Goal: Information Seeking & Learning: Learn about a topic

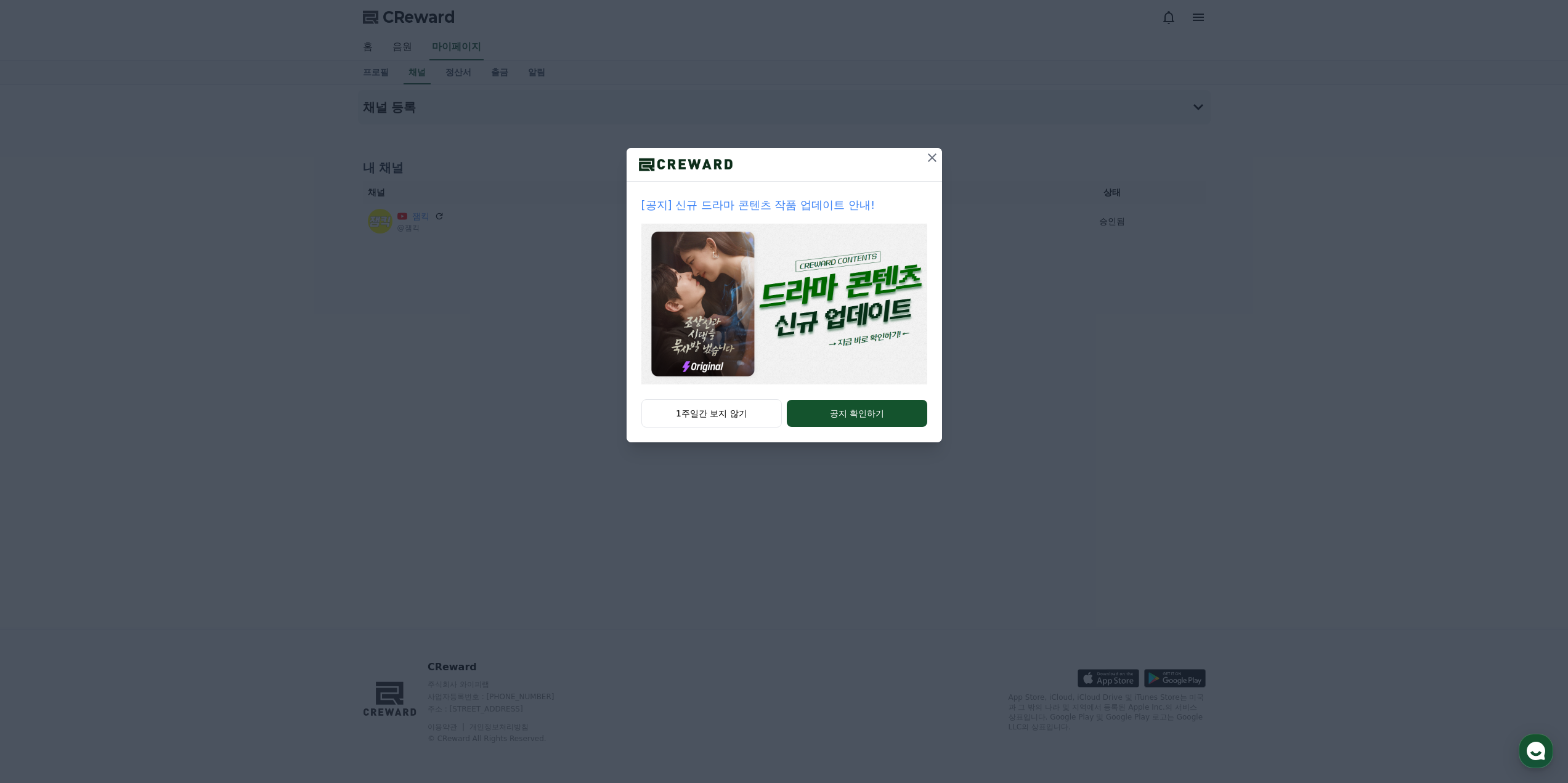
click at [928, 156] on icon at bounding box center [932, 158] width 15 height 15
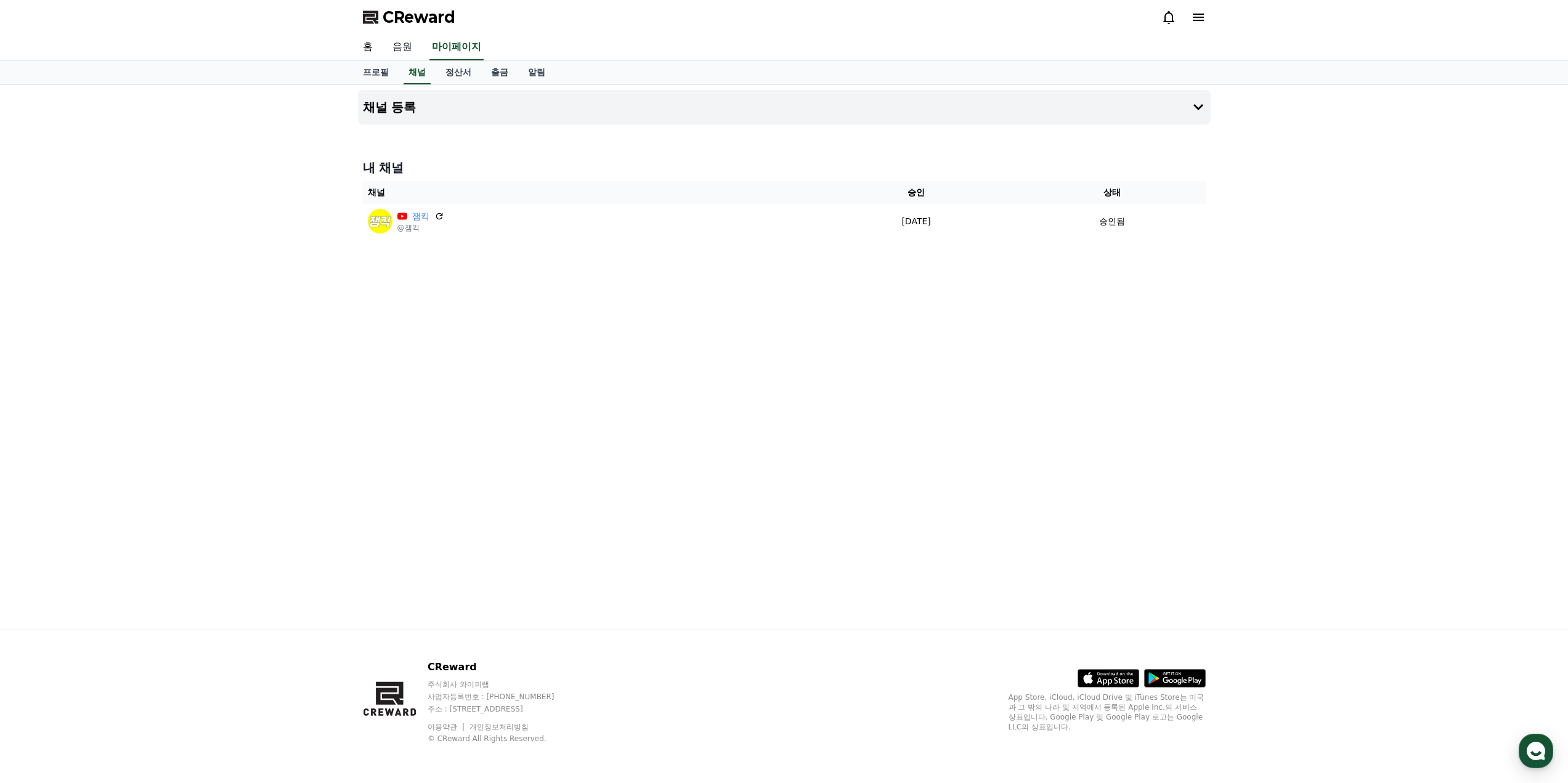
click at [407, 47] on link "음원" at bounding box center [402, 47] width 39 height 26
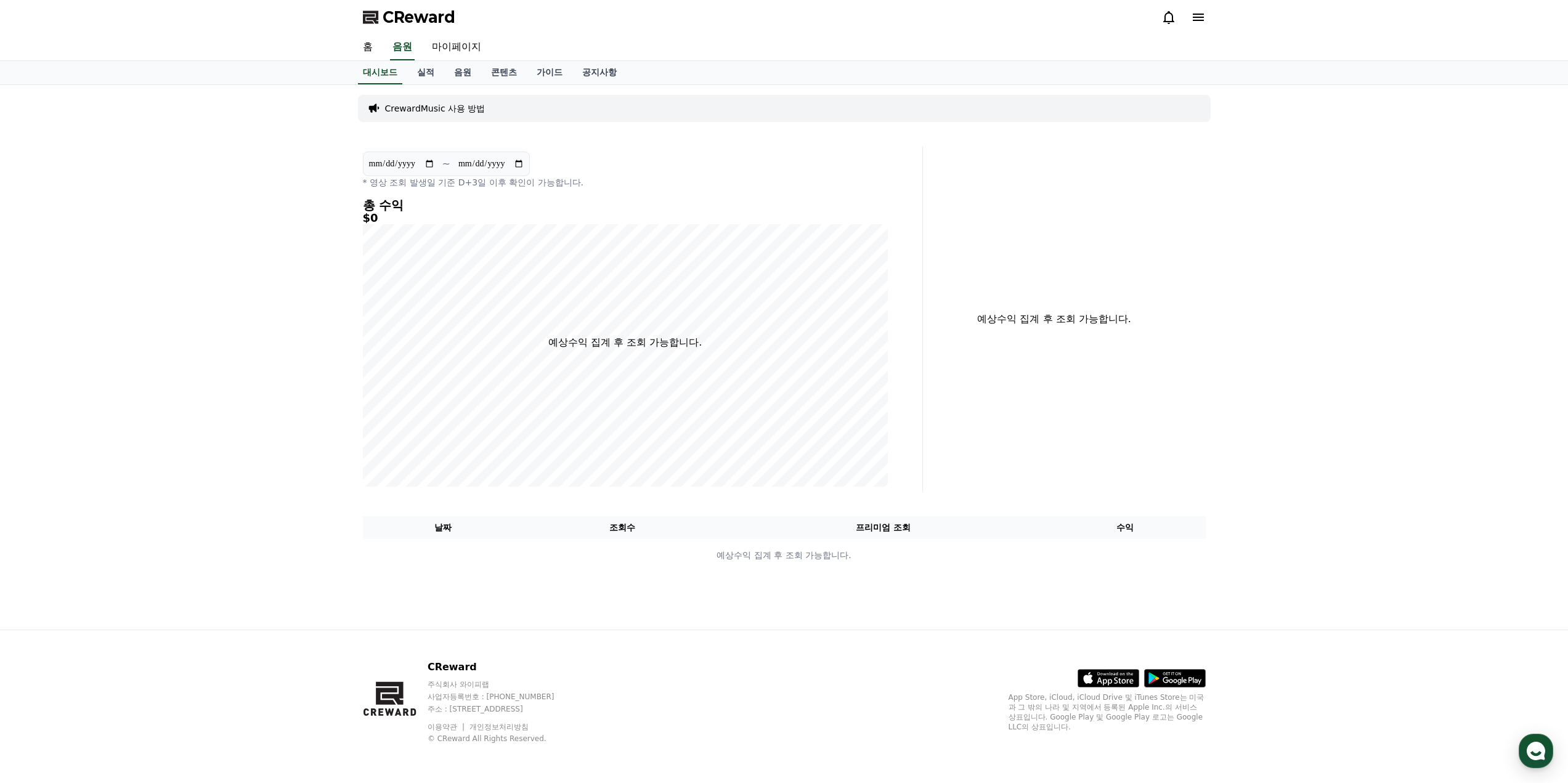
click at [448, 106] on p "CrewardMusic 사용 방법" at bounding box center [435, 108] width 100 height 13
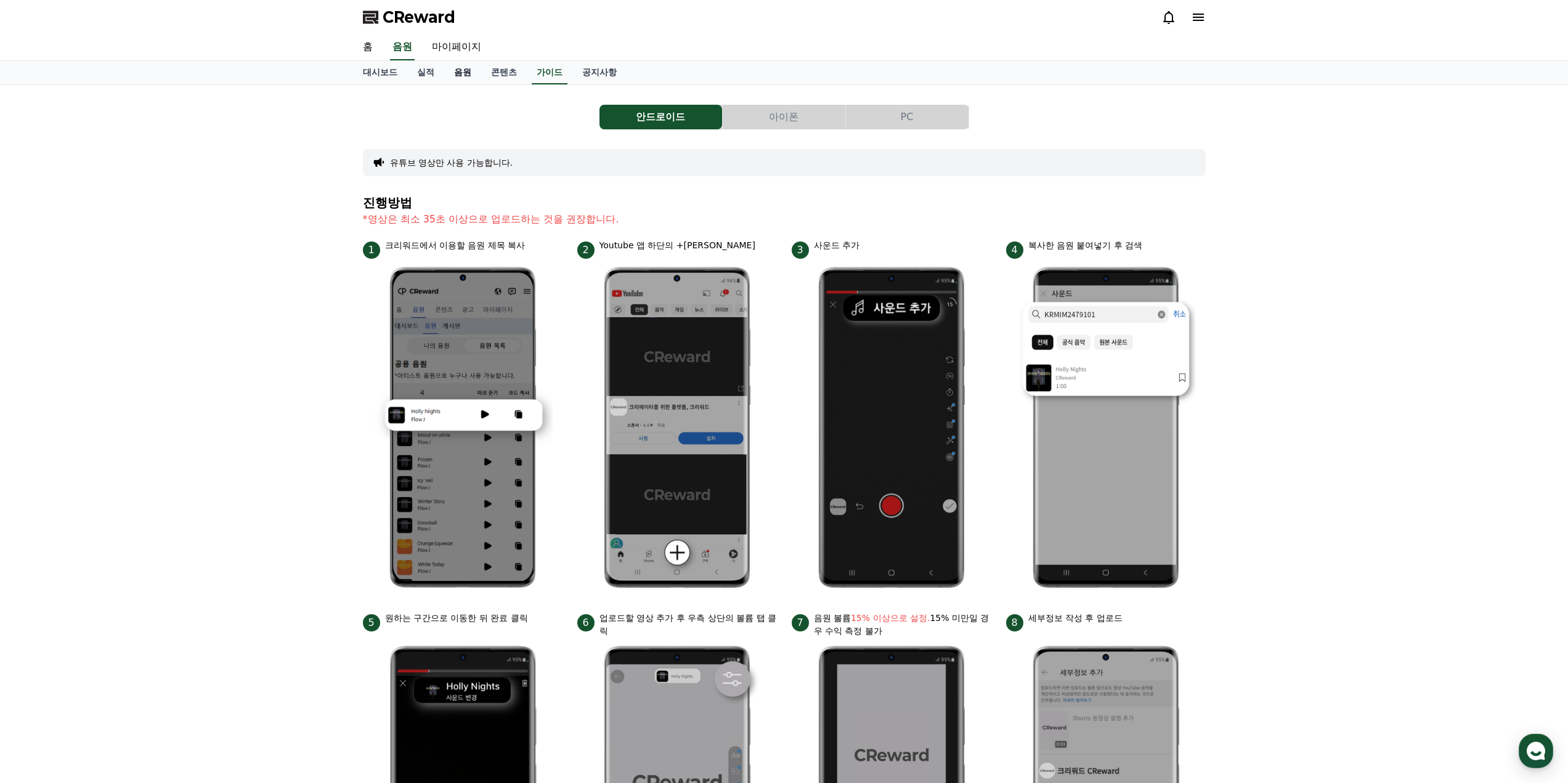
click at [456, 78] on link "음원" at bounding box center [463, 73] width 37 height 23
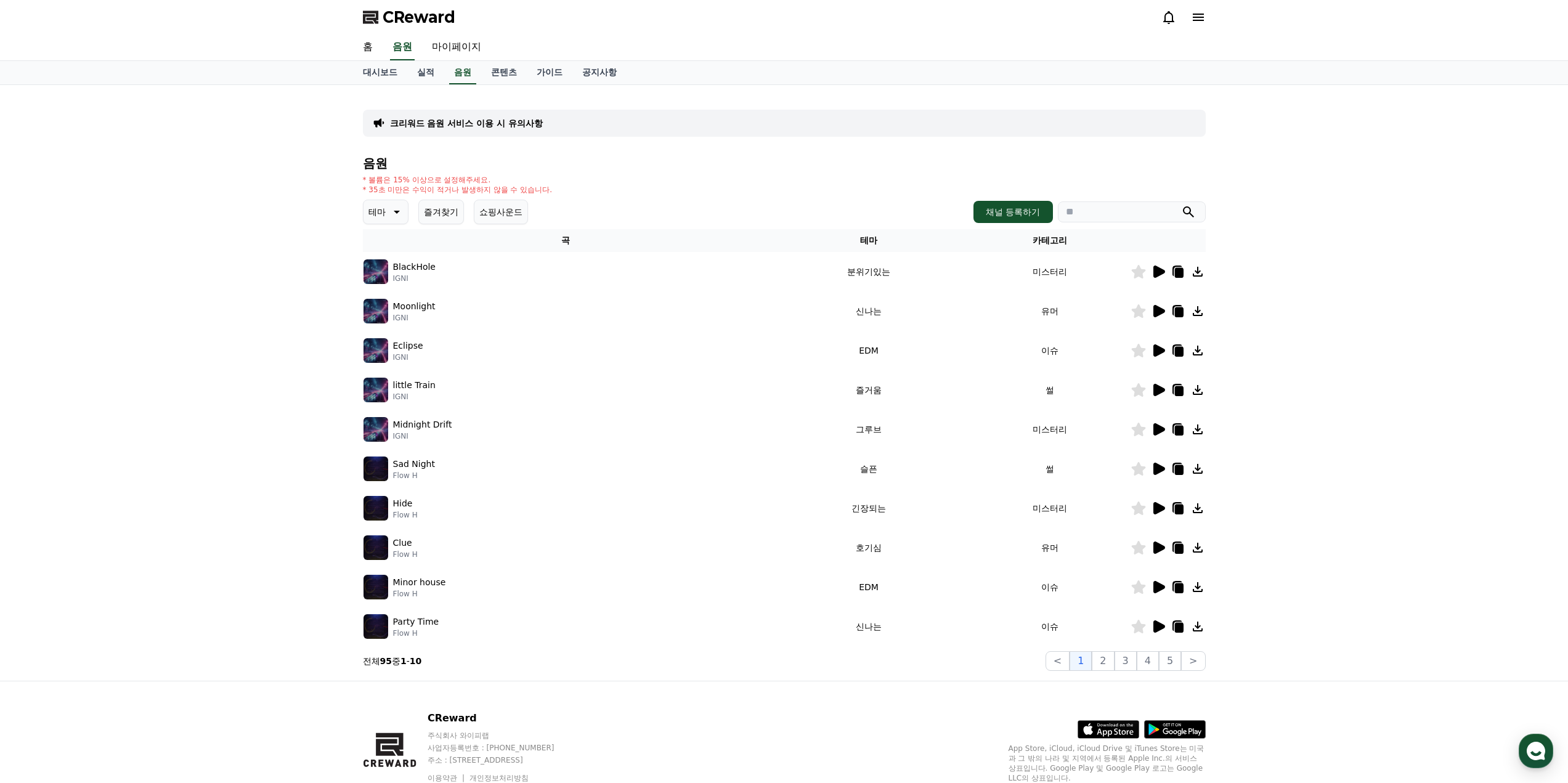
click at [928, 276] on icon at bounding box center [1159, 271] width 12 height 13
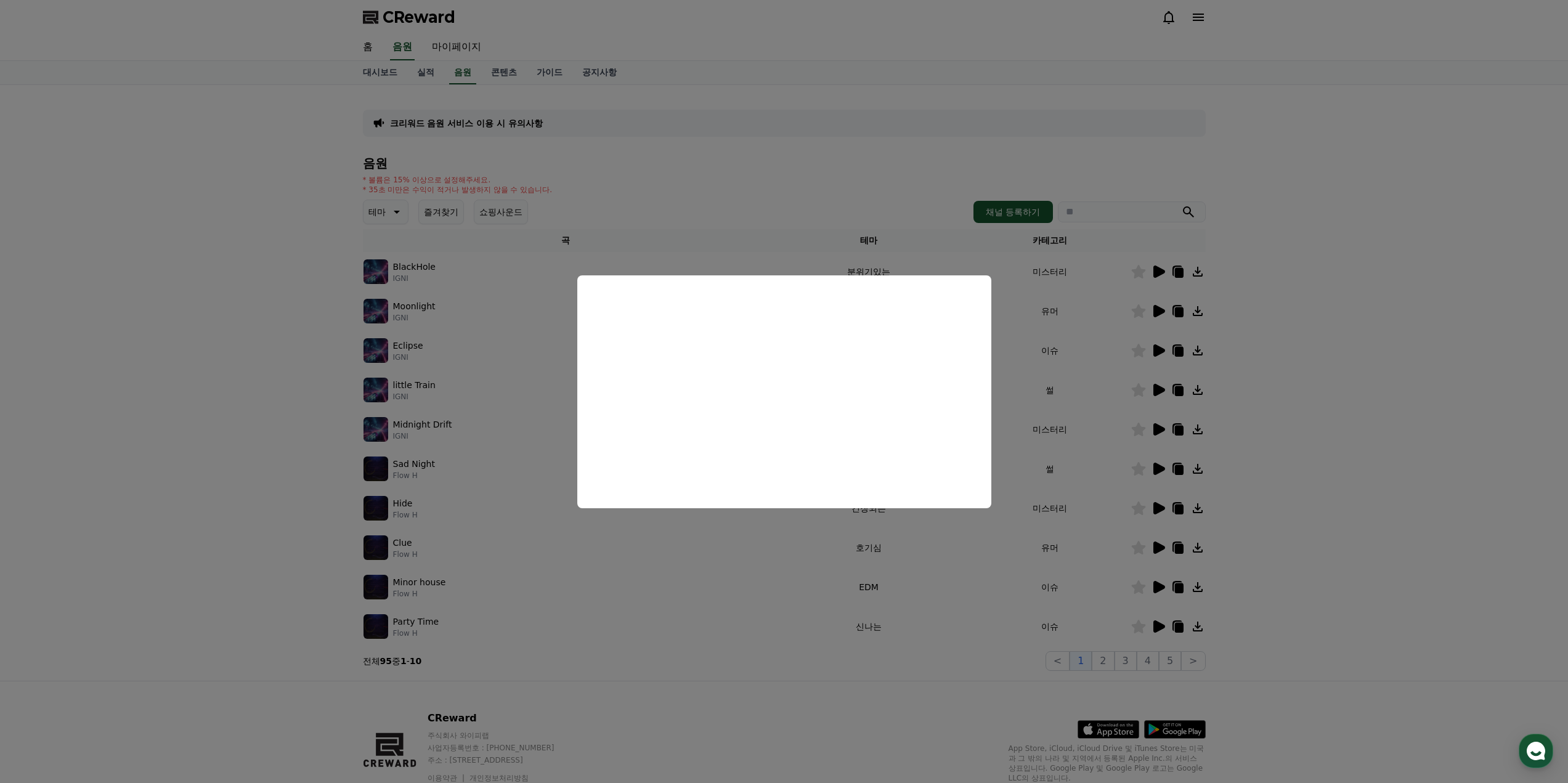
click at [928, 321] on button "close modal" at bounding box center [784, 392] width 1568 height 783
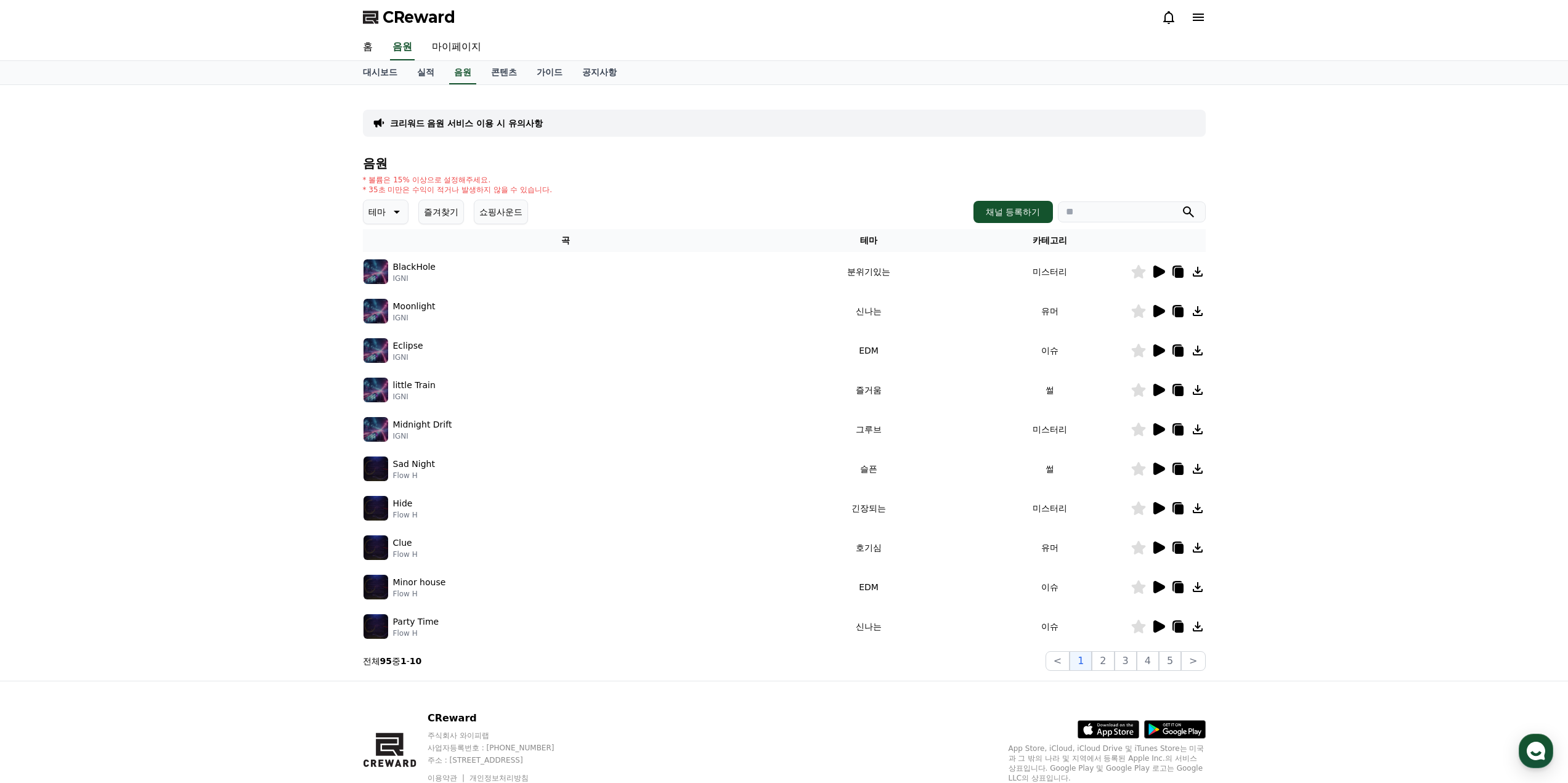
click at [928, 309] on icon at bounding box center [1159, 311] width 12 height 13
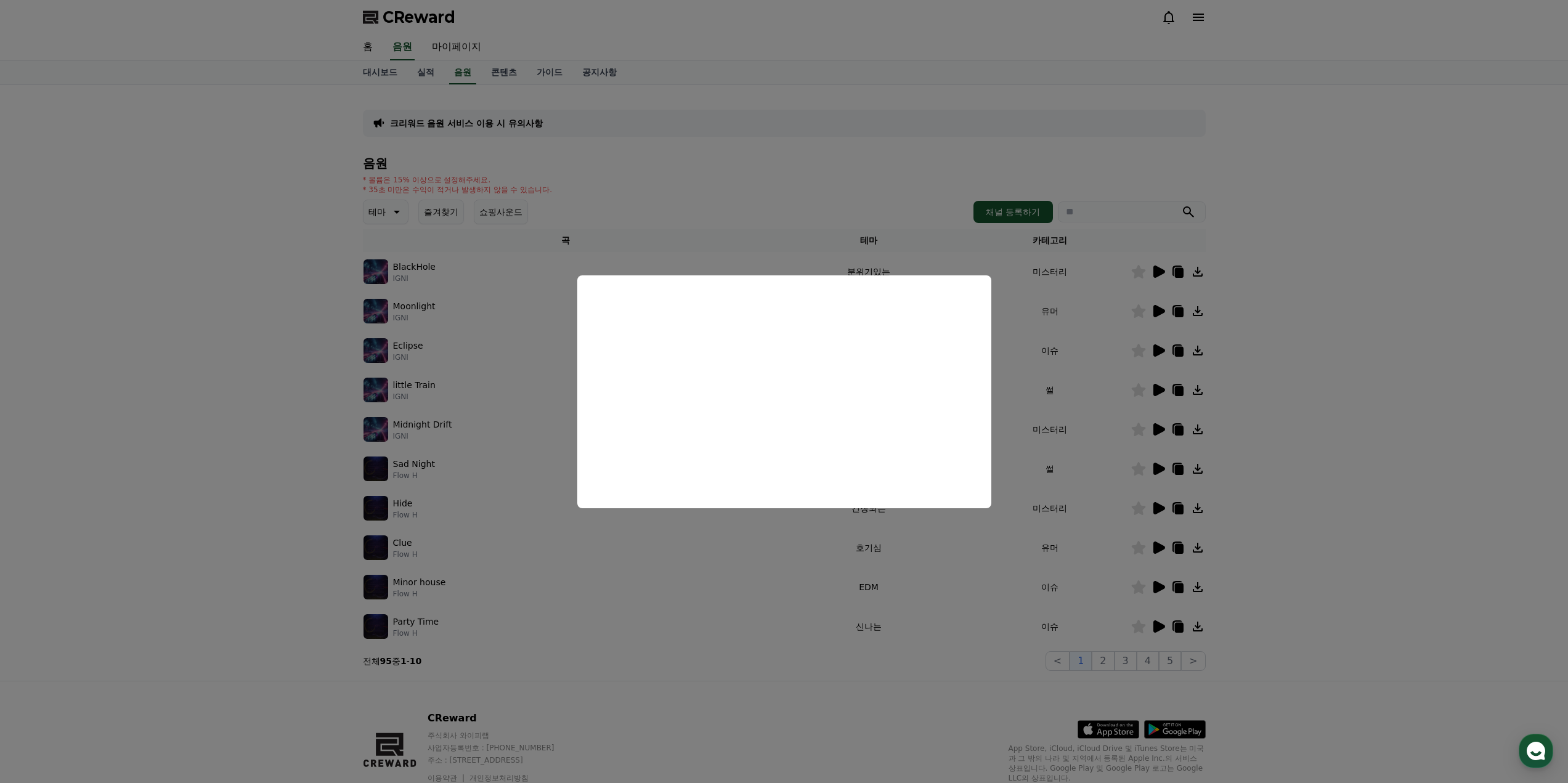
click at [928, 367] on button "close modal" at bounding box center [784, 392] width 1568 height 783
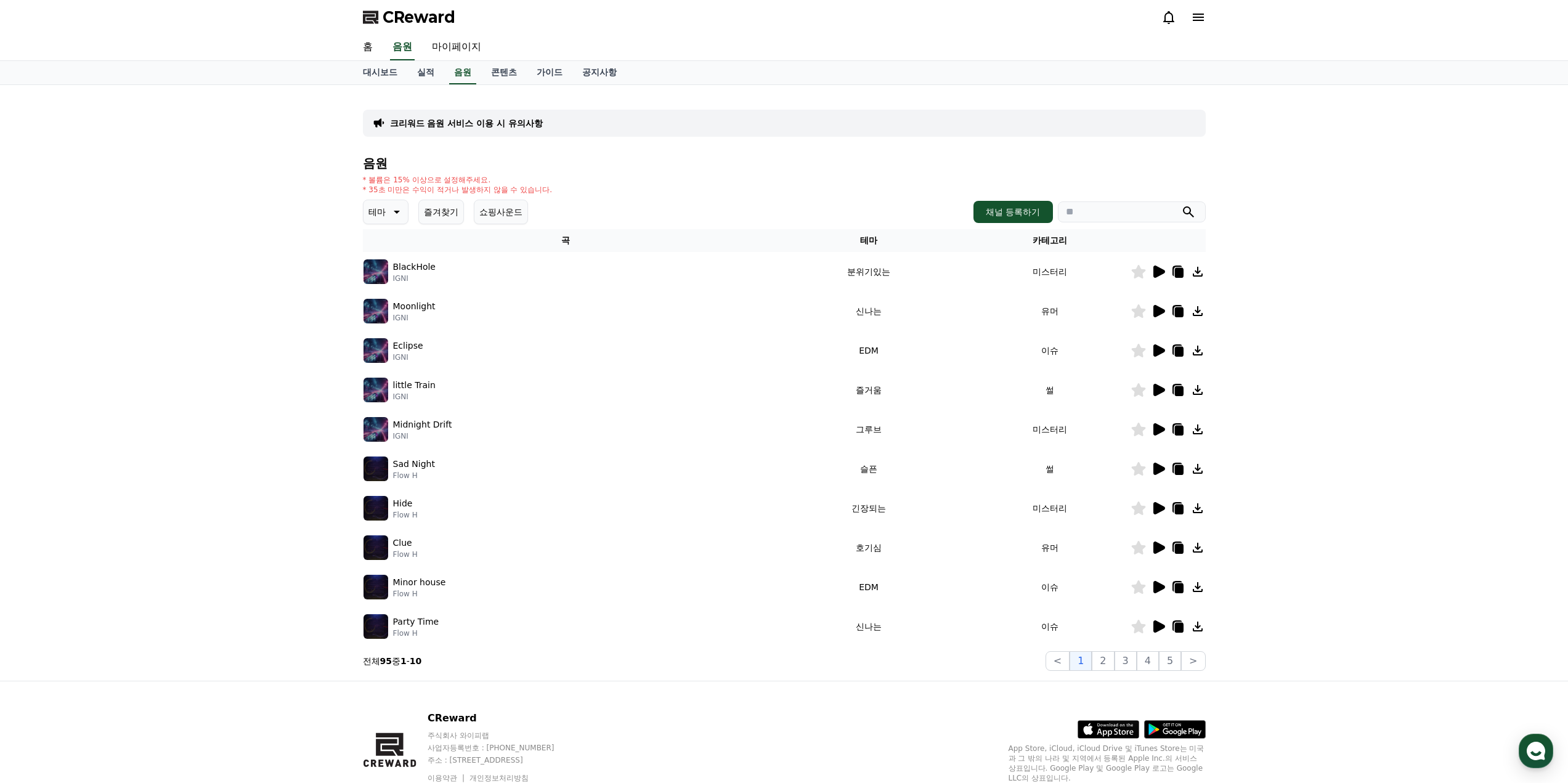
click at [928, 347] on icon at bounding box center [1159, 350] width 12 height 13
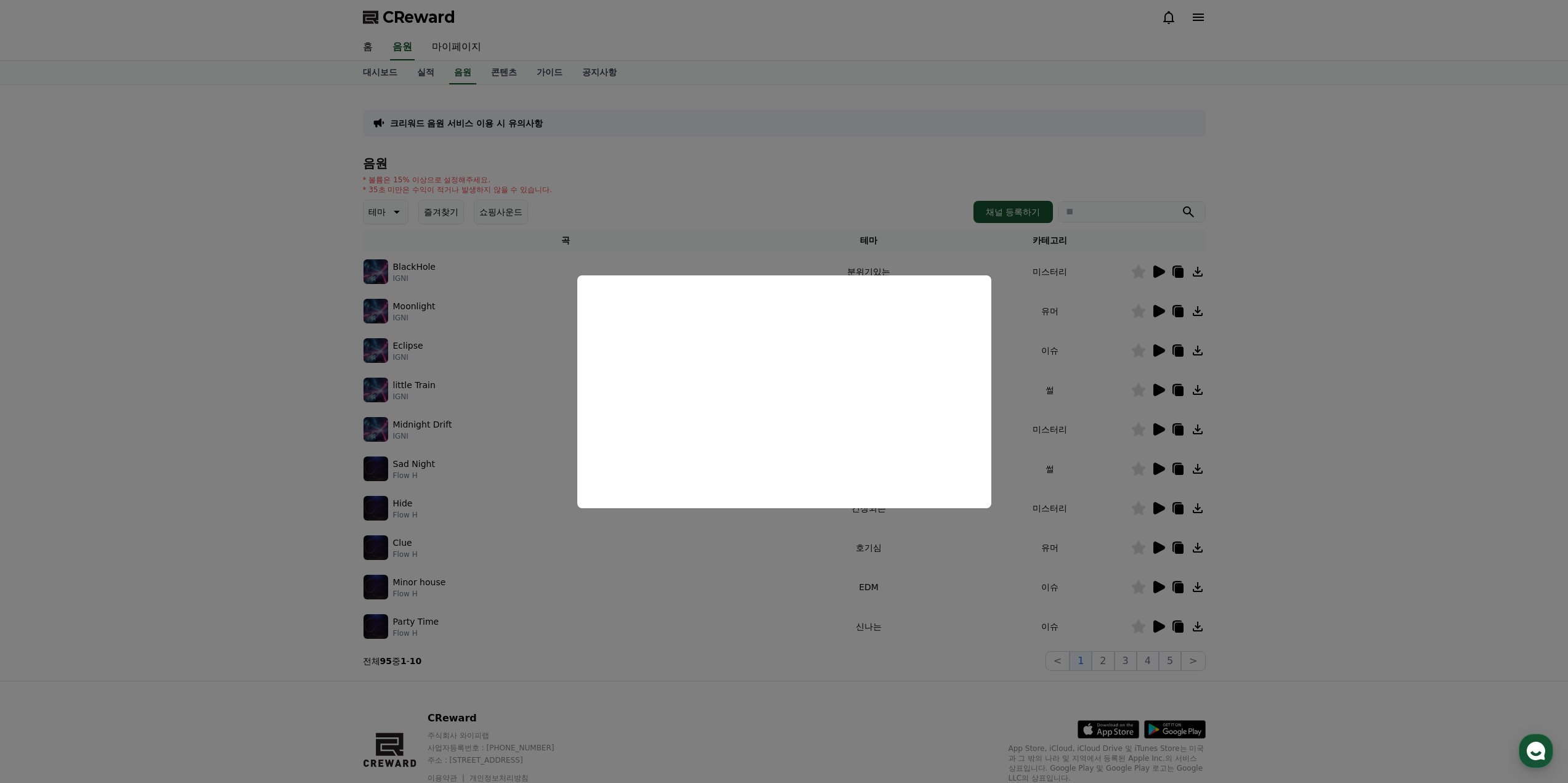
click at [928, 419] on button "close modal" at bounding box center [784, 392] width 1568 height 783
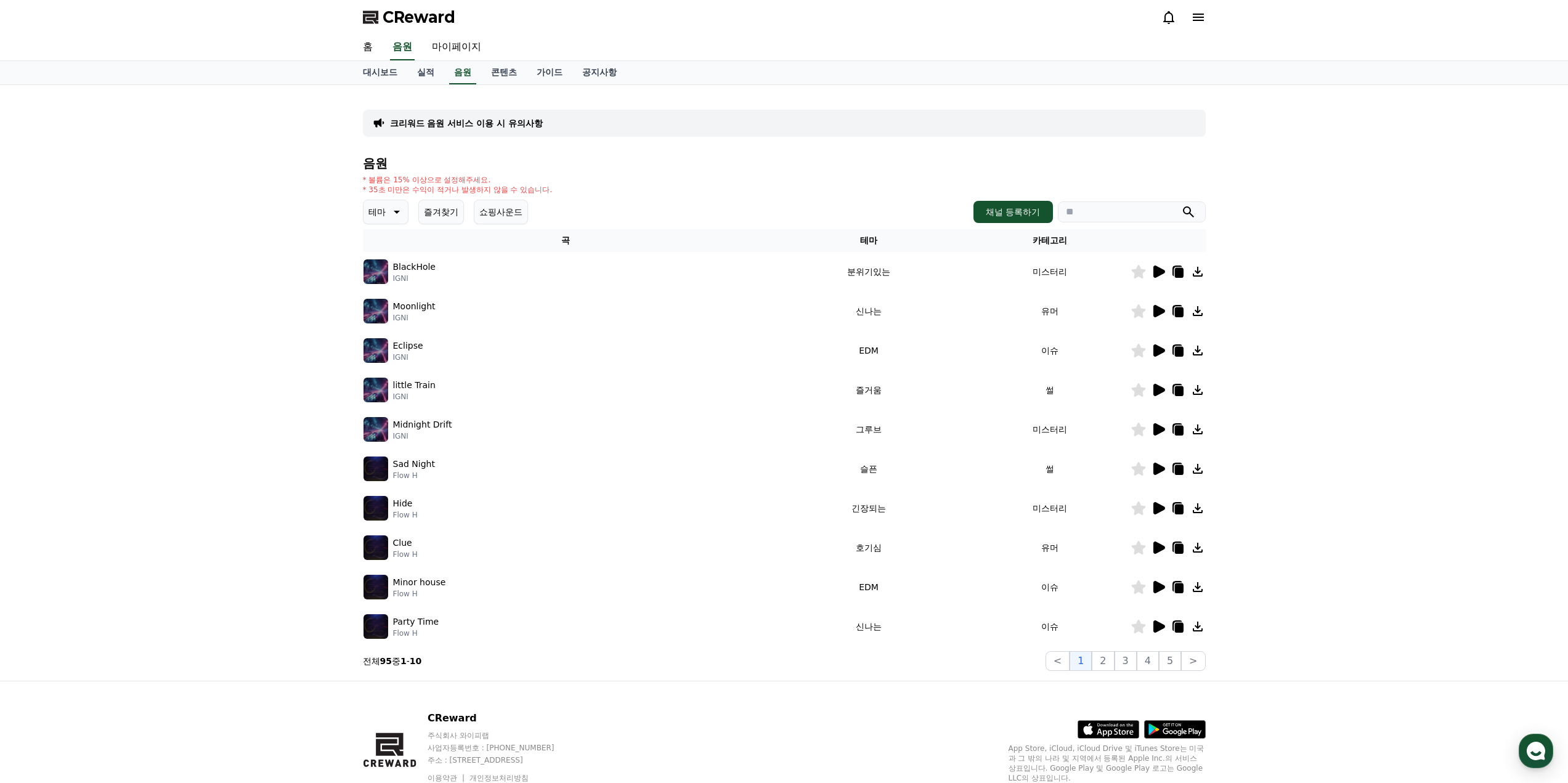
click at [928, 383] on icon at bounding box center [1158, 390] width 15 height 15
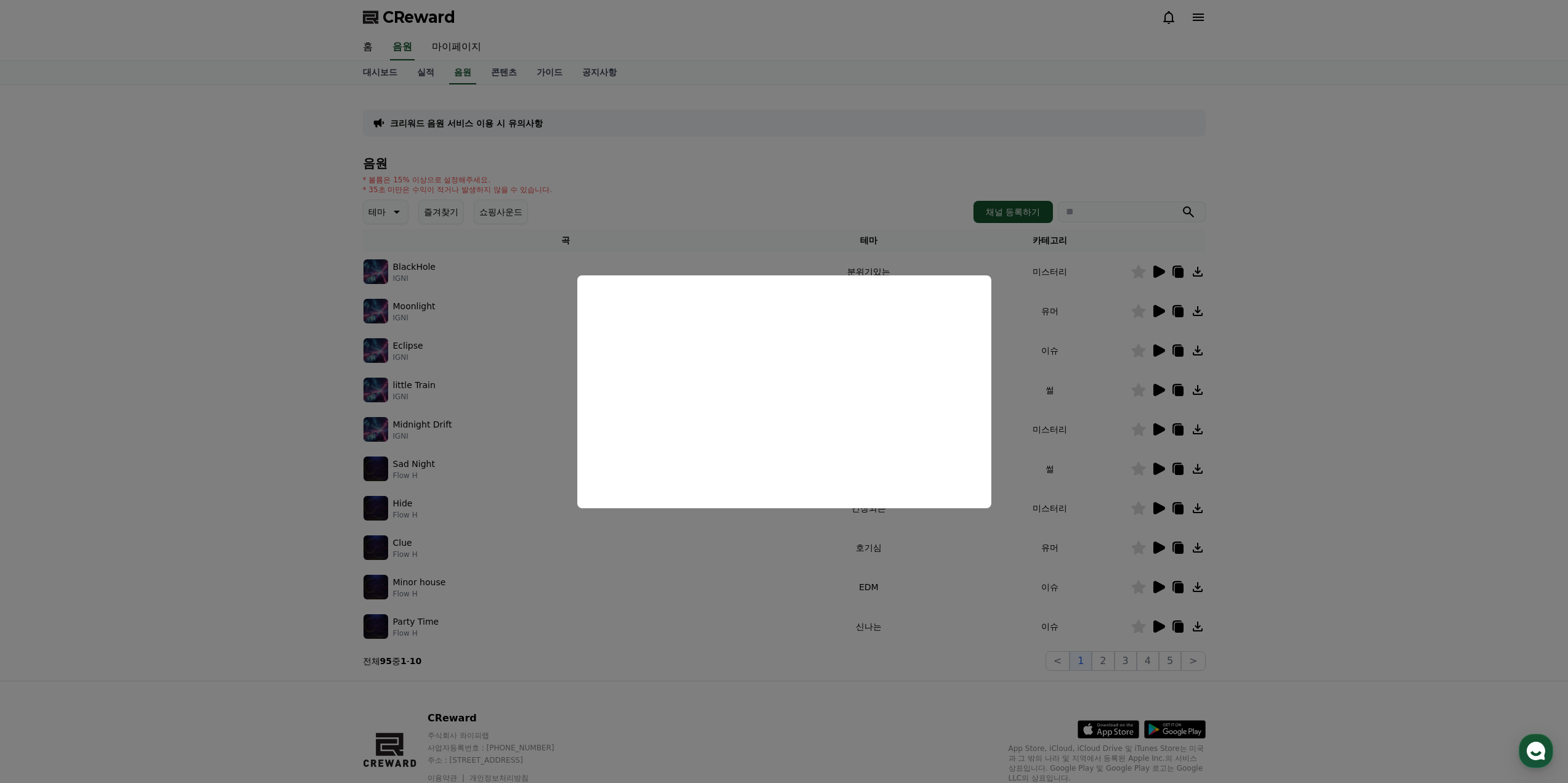
click at [928, 427] on button "close modal" at bounding box center [784, 392] width 1568 height 783
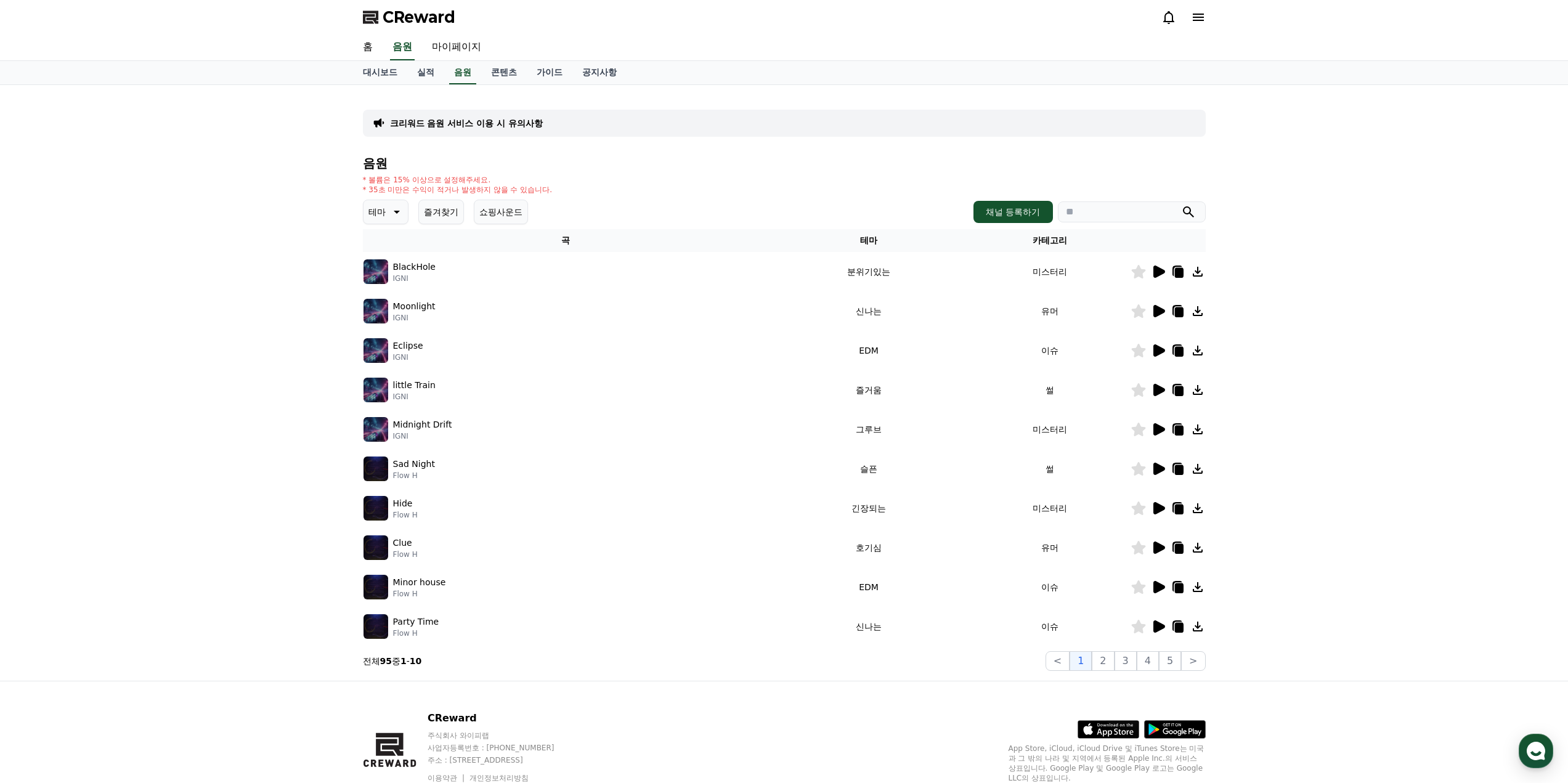
drag, startPoint x: 1155, startPoint y: 430, endPoint x: 1156, endPoint y: 452, distance: 22.0
click at [928, 452] on tbody "BlackHole IGNI 분위기있는 미스터리 Moonlight IGNI 신나는 유머 Eclipse IGNI EDM 이슈 little Trai…" at bounding box center [784, 449] width 842 height 394
click at [928, 471] on icon at bounding box center [1159, 468] width 12 height 13
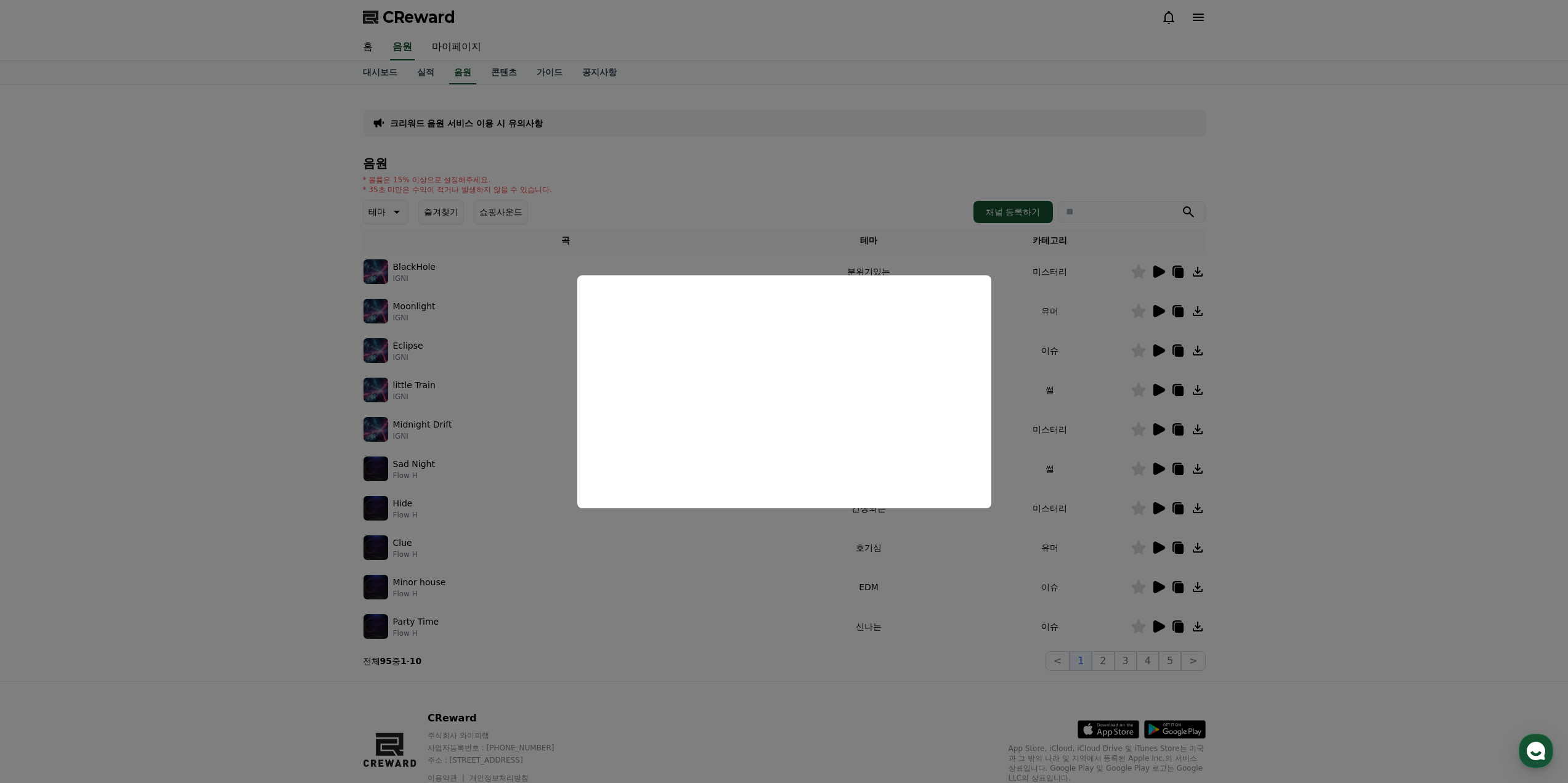
click at [928, 499] on button "close modal" at bounding box center [784, 392] width 1568 height 783
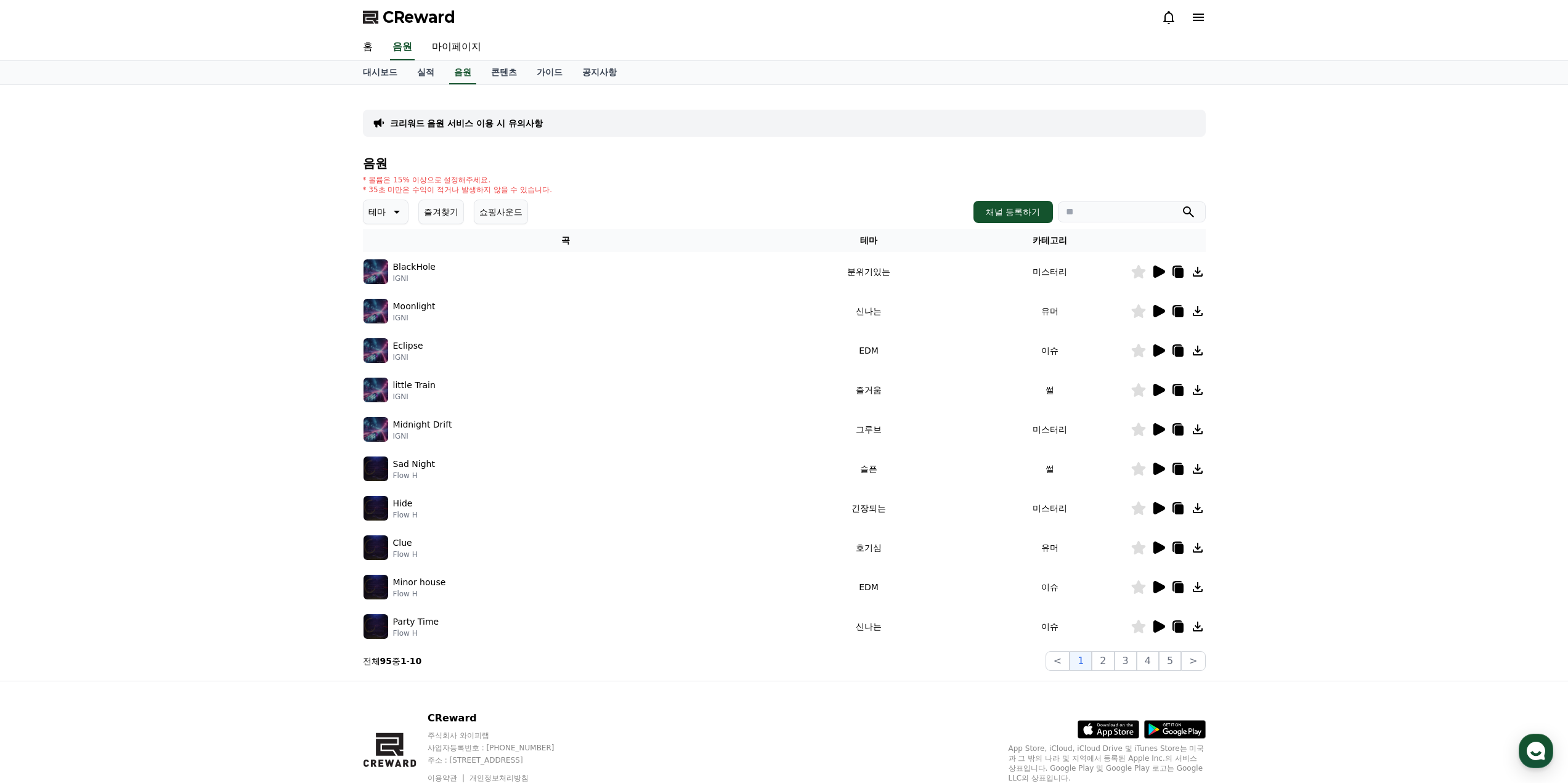
click at [928, 506] on icon at bounding box center [1159, 508] width 12 height 13
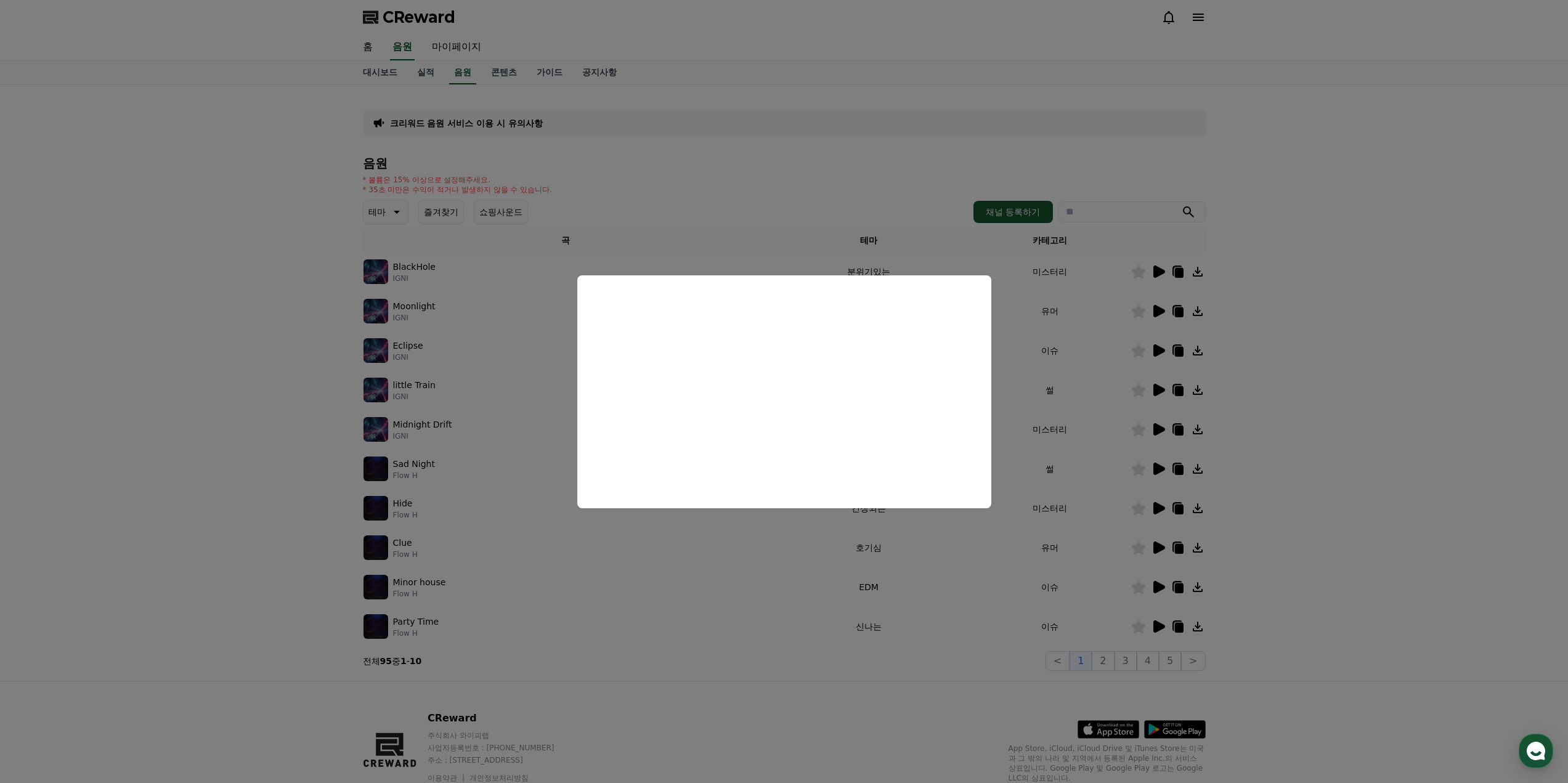
click at [928, 508] on button "close modal" at bounding box center [784, 392] width 1568 height 783
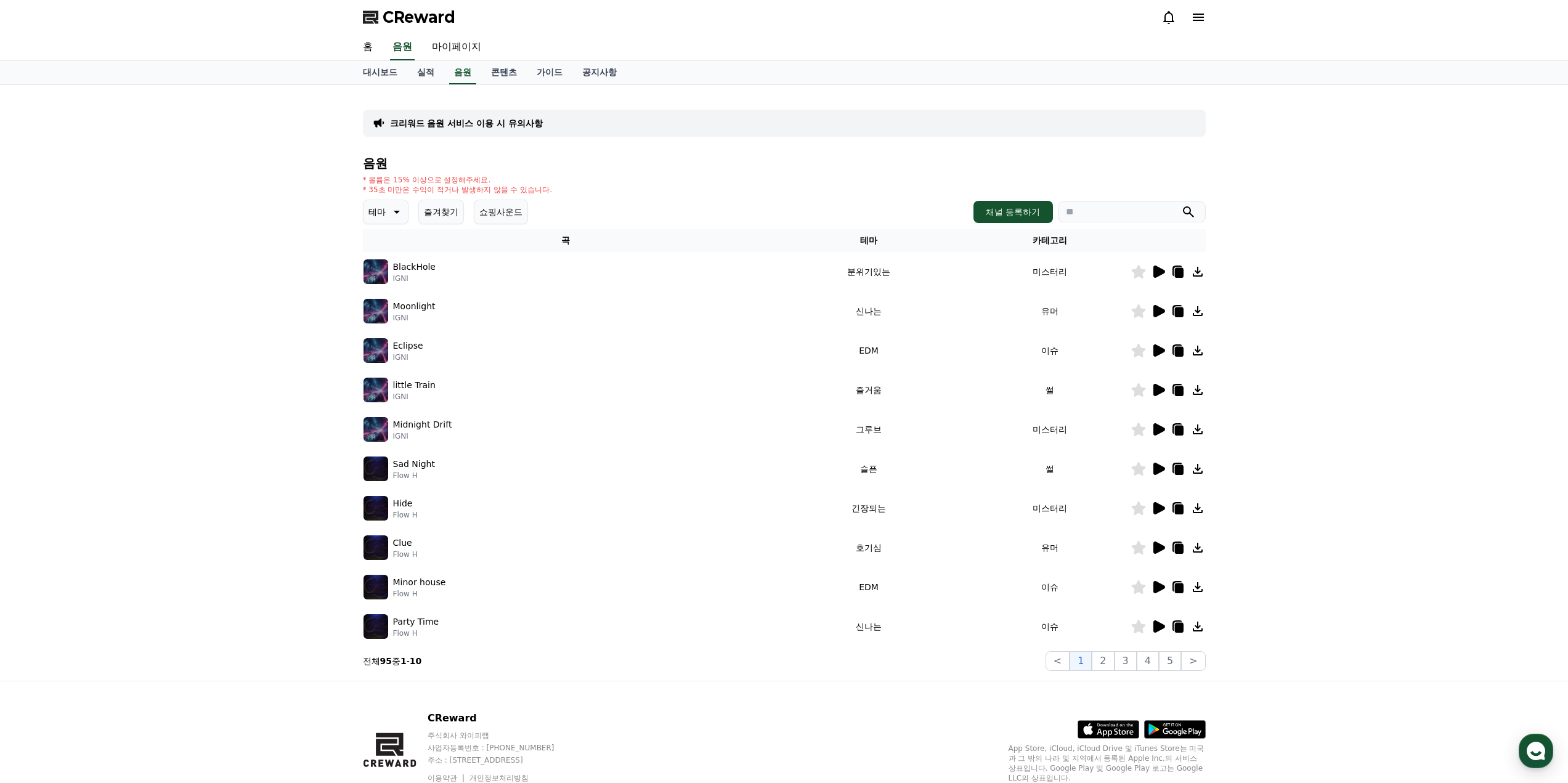
click at [928, 508] on icon at bounding box center [1159, 547] width 12 height 13
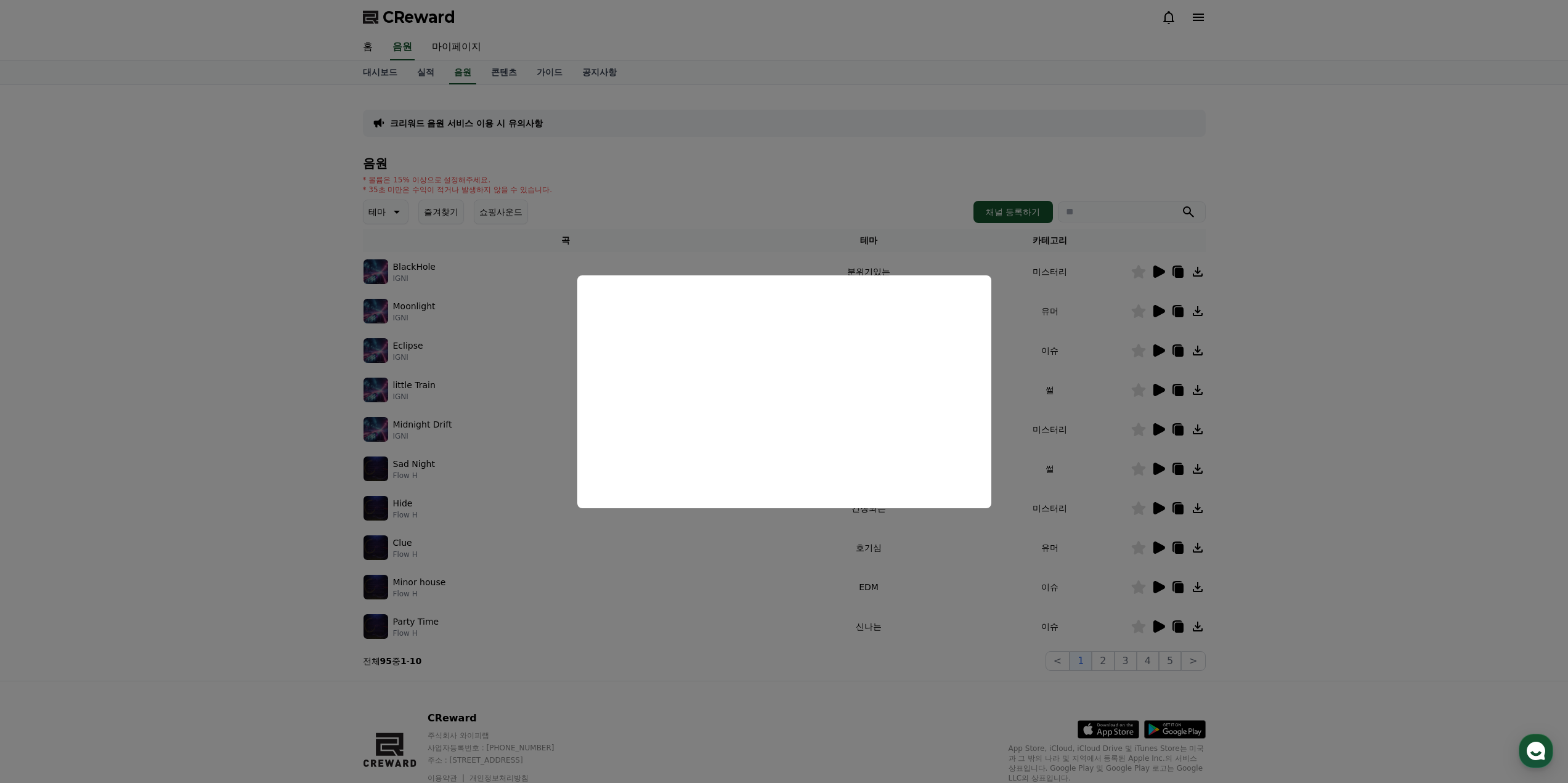
click at [928, 508] on button "close modal" at bounding box center [784, 392] width 1568 height 783
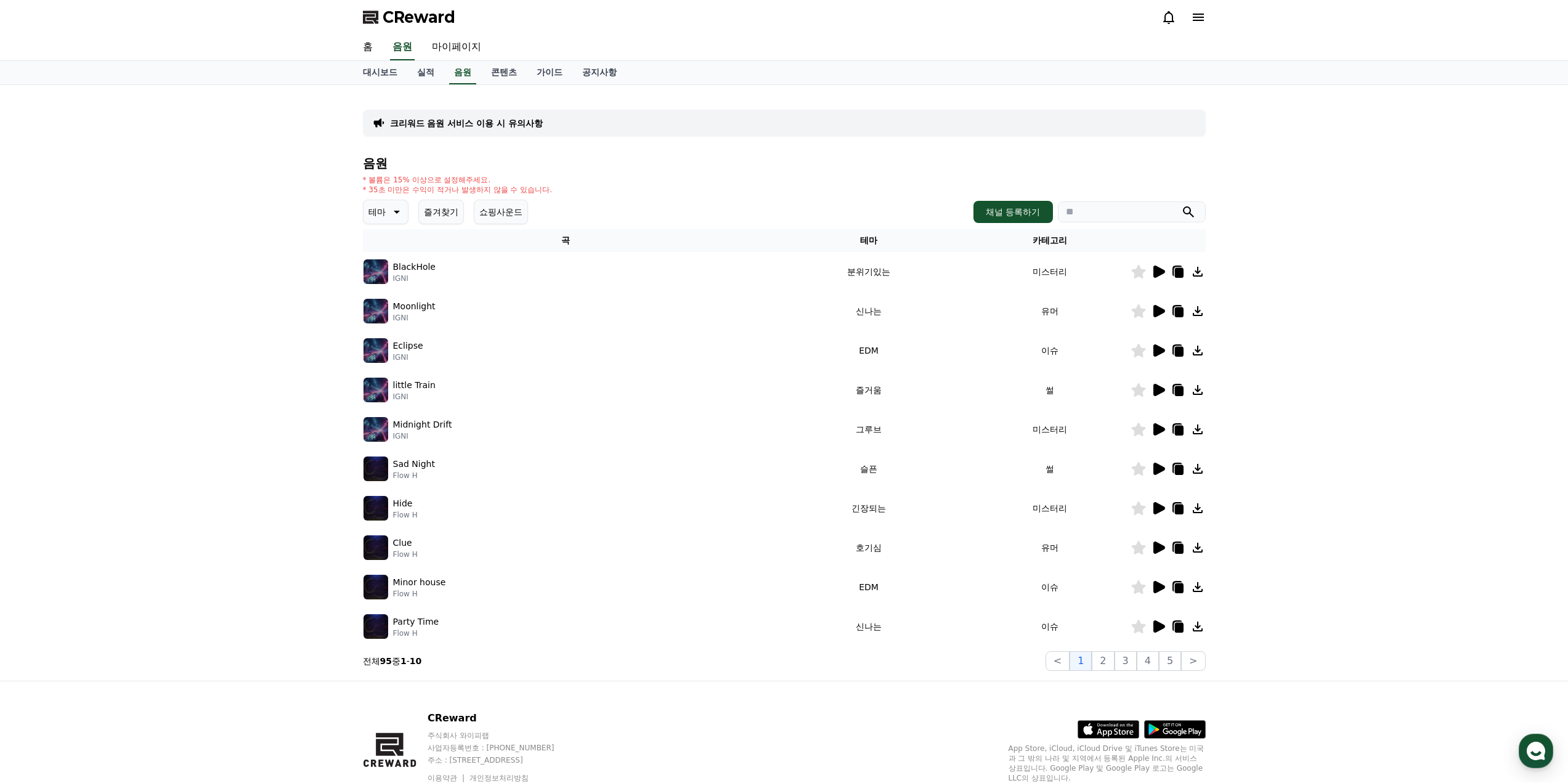
click at [928, 508] on icon at bounding box center [1159, 587] width 12 height 13
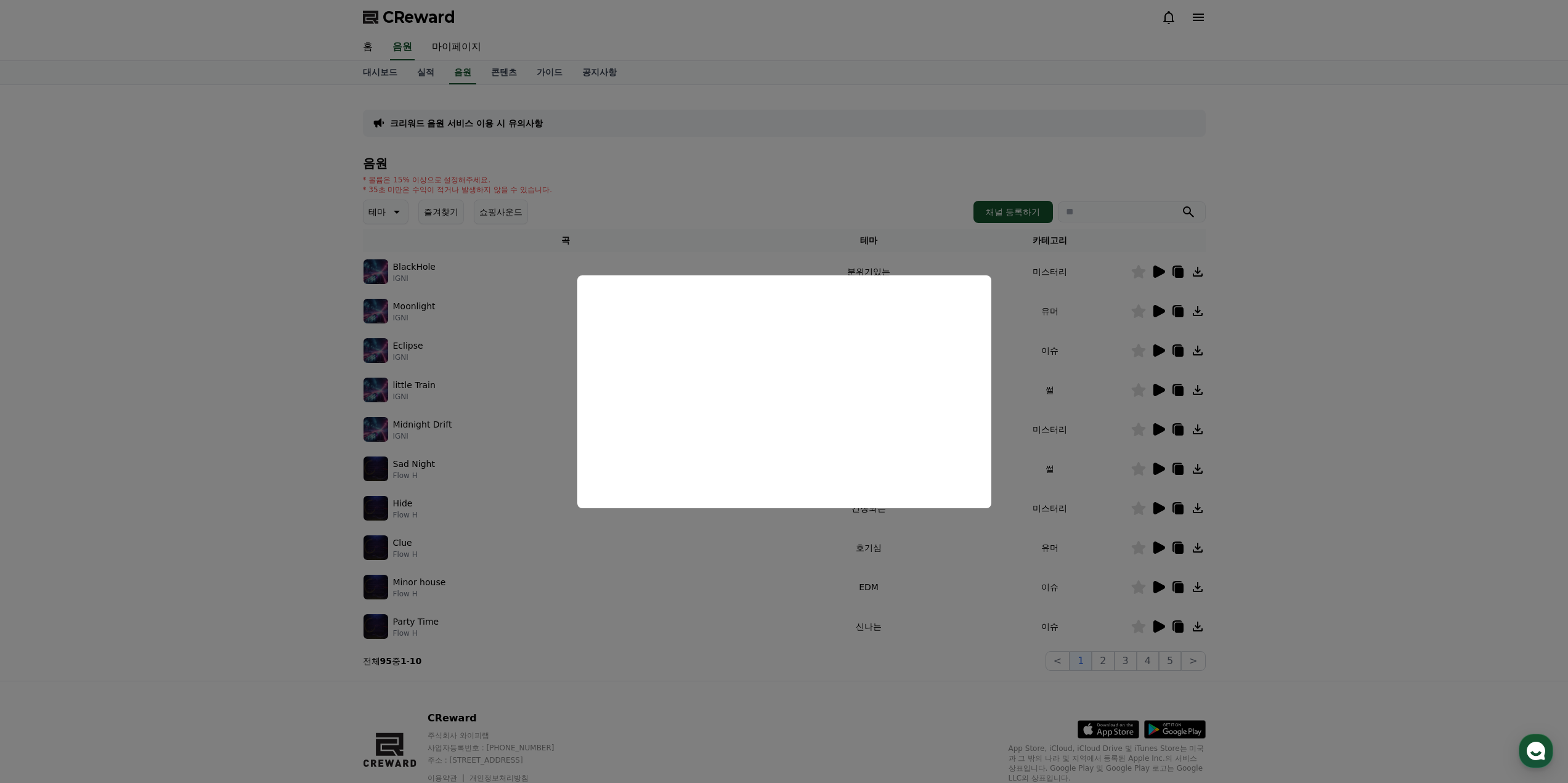
click at [928, 508] on button "close modal" at bounding box center [784, 392] width 1568 height 783
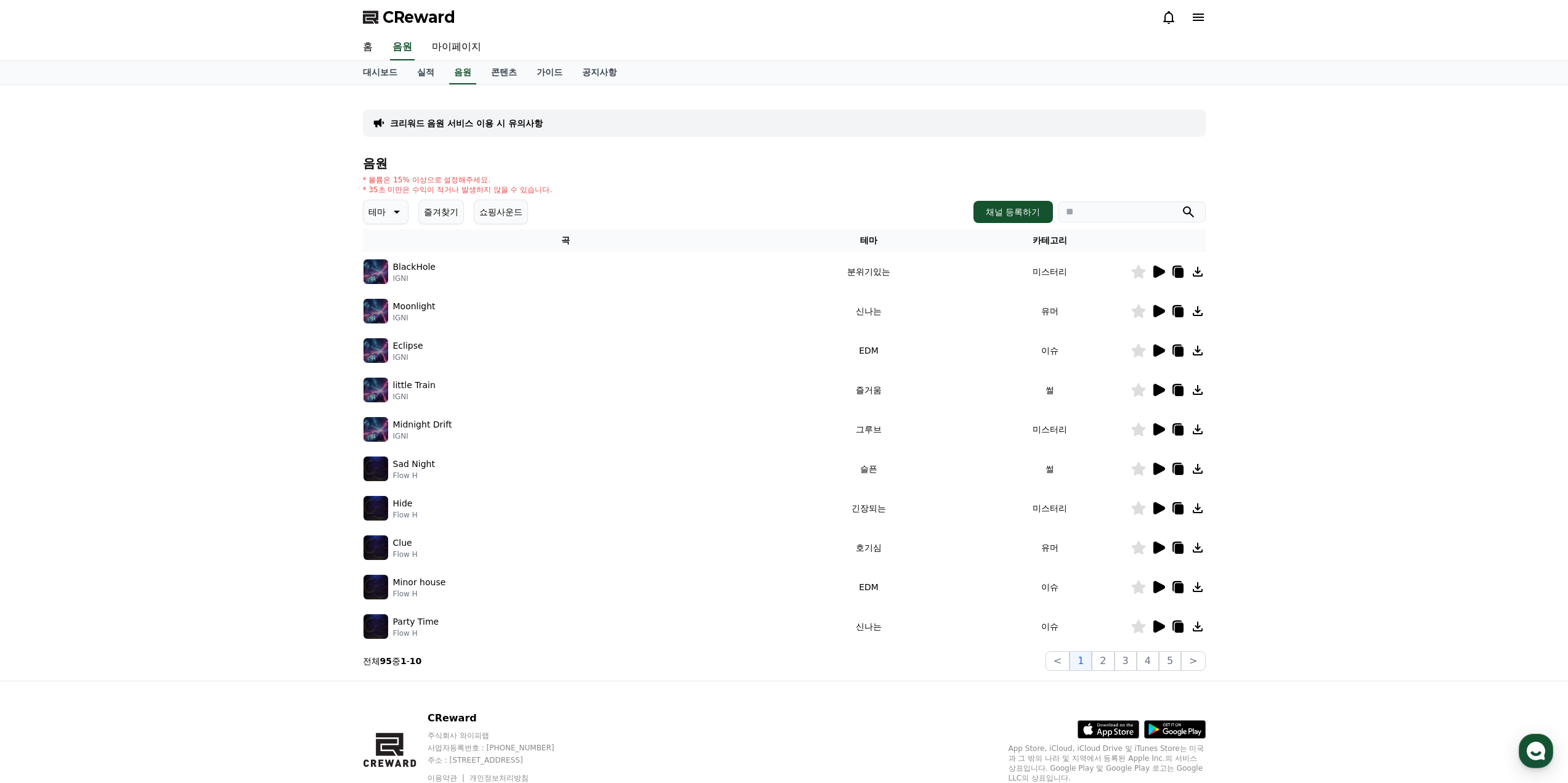
click at [928, 508] on icon at bounding box center [1159, 626] width 12 height 13
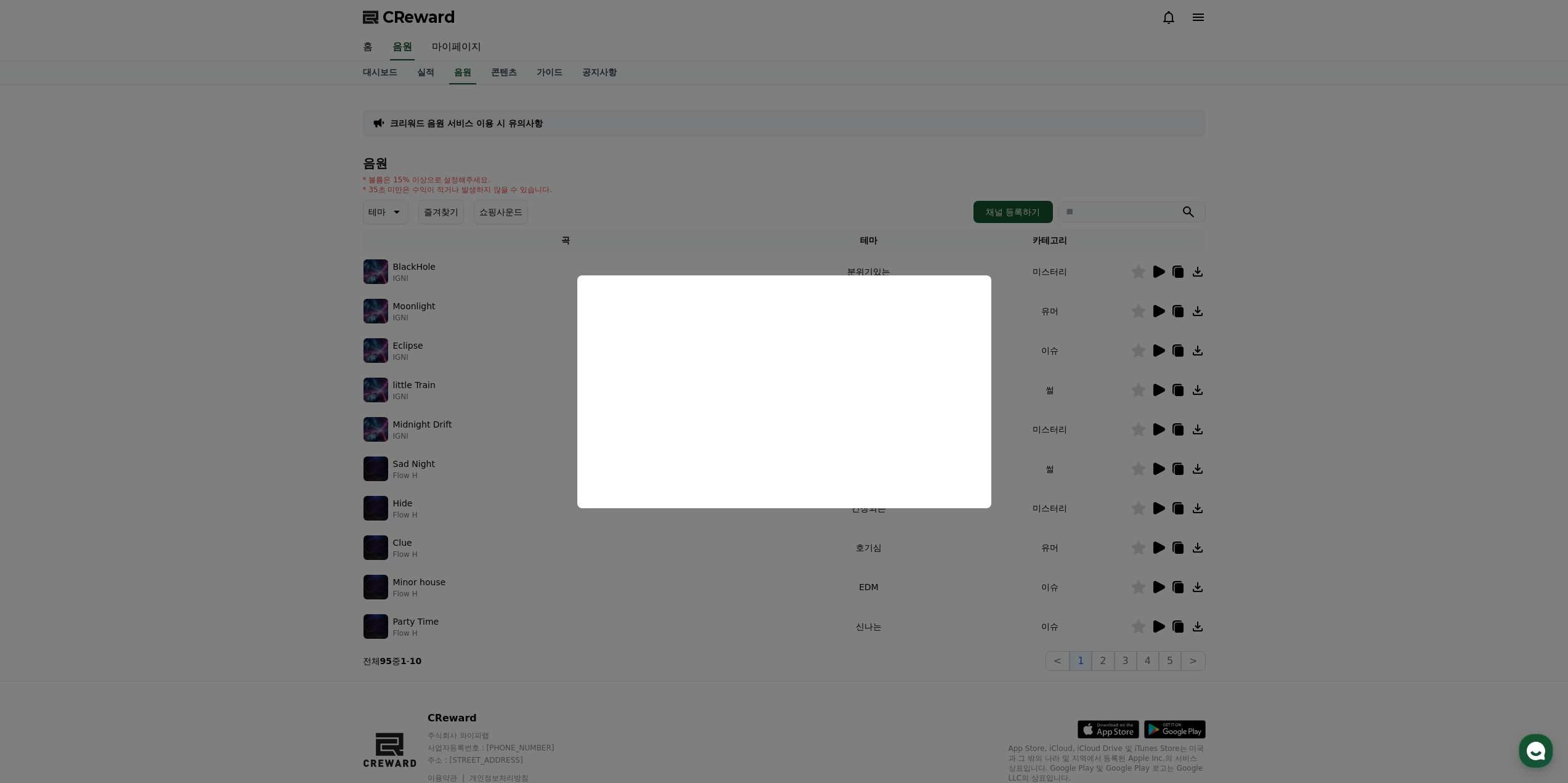
click at [928, 508] on button "close modal" at bounding box center [784, 392] width 1568 height 783
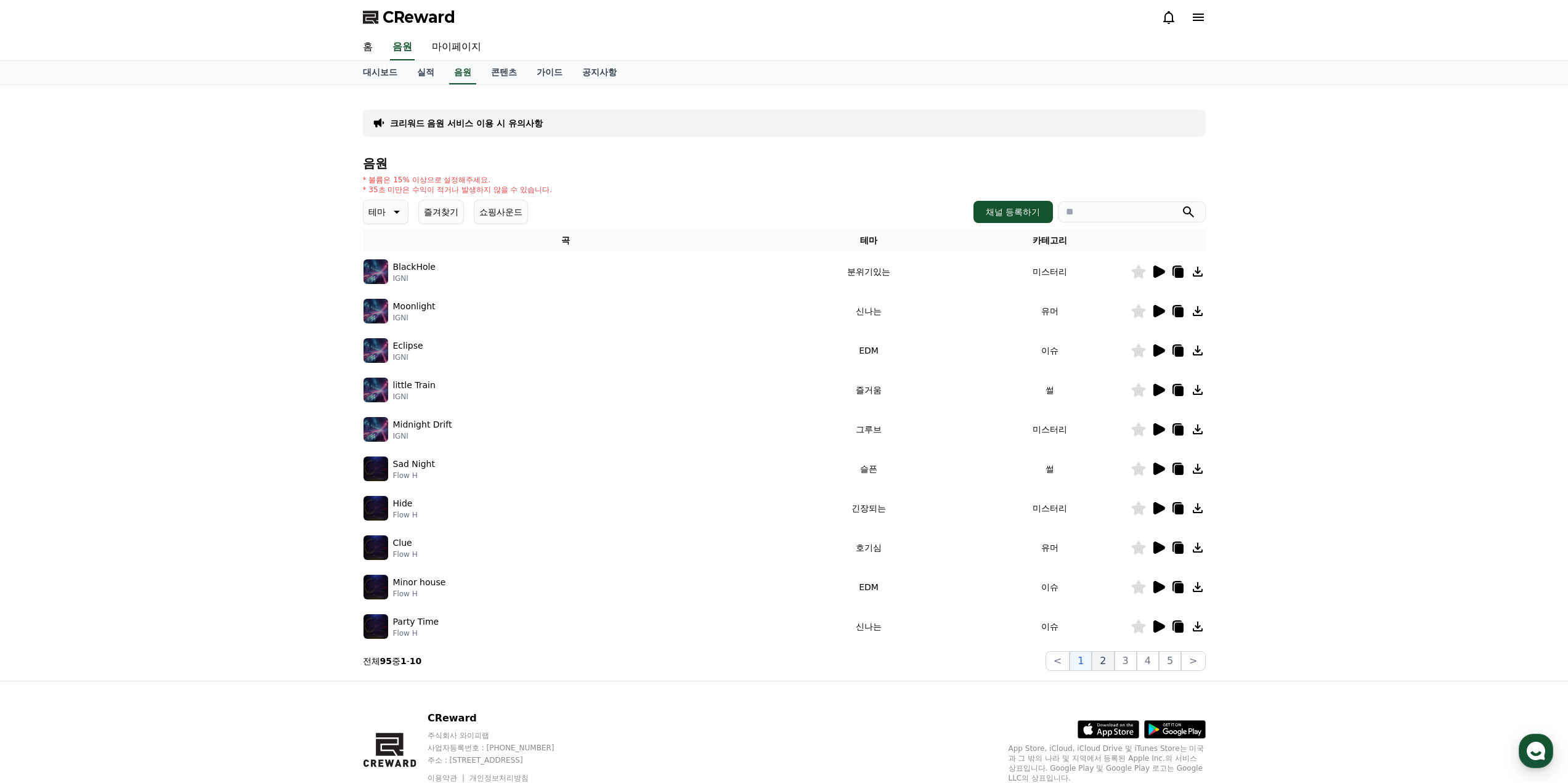
click at [928, 508] on button "2" at bounding box center [1102, 661] width 23 height 20
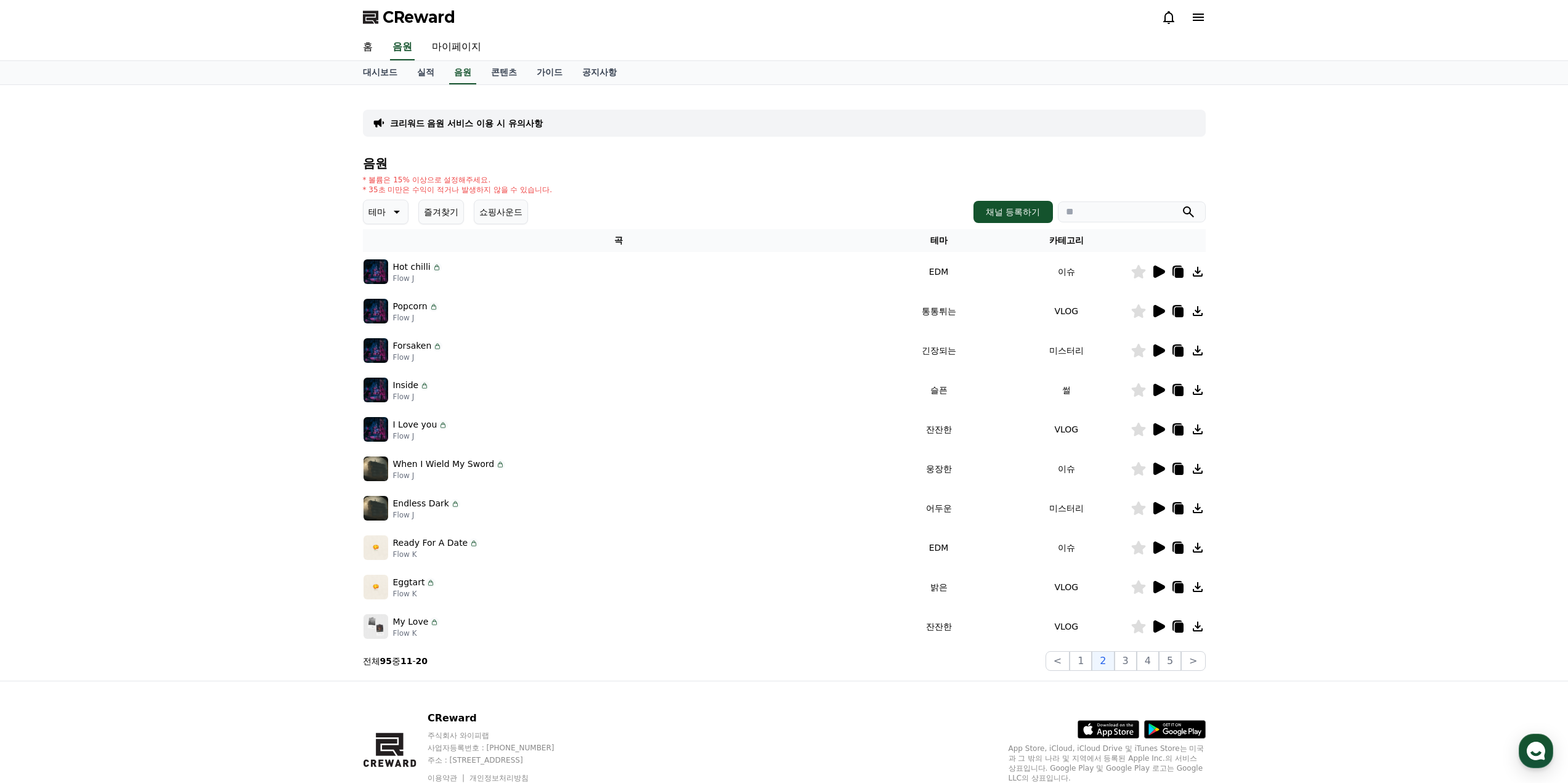
click at [928, 275] on icon at bounding box center [1159, 271] width 12 height 13
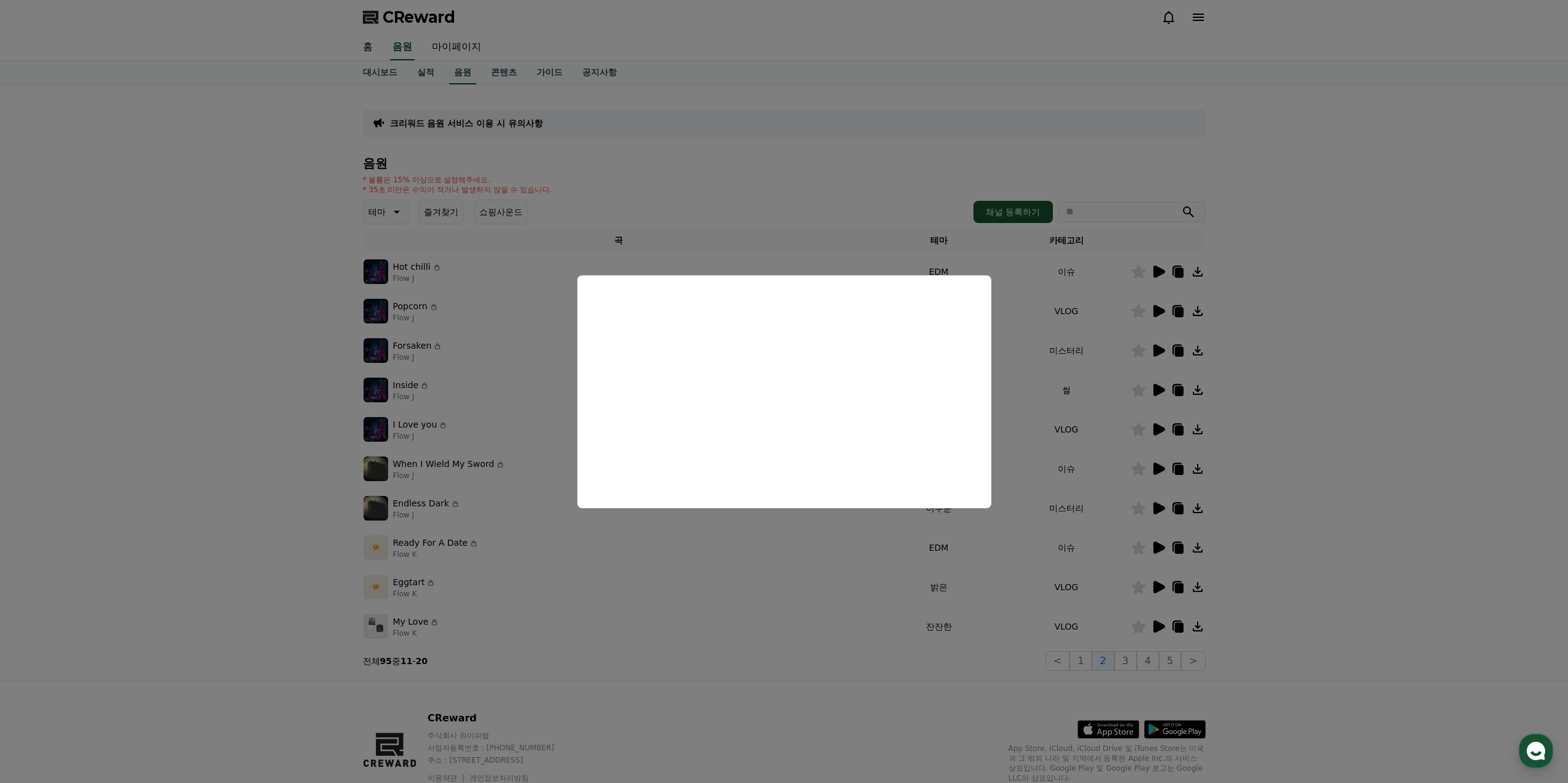
click at [928, 346] on button "close modal" at bounding box center [784, 392] width 1568 height 783
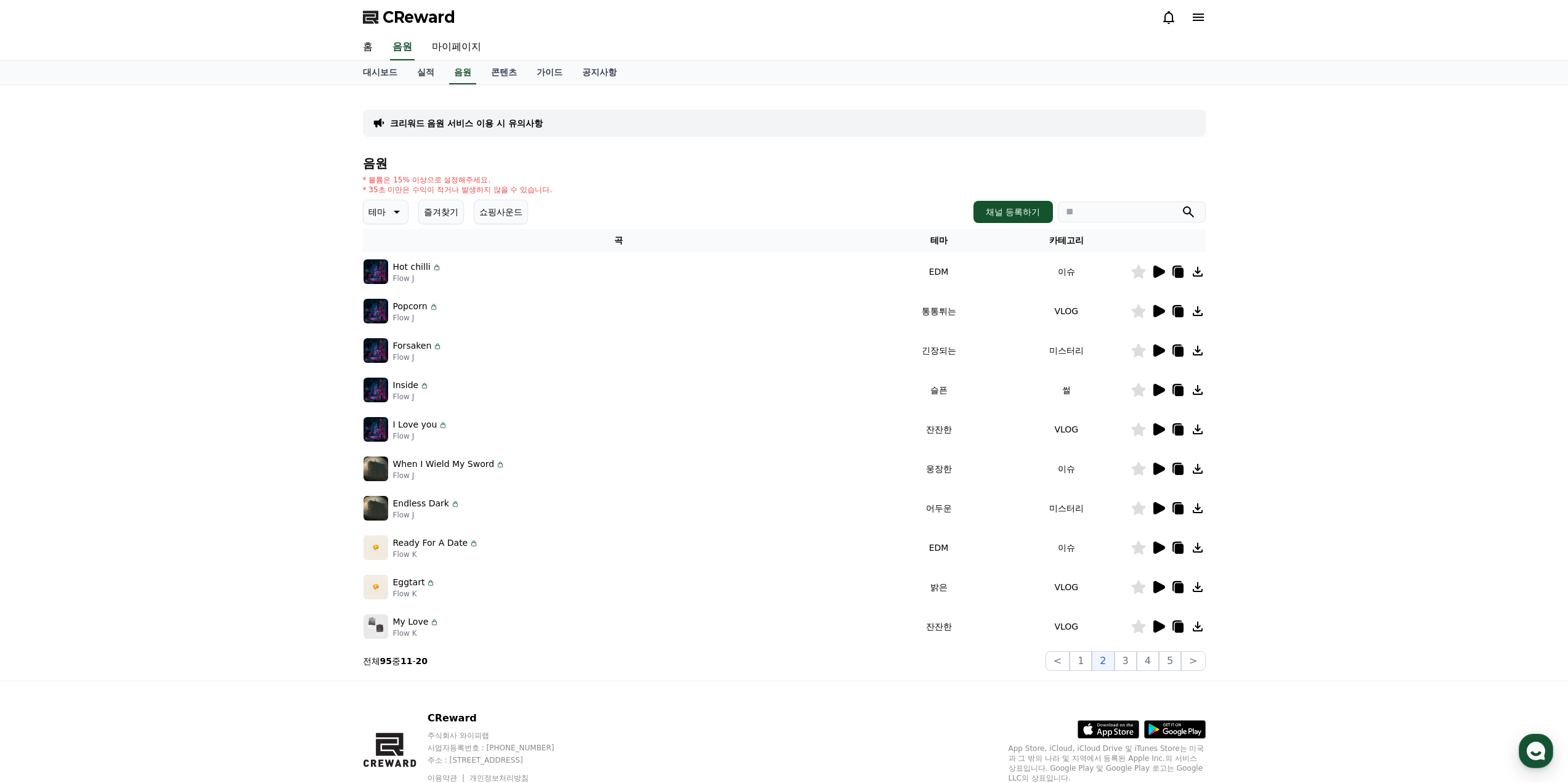
click at [928, 309] on icon at bounding box center [1159, 311] width 12 height 13
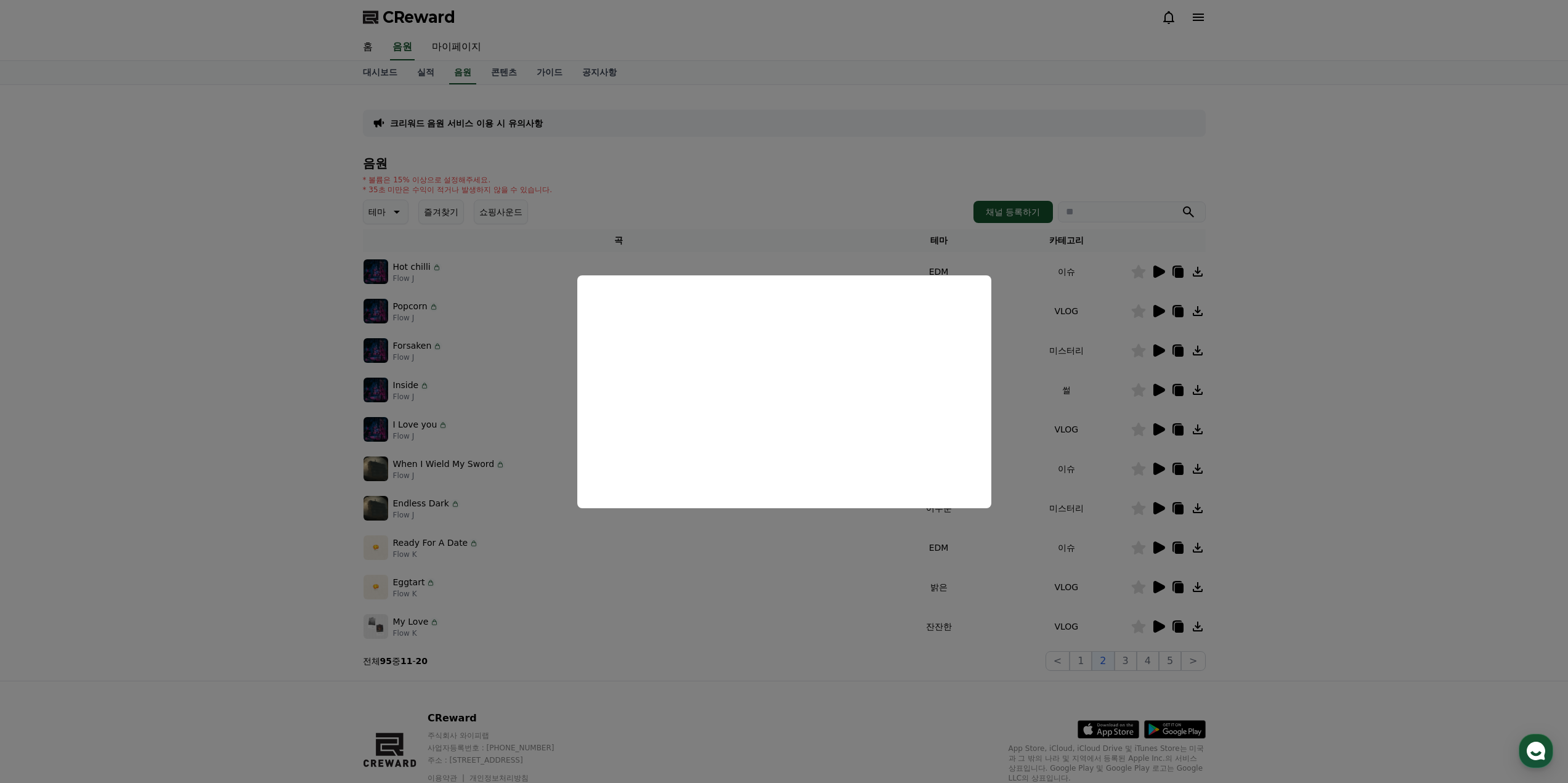
click at [928, 349] on button "close modal" at bounding box center [784, 392] width 1568 height 783
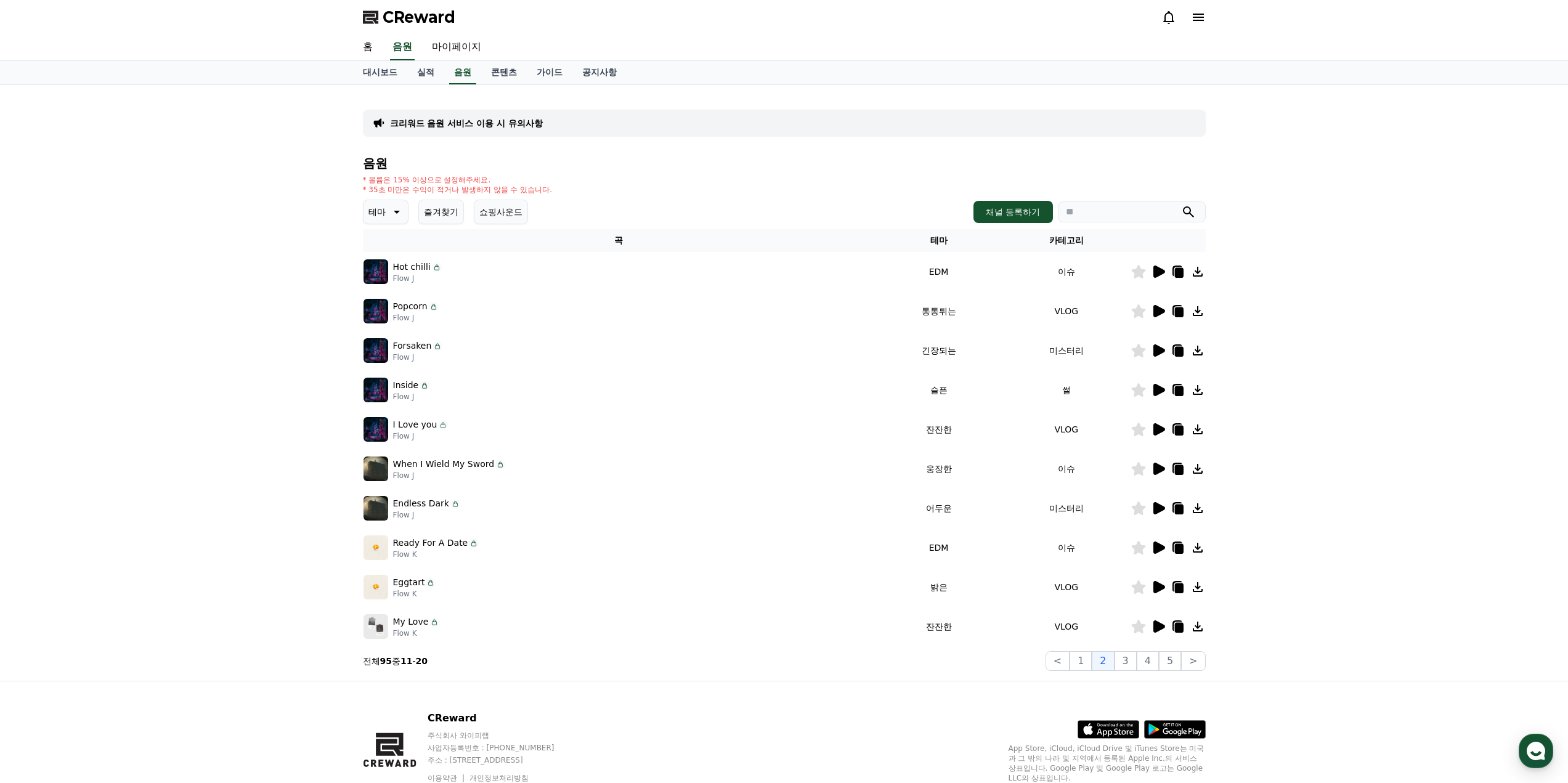
click at [928, 346] on icon at bounding box center [1159, 350] width 12 height 13
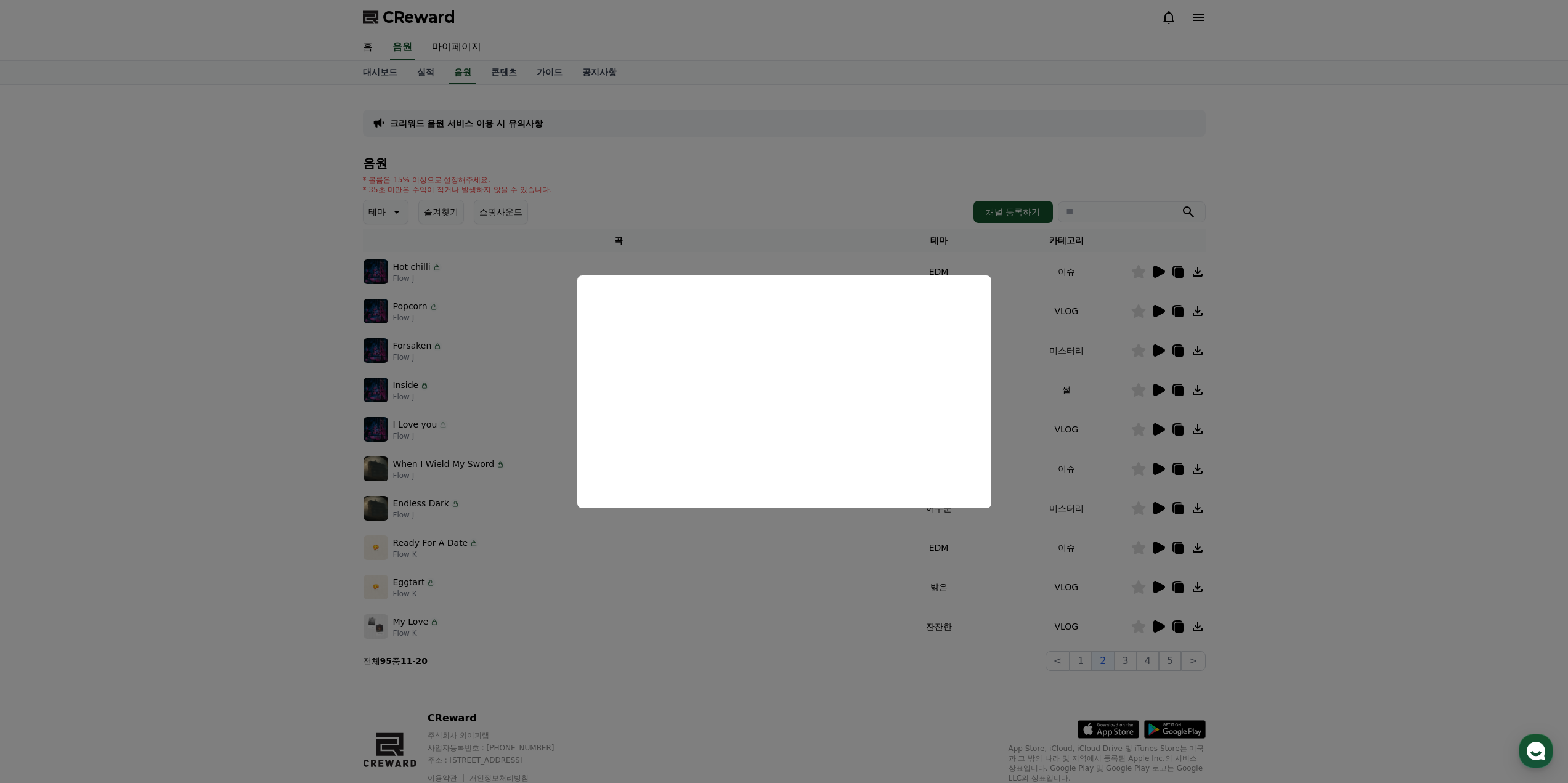
click at [928, 381] on button "close modal" at bounding box center [784, 392] width 1568 height 783
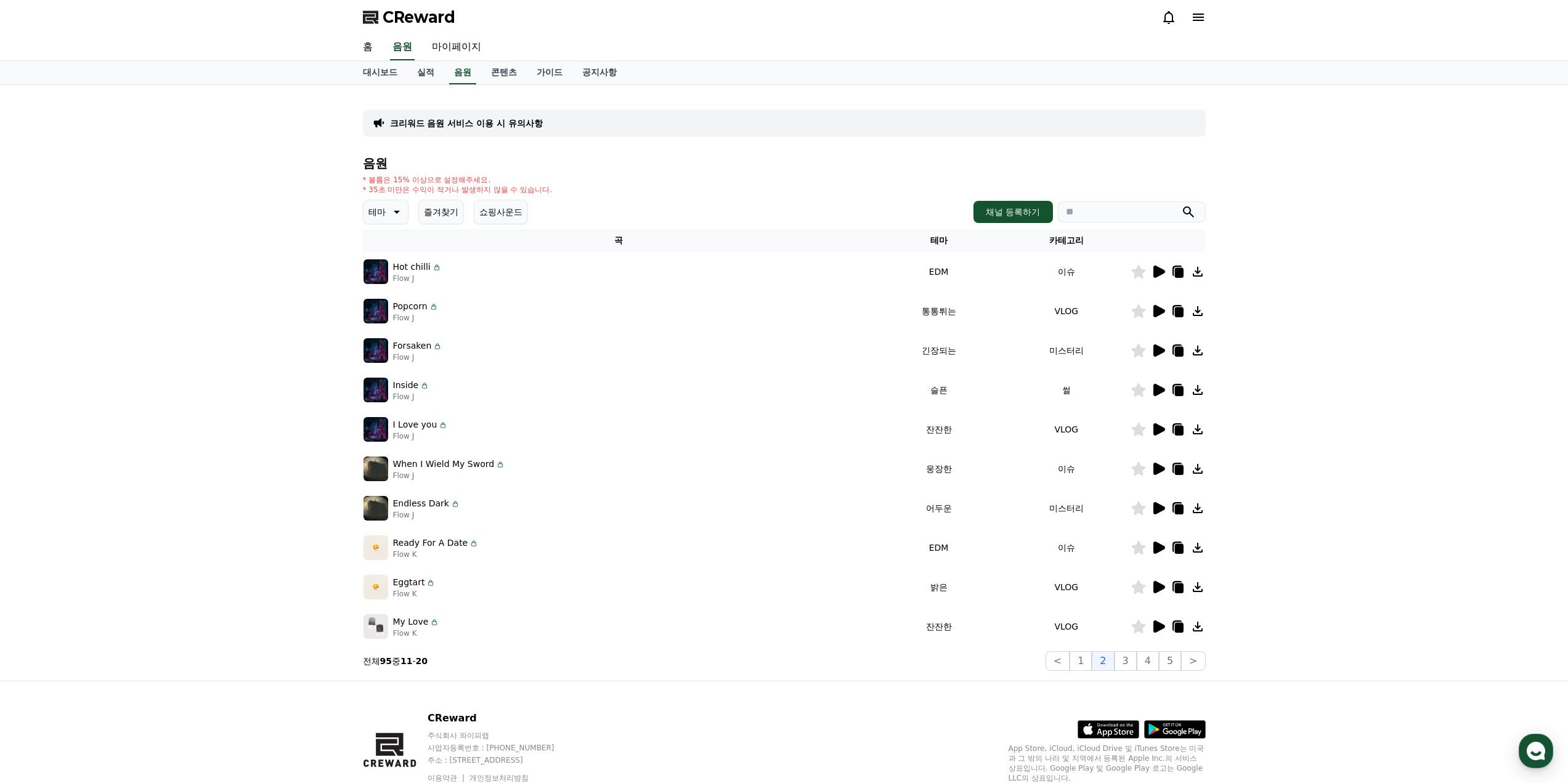
click at [928, 388] on icon at bounding box center [1159, 390] width 12 height 13
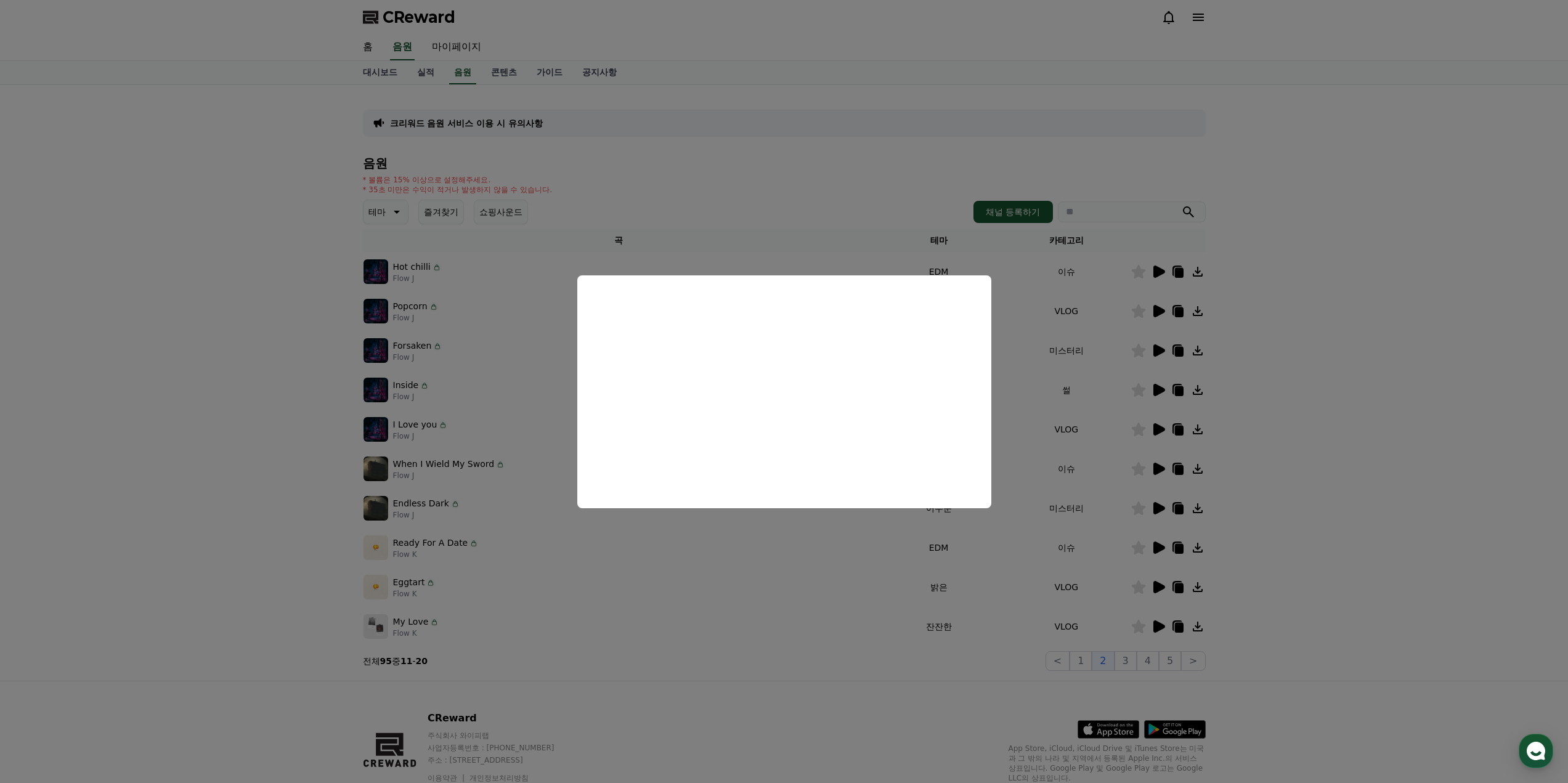
click at [928, 441] on button "close modal" at bounding box center [784, 392] width 1568 height 783
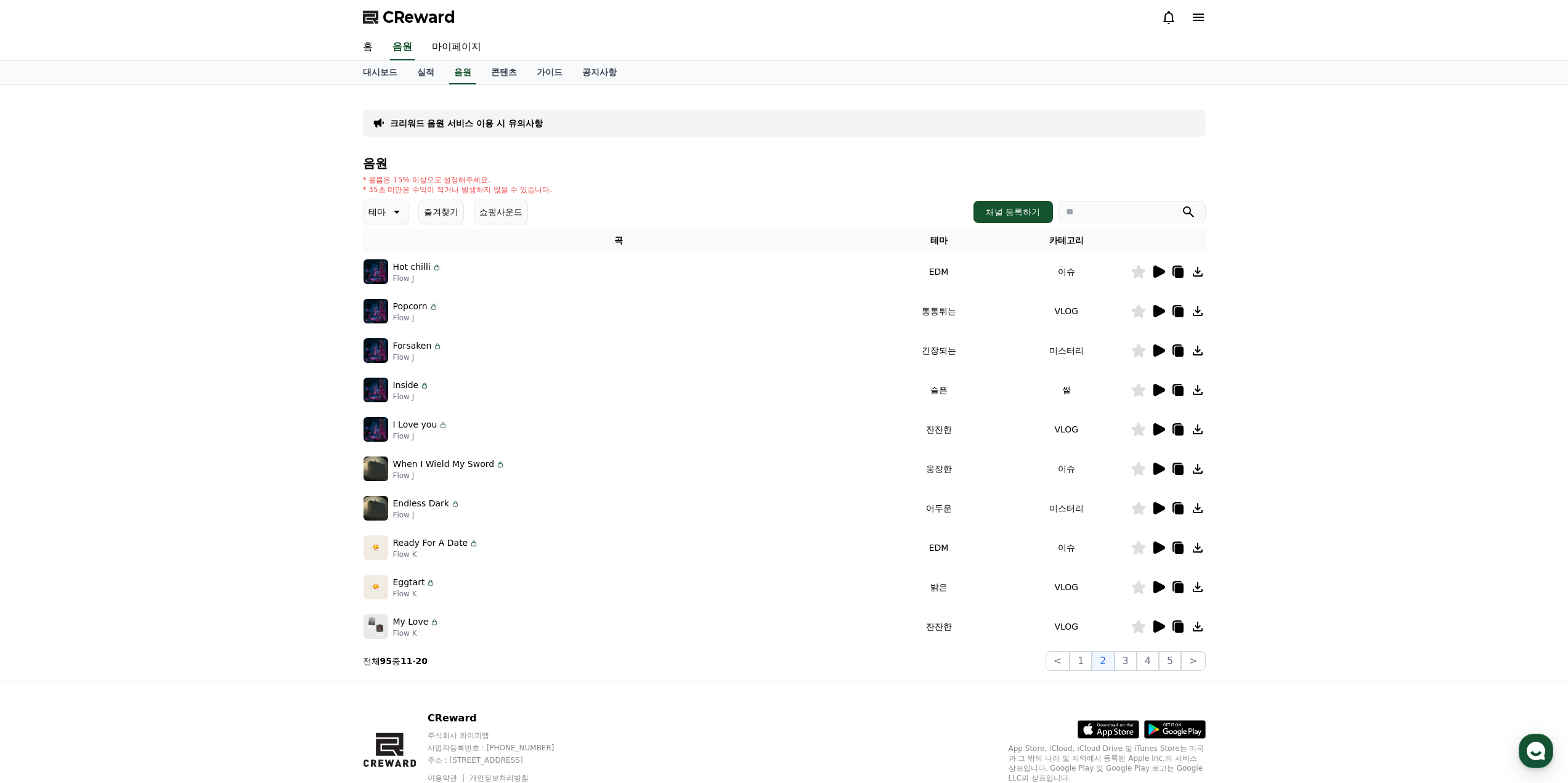
click at [928, 464] on icon at bounding box center [1158, 469] width 15 height 15
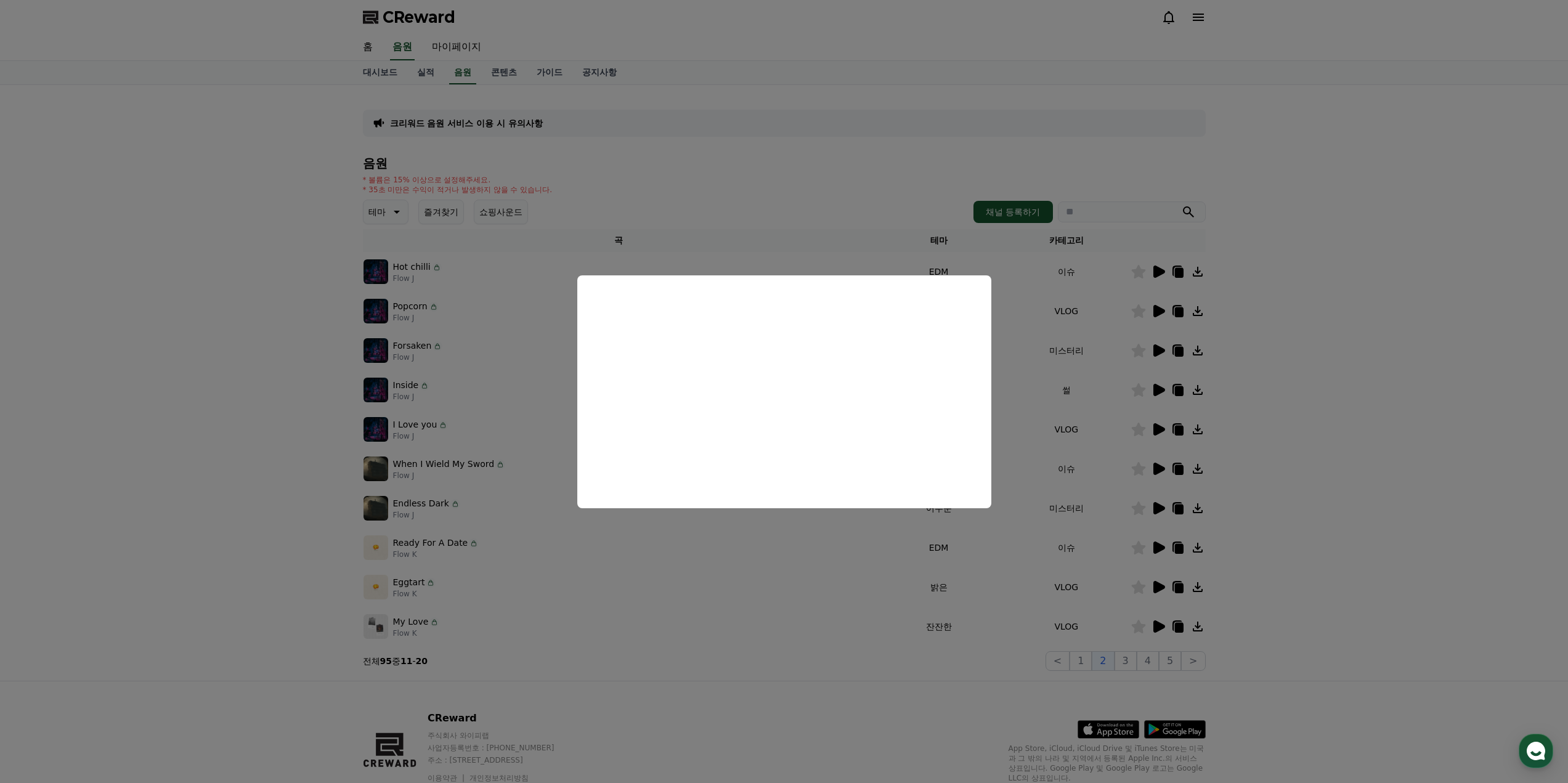
click at [928, 487] on button "close modal" at bounding box center [784, 392] width 1568 height 783
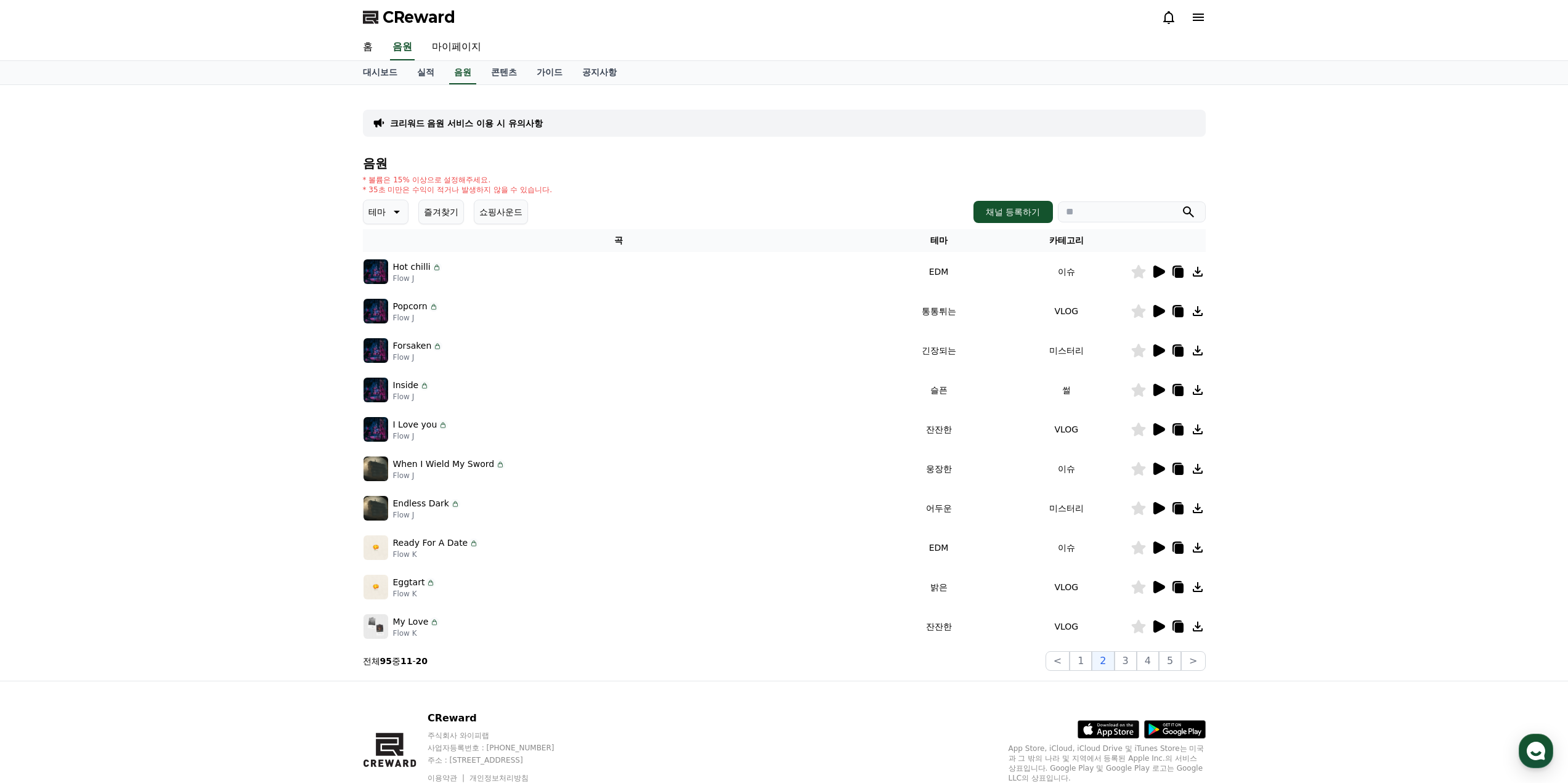
click at [928, 507] on icon at bounding box center [1159, 508] width 12 height 13
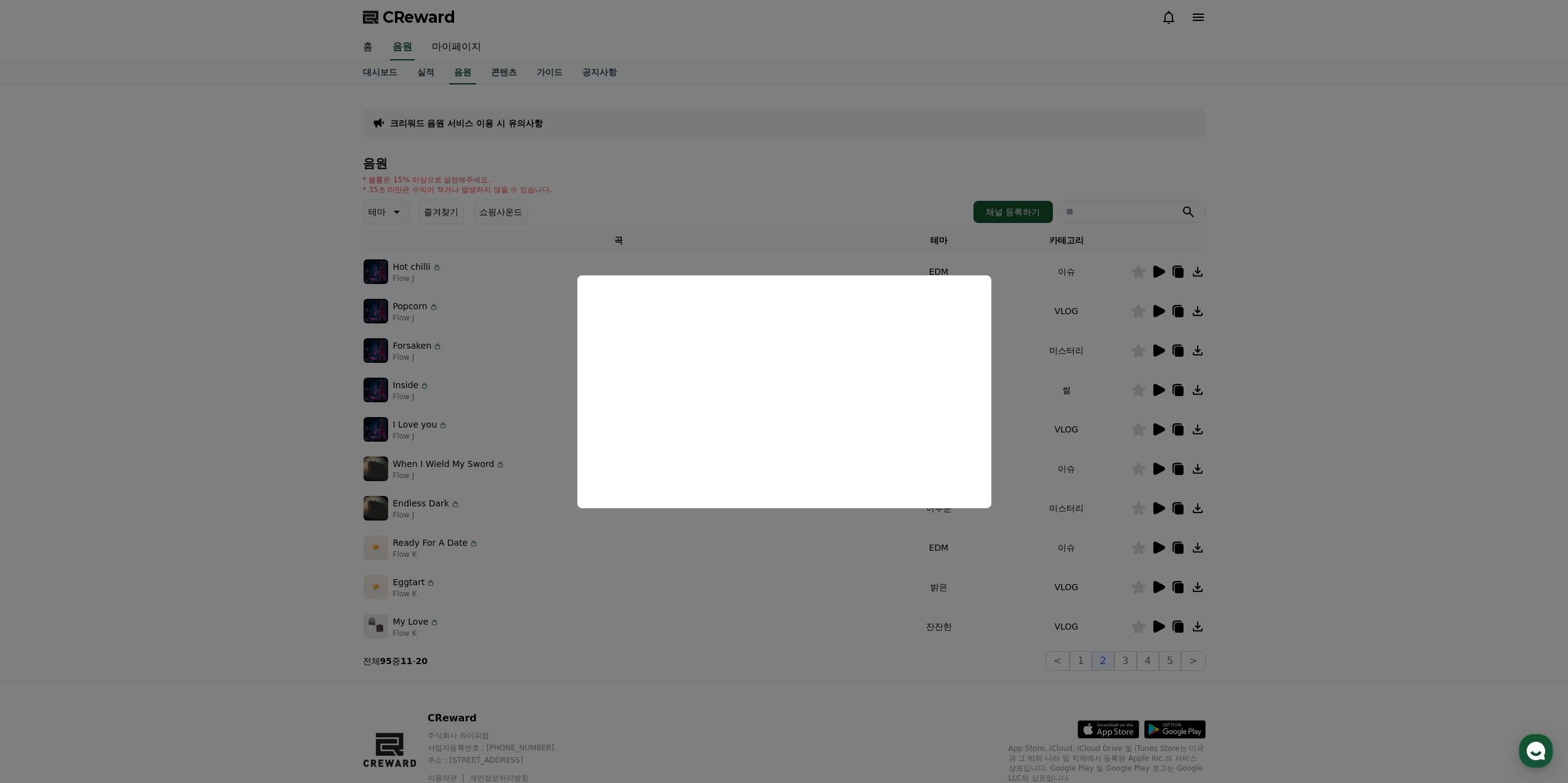
click at [928, 457] on button "close modal" at bounding box center [784, 392] width 1568 height 783
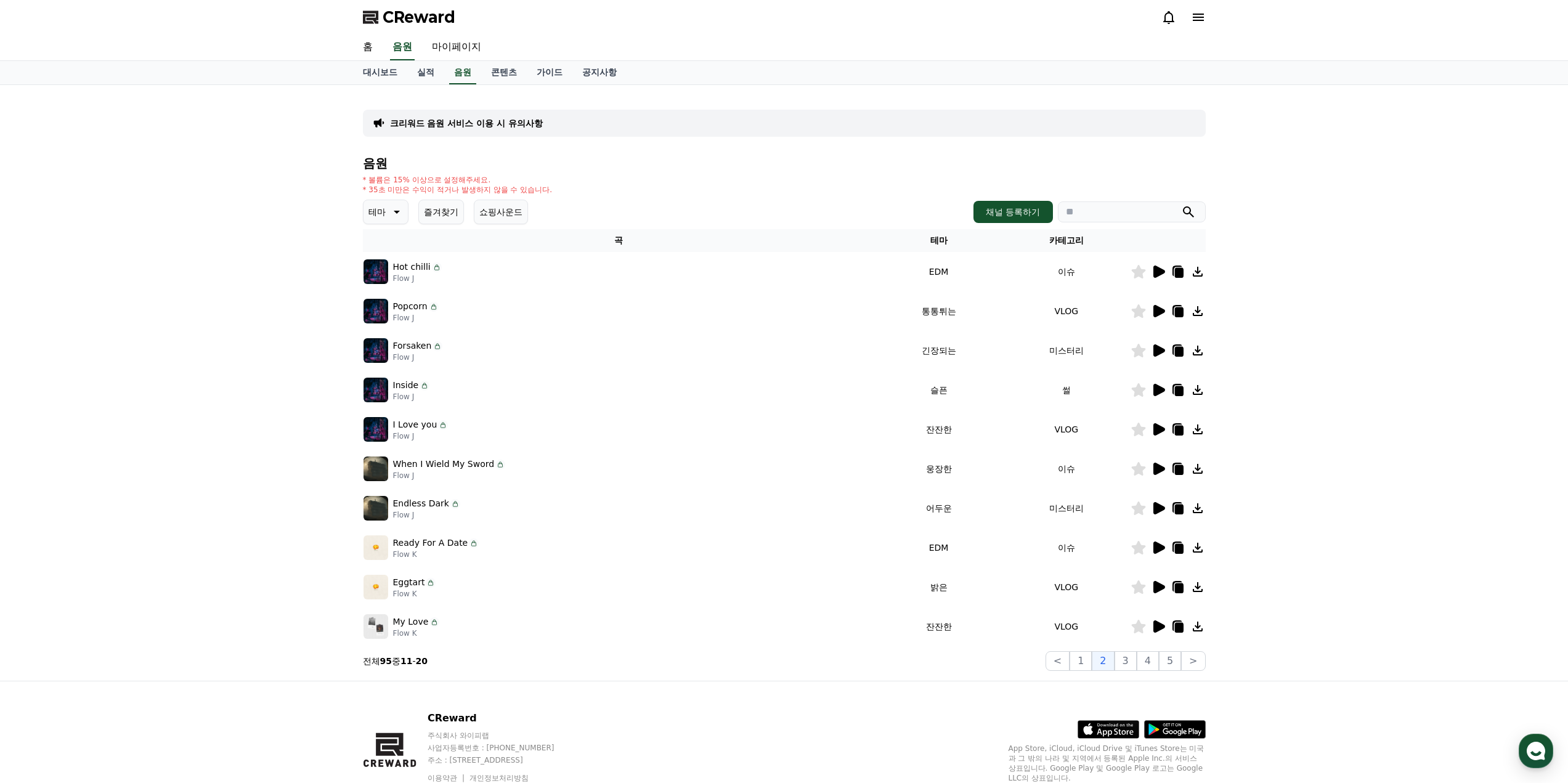
click at [928, 508] on icon at bounding box center [1158, 548] width 15 height 15
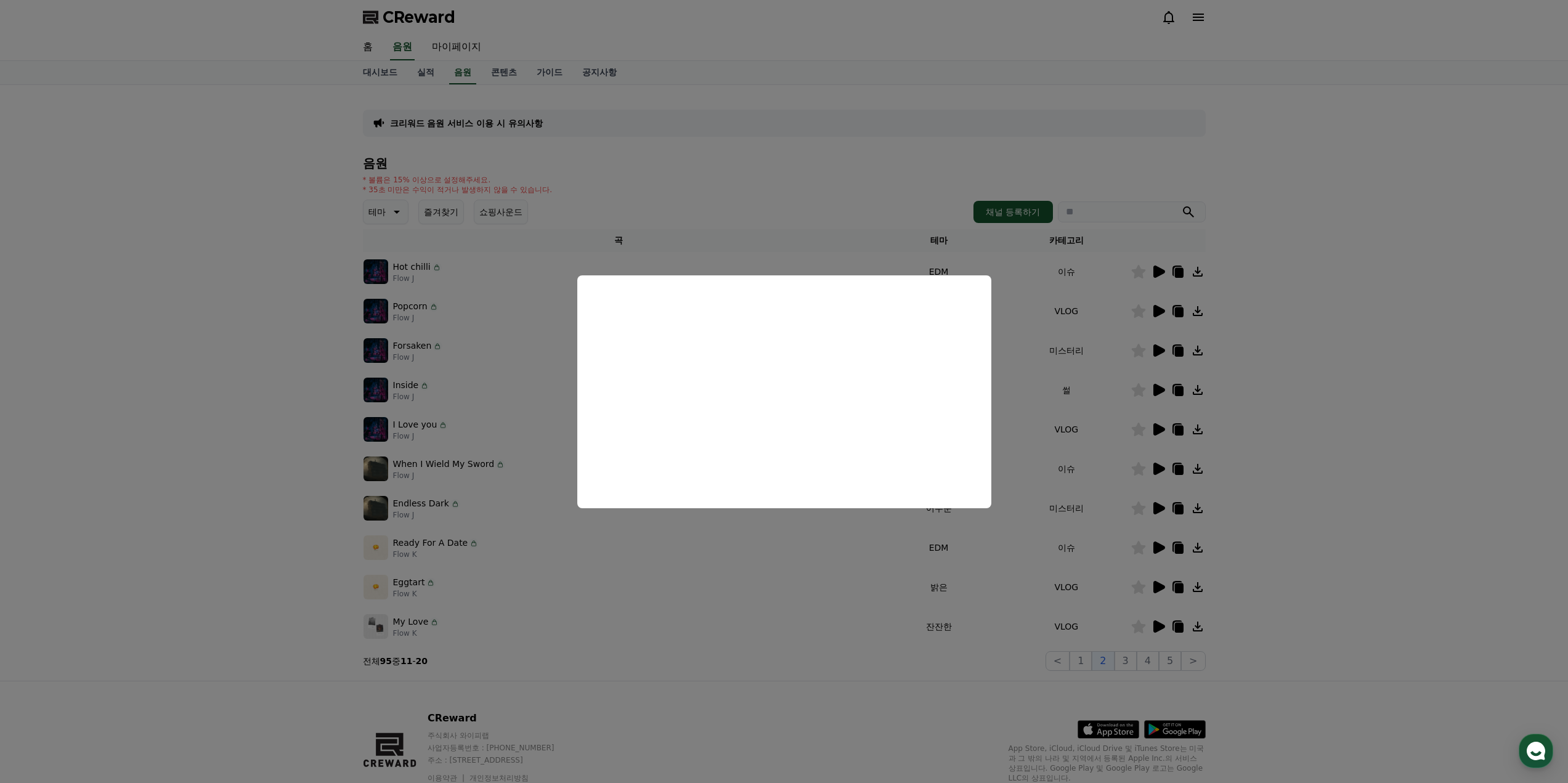
click at [928, 508] on button "close modal" at bounding box center [784, 392] width 1568 height 783
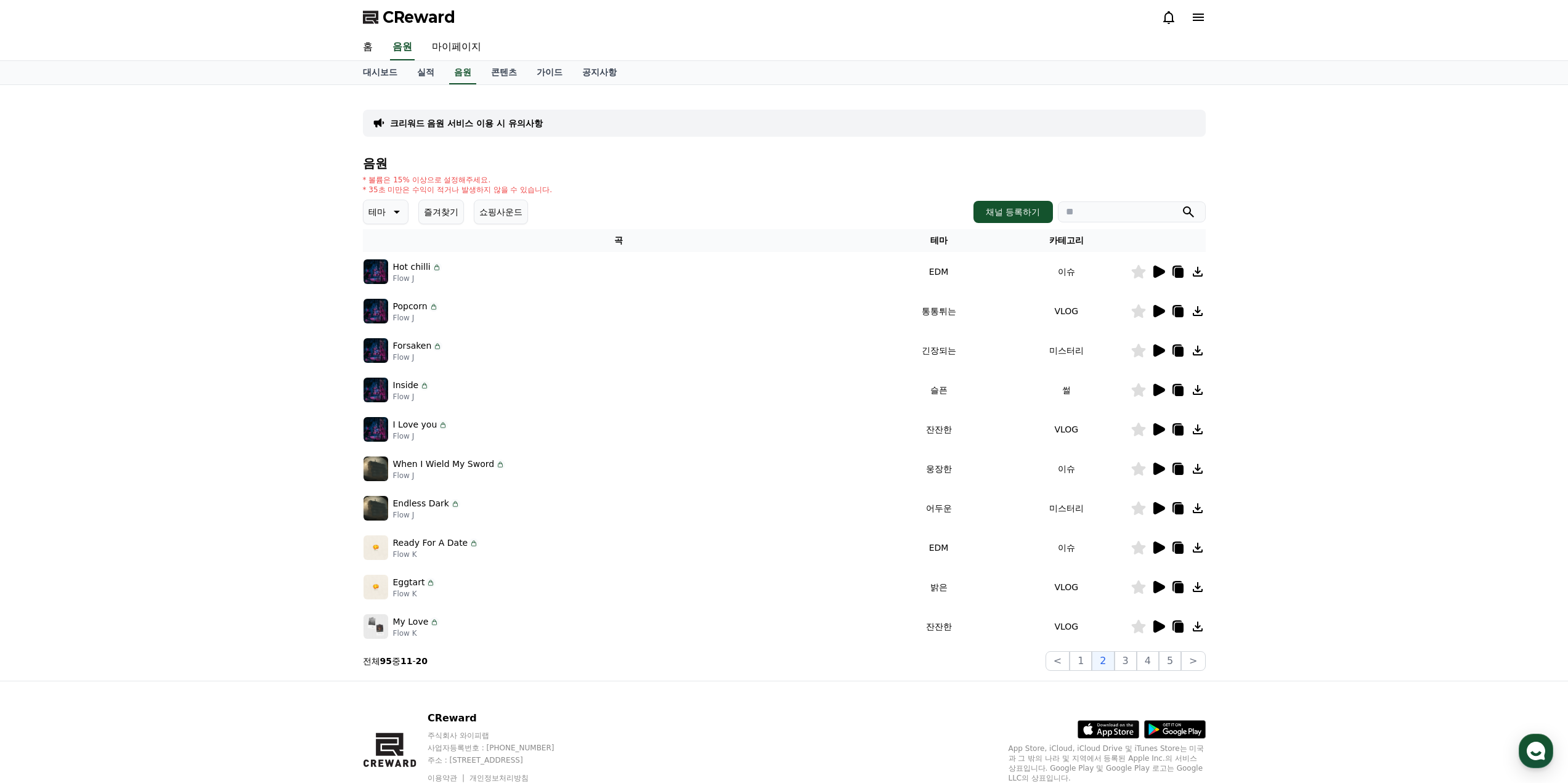
click at [928, 508] on icon at bounding box center [1159, 587] width 12 height 13
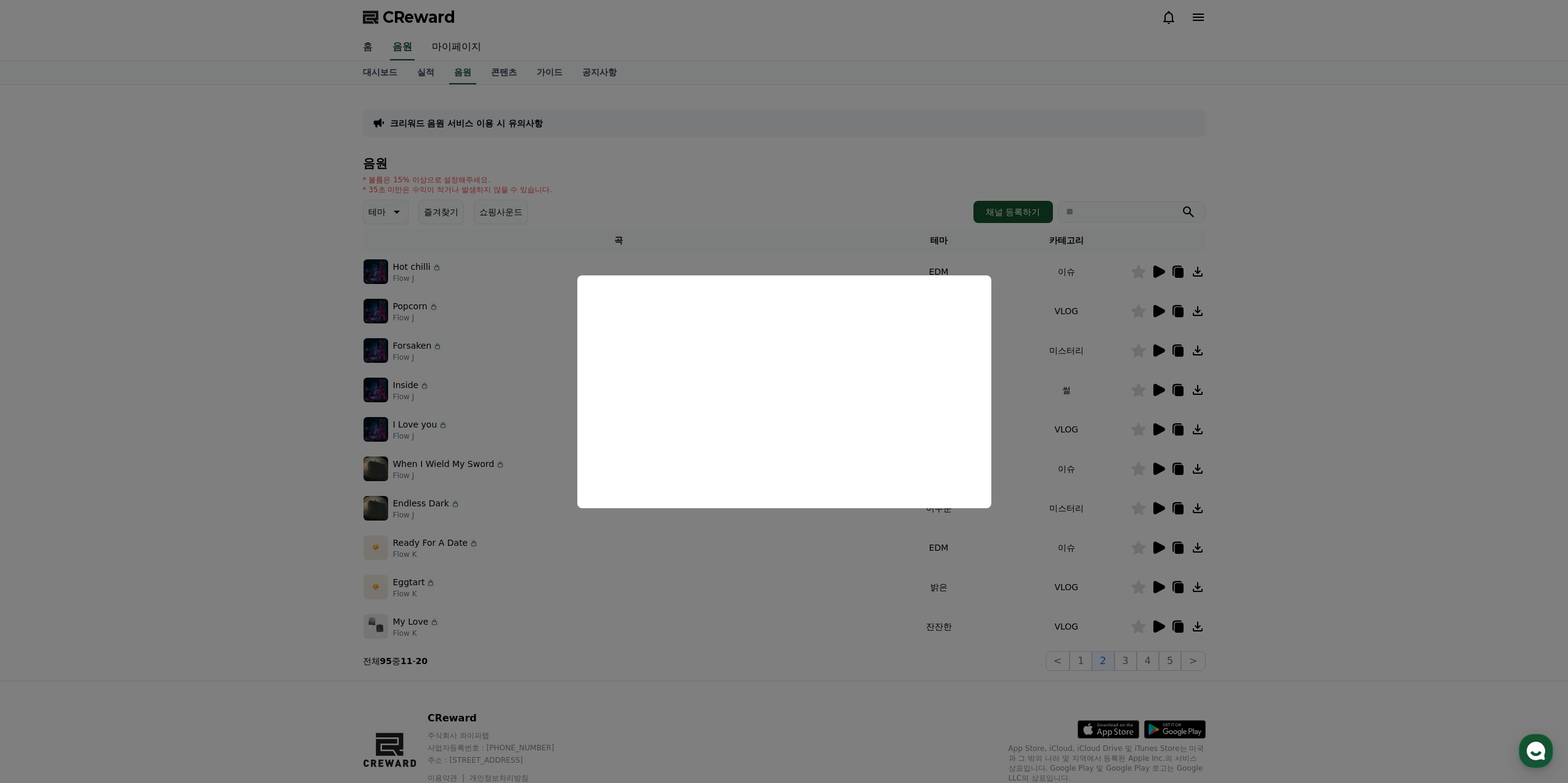
click at [928, 508] on button "close modal" at bounding box center [784, 392] width 1568 height 783
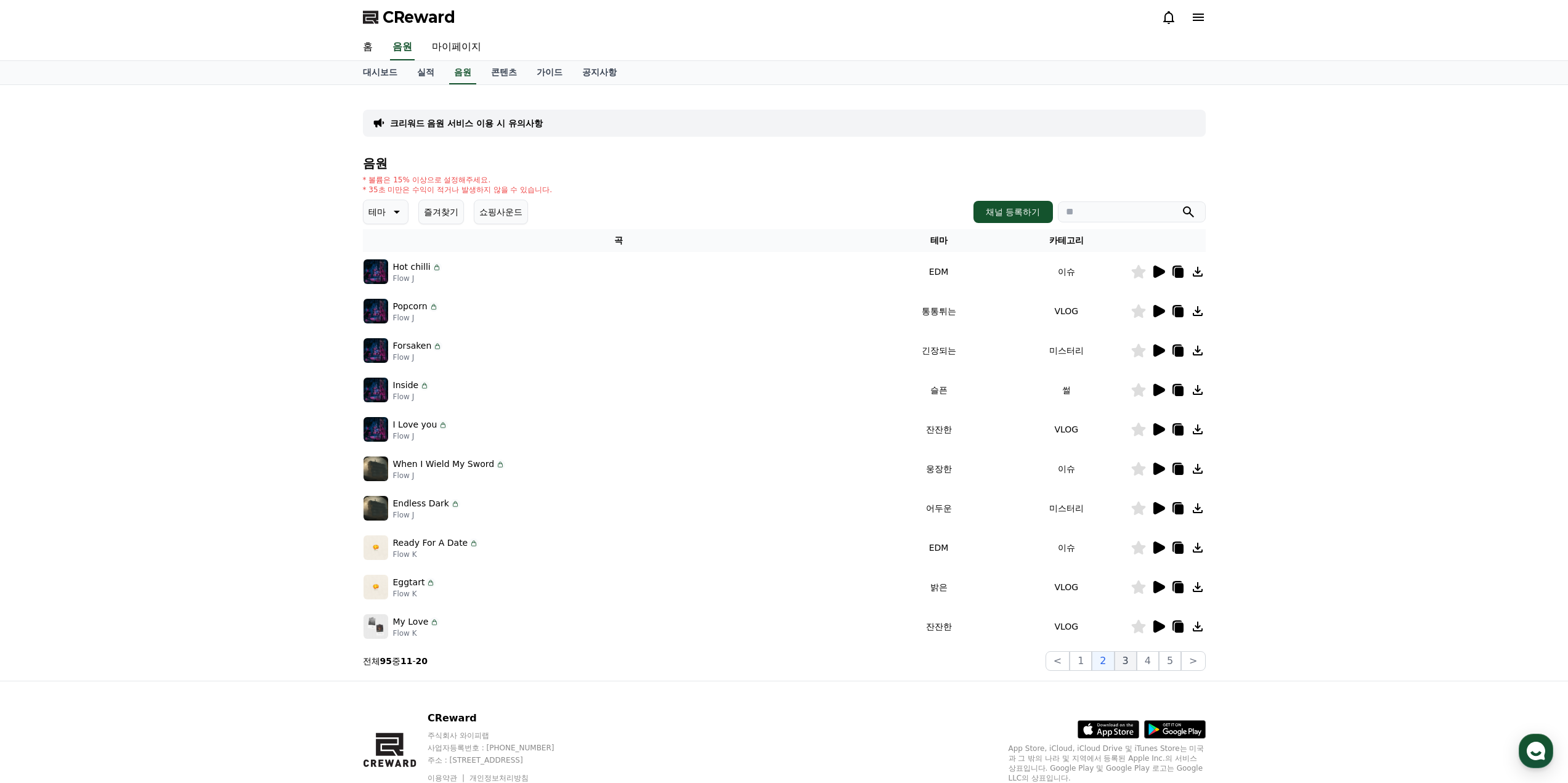
click at [928, 508] on button "3" at bounding box center [1125, 661] width 23 height 20
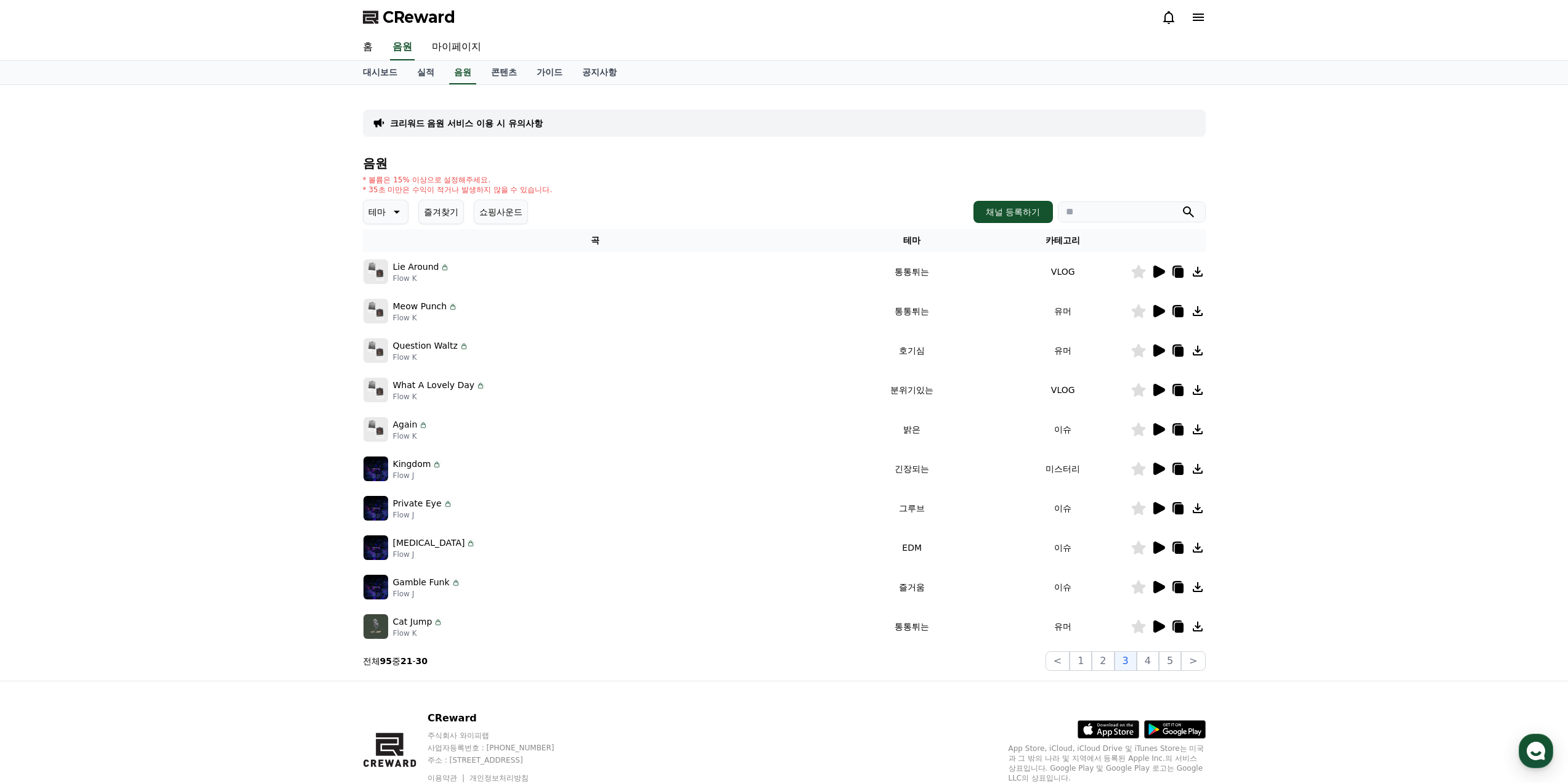
click at [928, 271] on icon at bounding box center [1158, 271] width 15 height 15
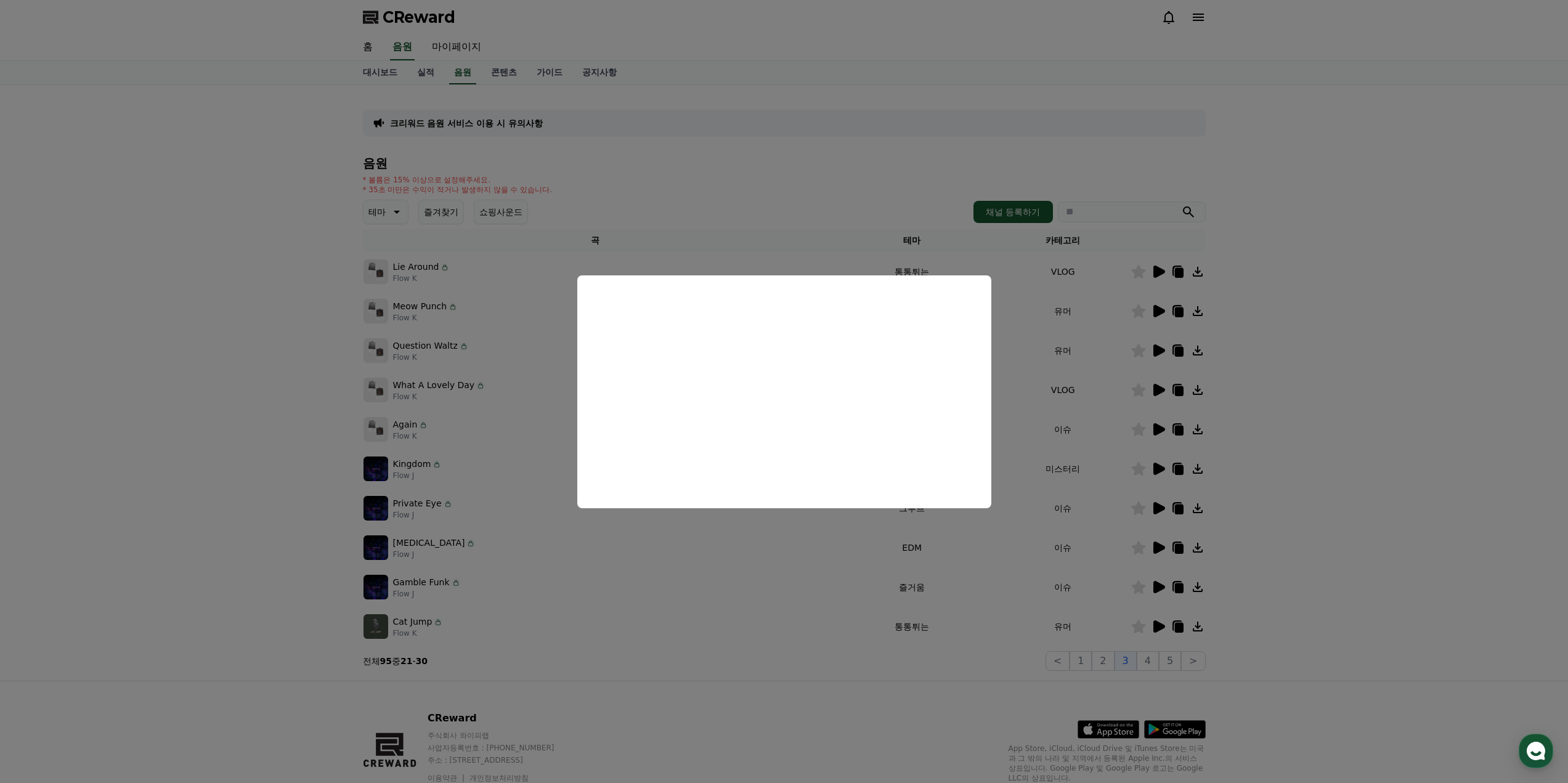
click at [928, 375] on button "close modal" at bounding box center [784, 392] width 1568 height 783
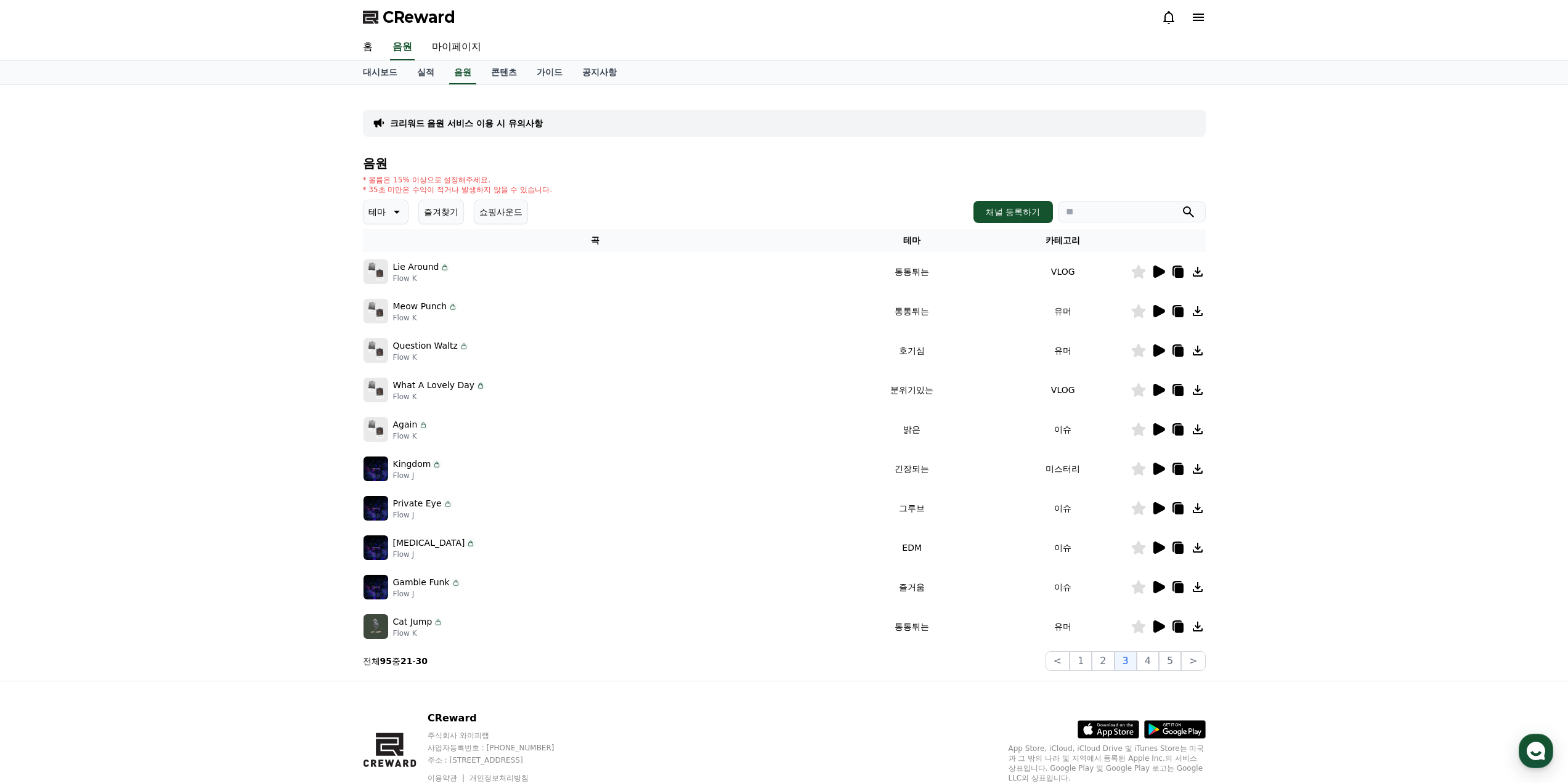
click at [380, 206] on p "테마" at bounding box center [377, 211] width 18 height 18
click at [566, 194] on div "* 볼륨은 15% 이상으로 설정해주세요. * 35초 미만은 수익이 적거나 발생하지 않을 수 있습니다." at bounding box center [784, 185] width 842 height 20
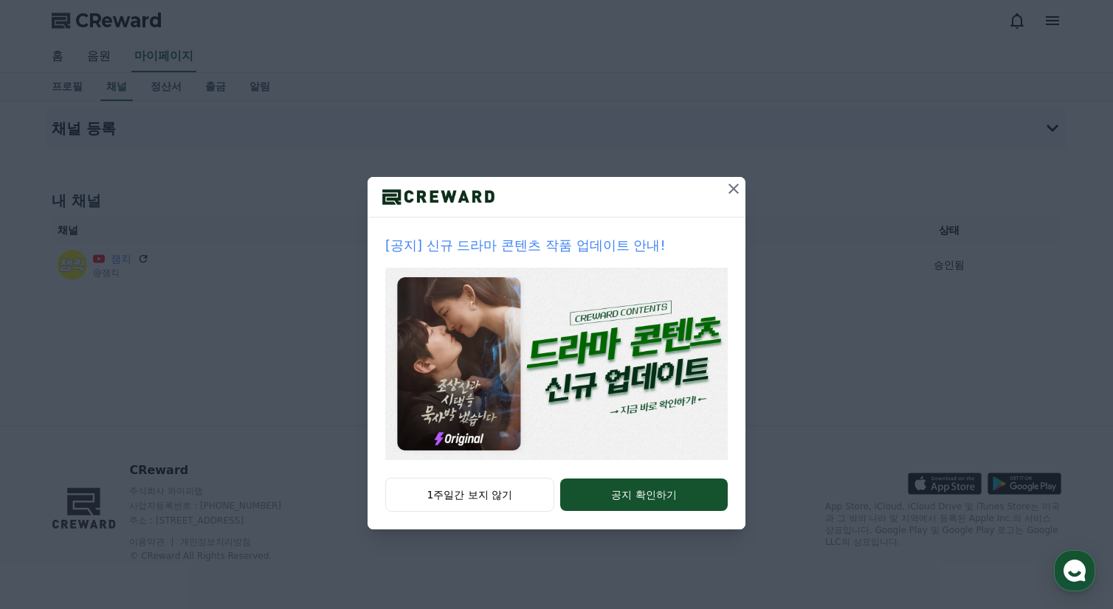
click at [738, 198] on button at bounding box center [734, 189] width 24 height 24
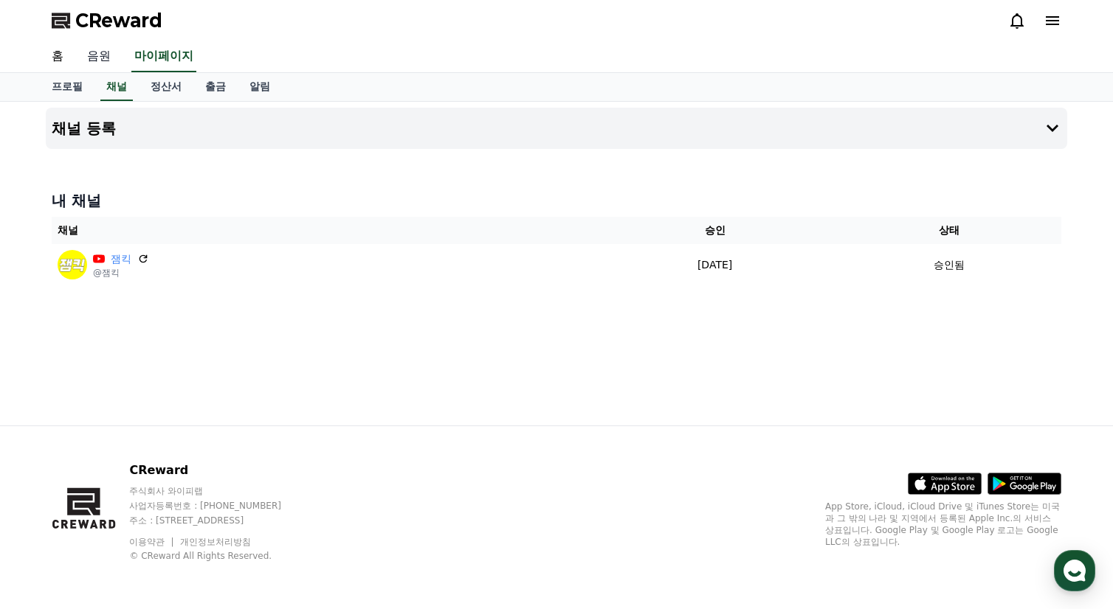
click at [101, 58] on link "음원" at bounding box center [98, 56] width 47 height 31
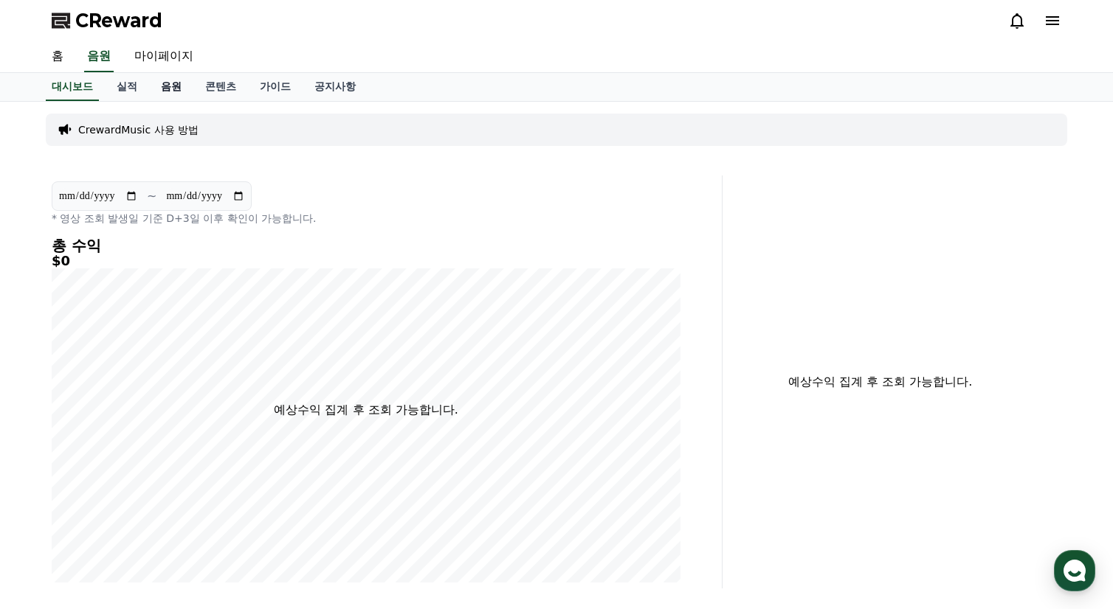
click at [190, 91] on link "음원" at bounding box center [171, 87] width 44 height 28
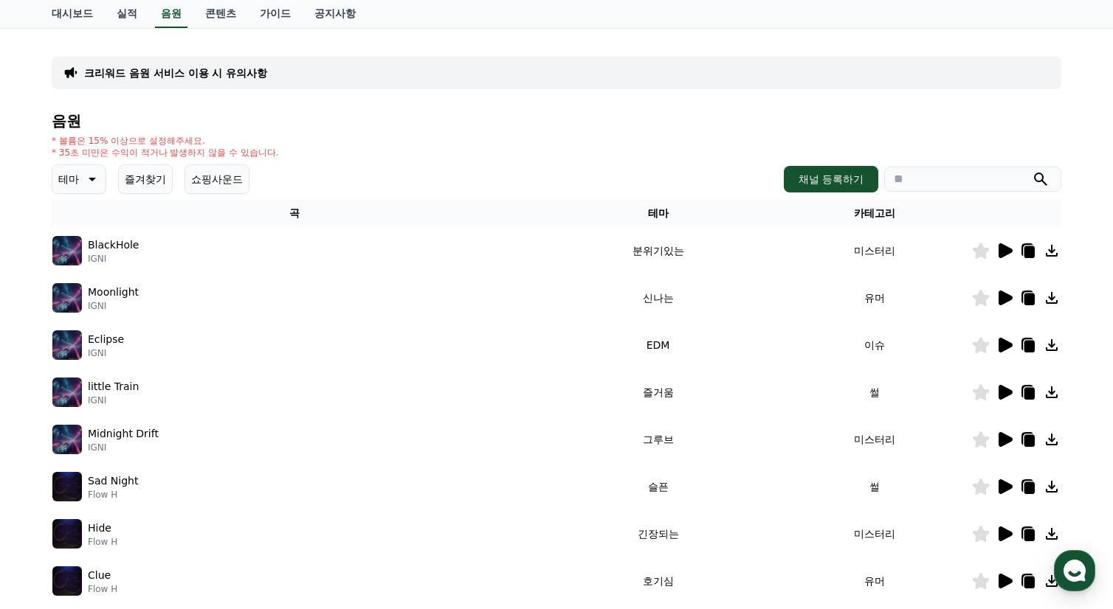
scroll to position [390, 0]
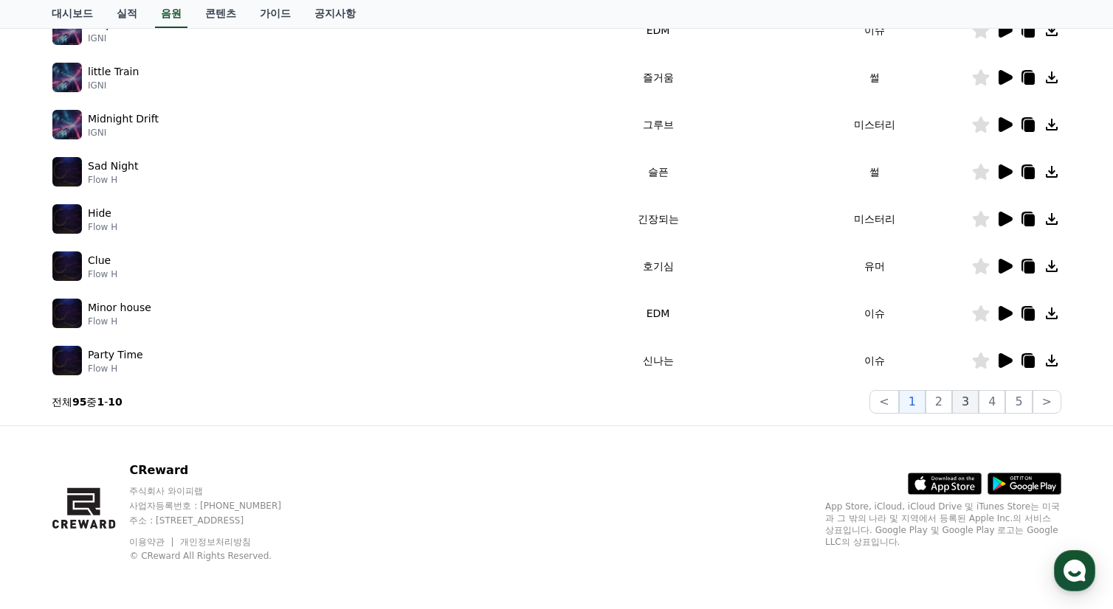
click at [968, 404] on button "3" at bounding box center [965, 402] width 27 height 24
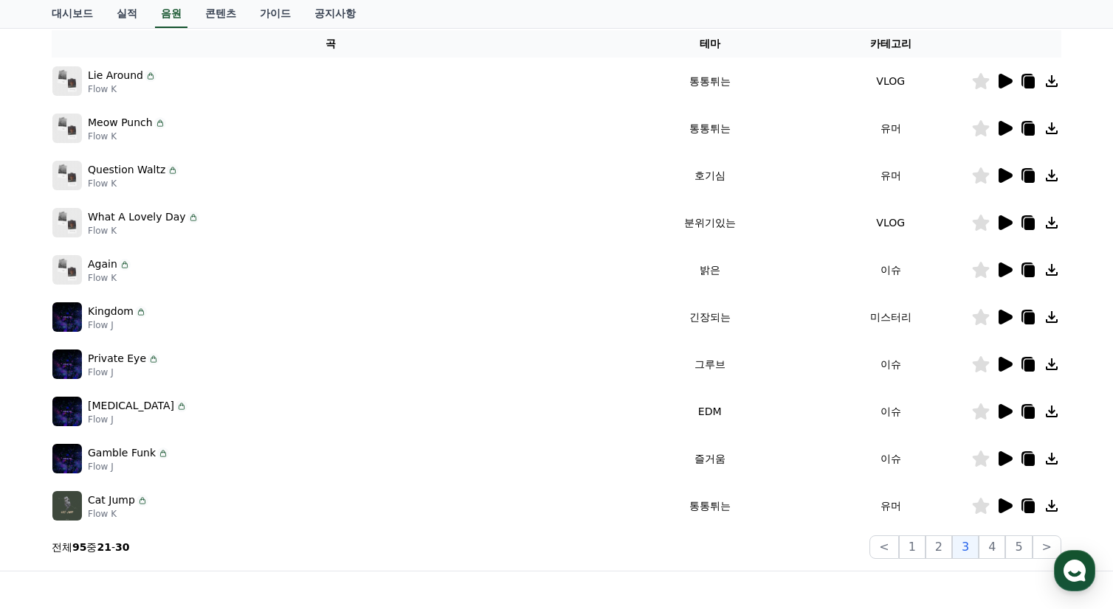
scroll to position [242, 0]
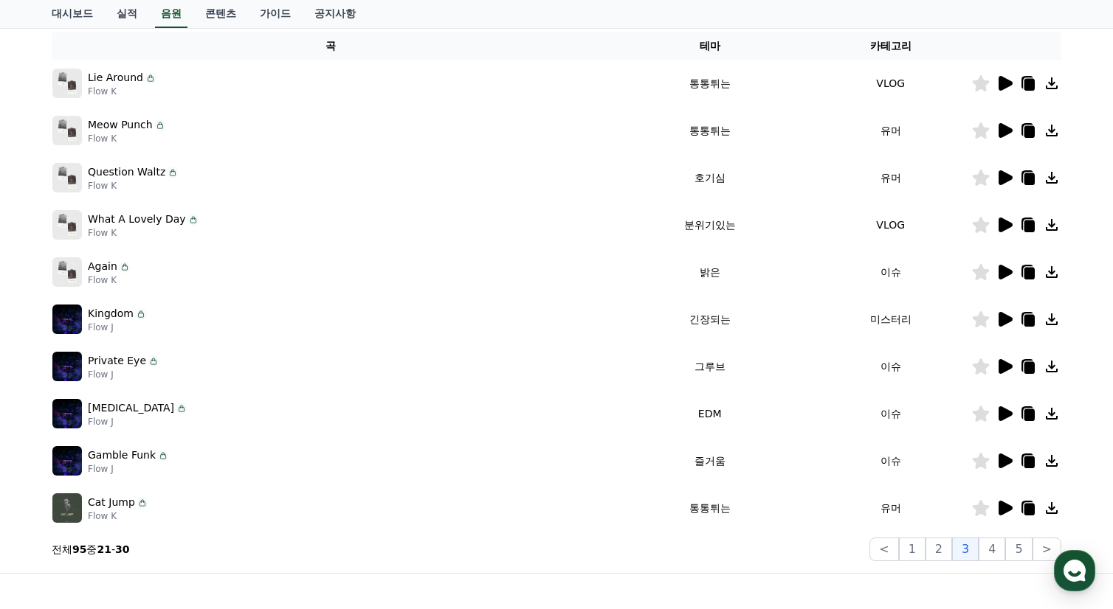
click at [1005, 134] on icon at bounding box center [1005, 130] width 14 height 15
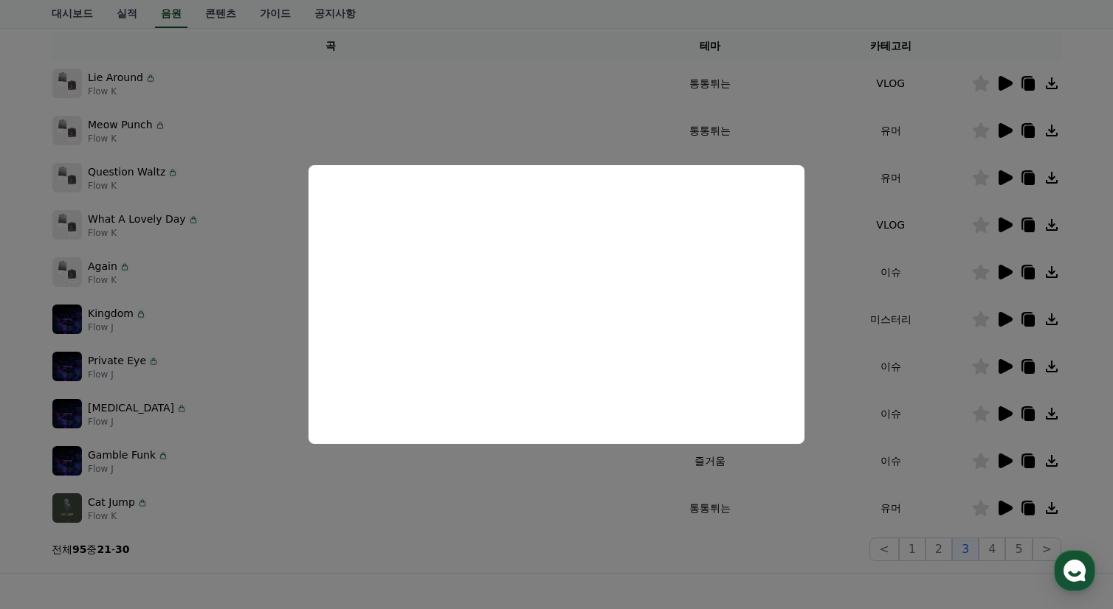
click at [1009, 166] on button "close modal" at bounding box center [556, 304] width 1113 height 609
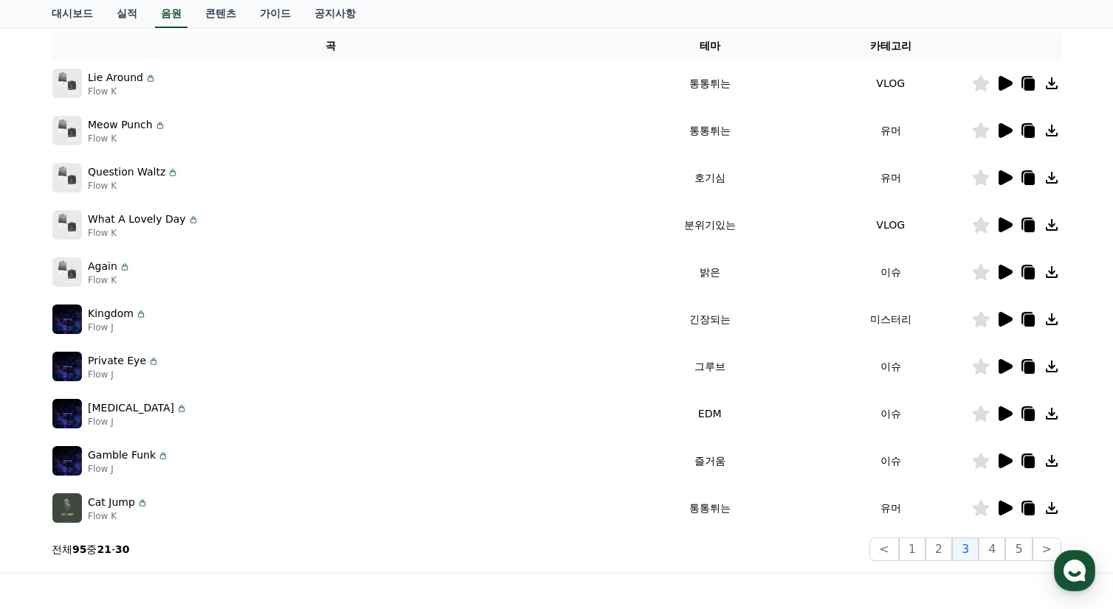
click at [1008, 175] on icon at bounding box center [1005, 177] width 14 height 15
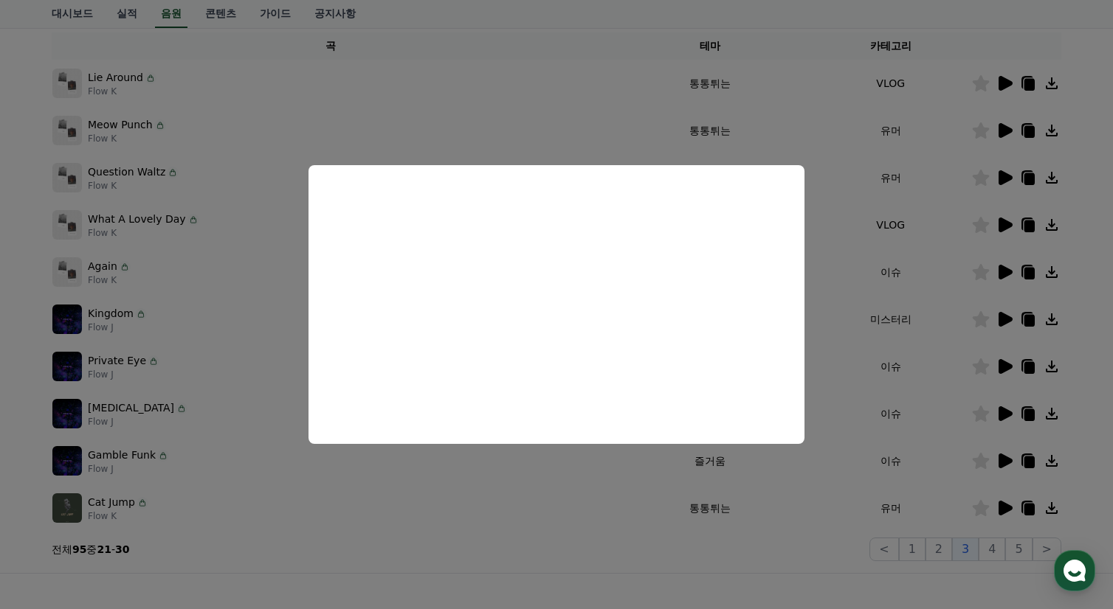
click at [947, 253] on button "close modal" at bounding box center [556, 304] width 1113 height 609
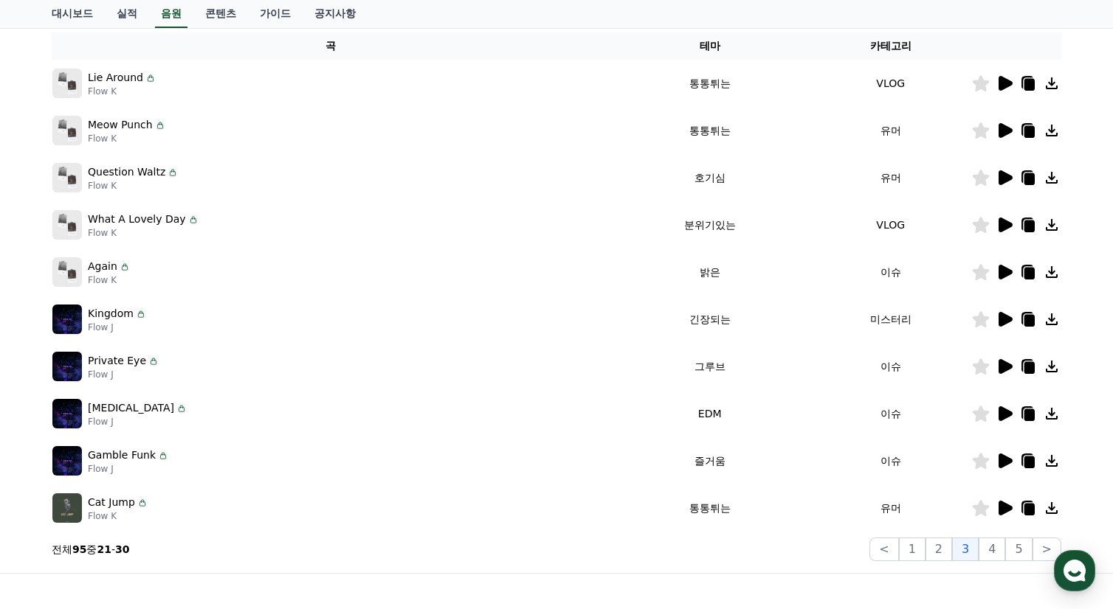
click at [1006, 221] on icon at bounding box center [1005, 225] width 14 height 15
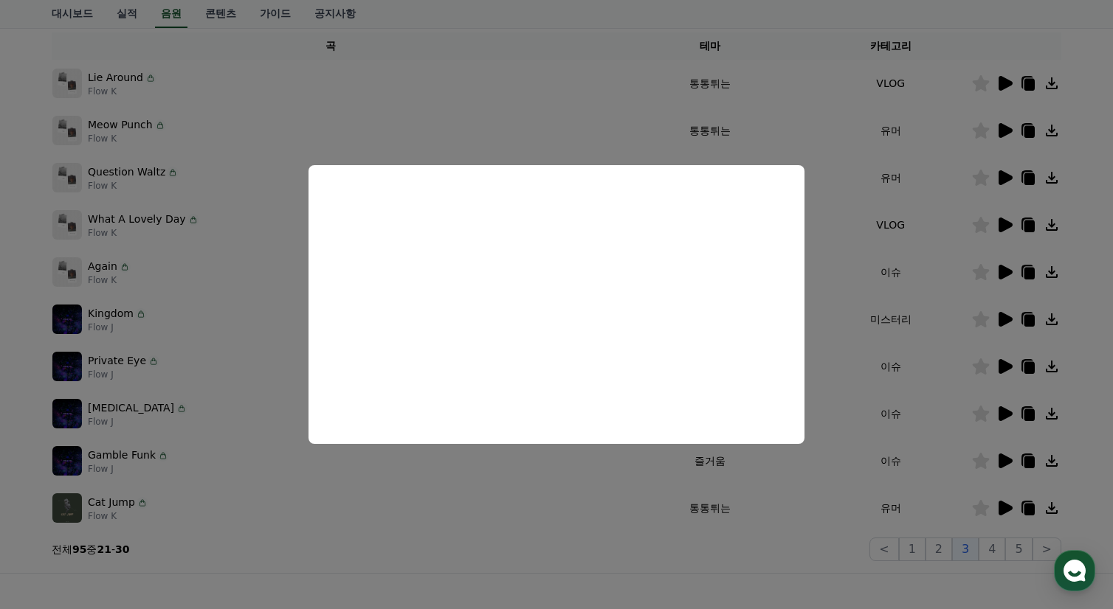
click at [907, 261] on button "close modal" at bounding box center [556, 304] width 1113 height 609
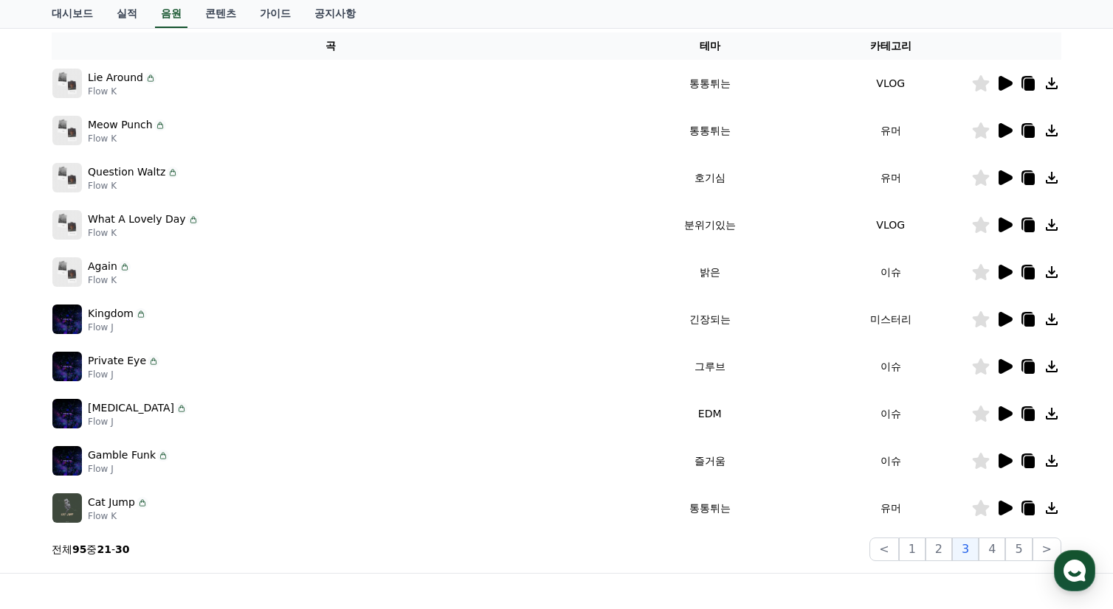
click at [1004, 269] on icon at bounding box center [1005, 272] width 14 height 15
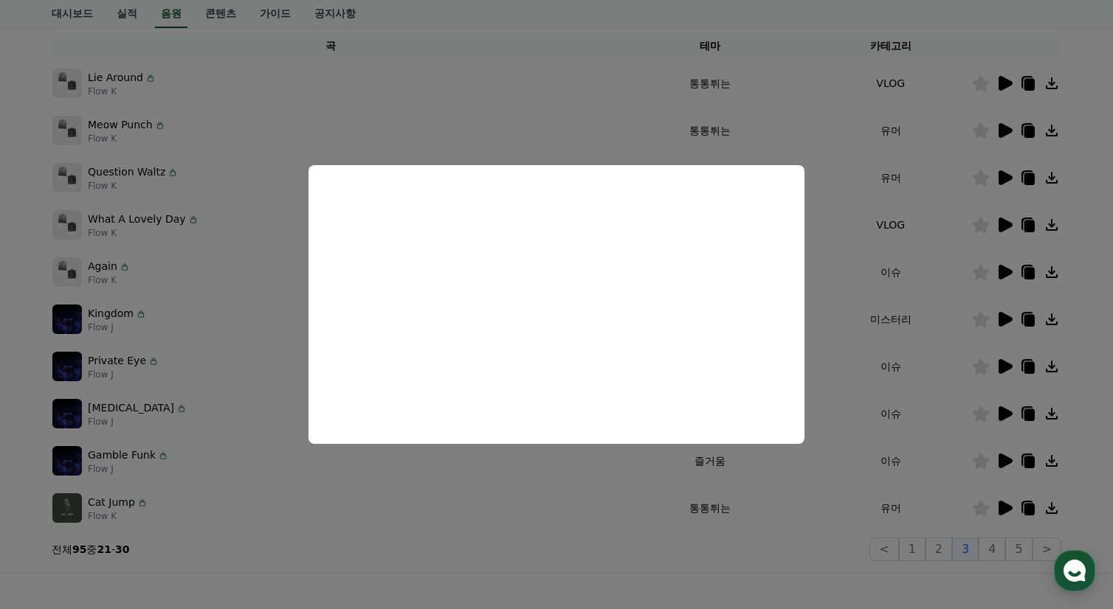
click at [917, 297] on button "close modal" at bounding box center [556, 304] width 1113 height 609
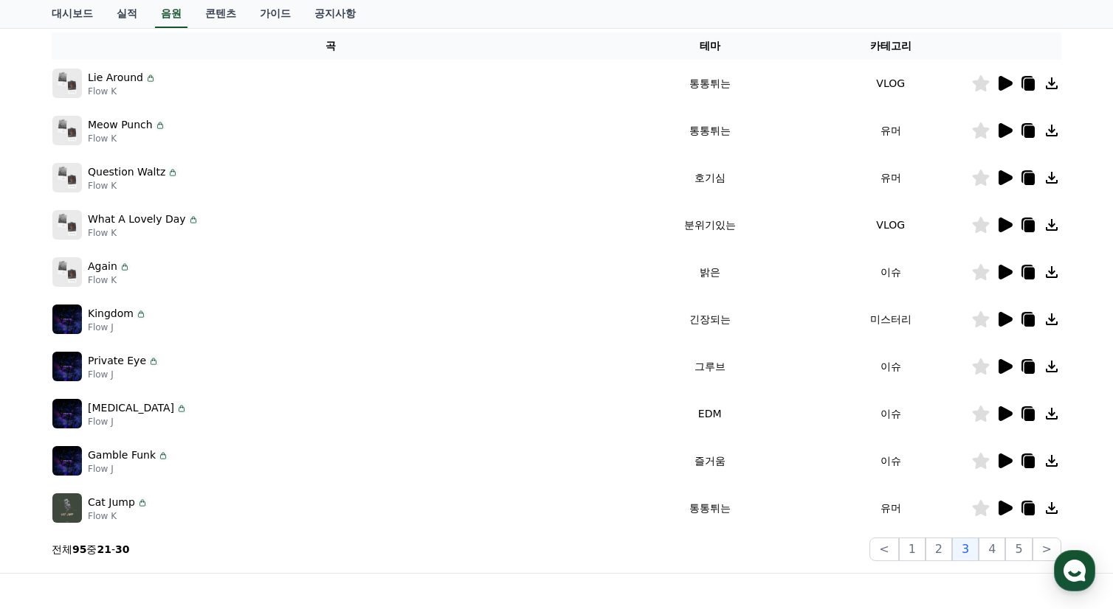
click at [1003, 321] on icon at bounding box center [1005, 319] width 14 height 15
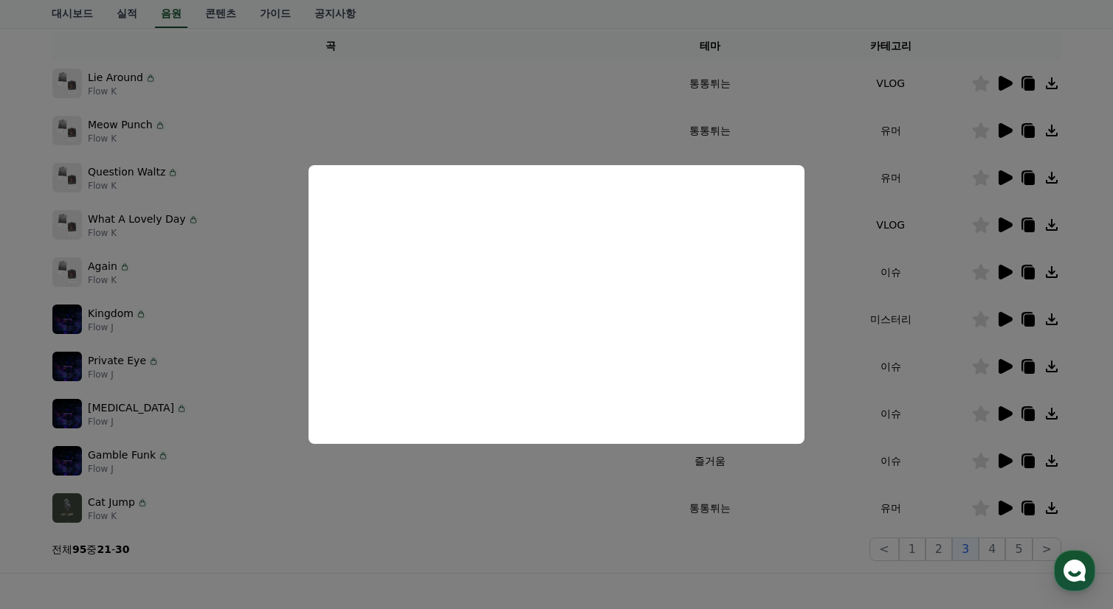
click at [929, 351] on button "close modal" at bounding box center [556, 304] width 1113 height 609
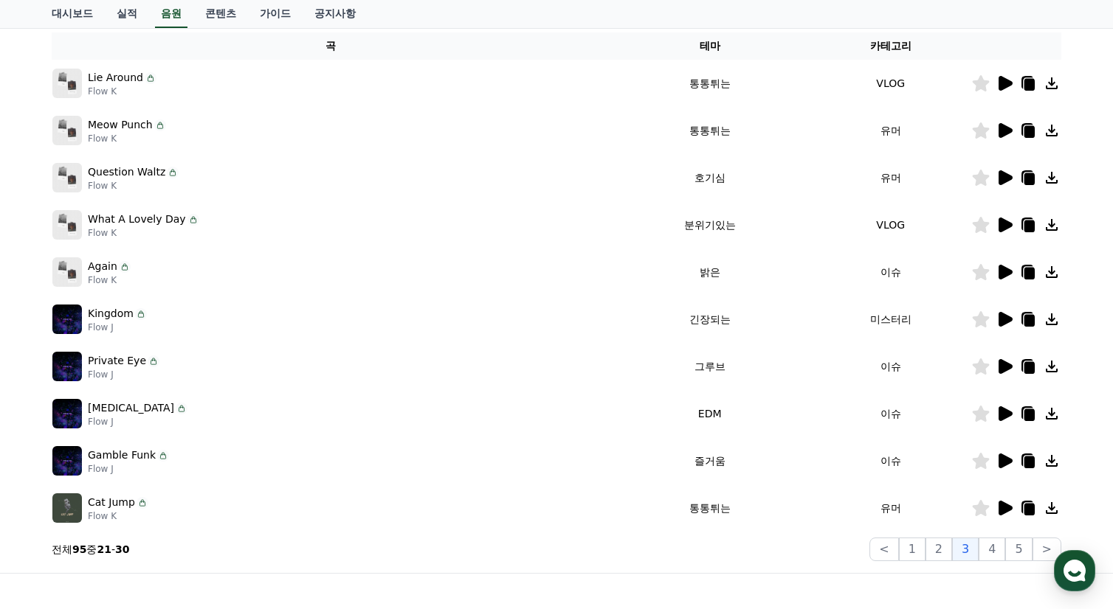
click at [1003, 364] on icon at bounding box center [1005, 366] width 14 height 15
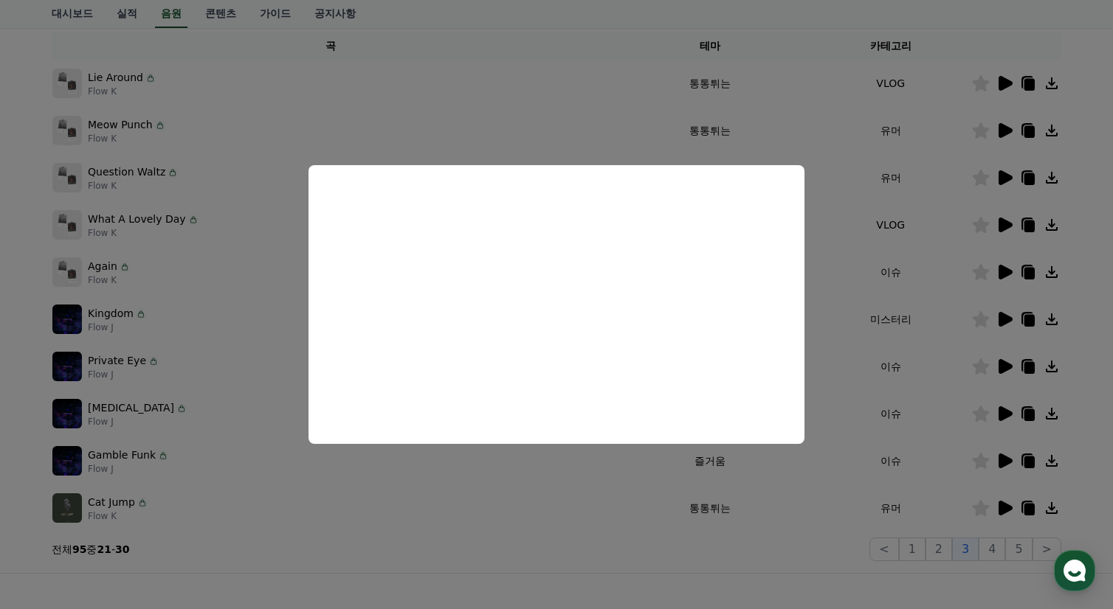
click at [907, 370] on button "close modal" at bounding box center [556, 304] width 1113 height 609
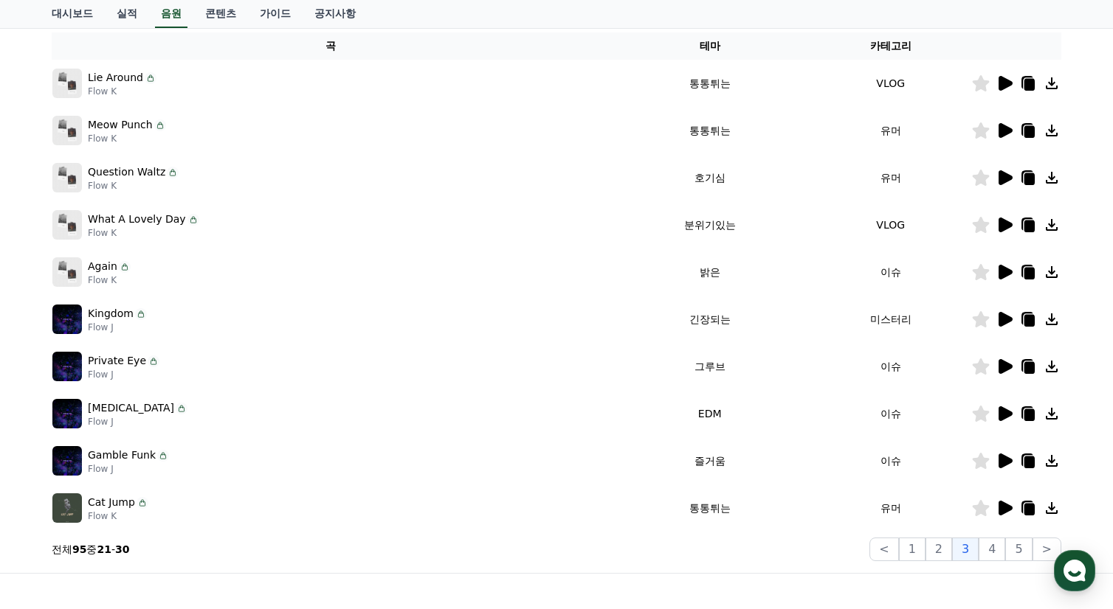
click at [1007, 412] on icon at bounding box center [1005, 413] width 14 height 15
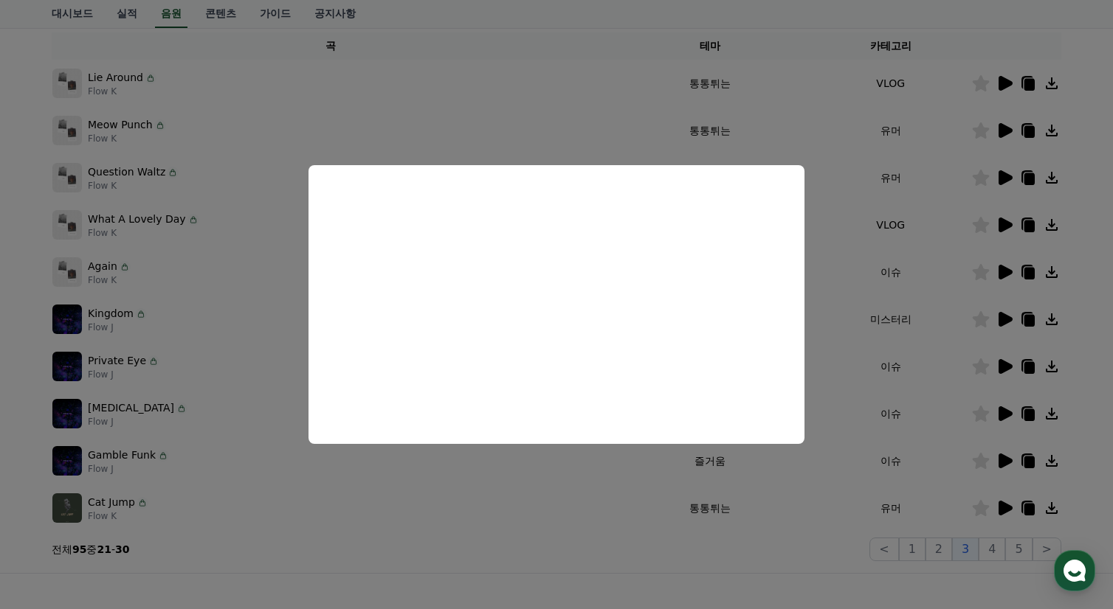
click at [965, 451] on button "close modal" at bounding box center [556, 304] width 1113 height 609
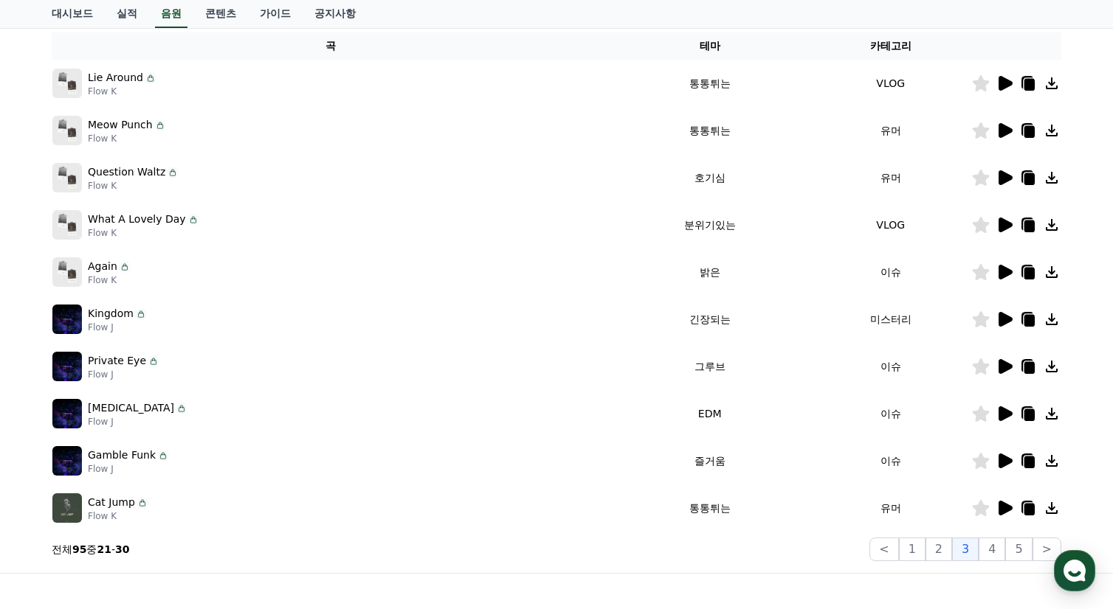
click at [1002, 461] on icon at bounding box center [1005, 461] width 14 height 15
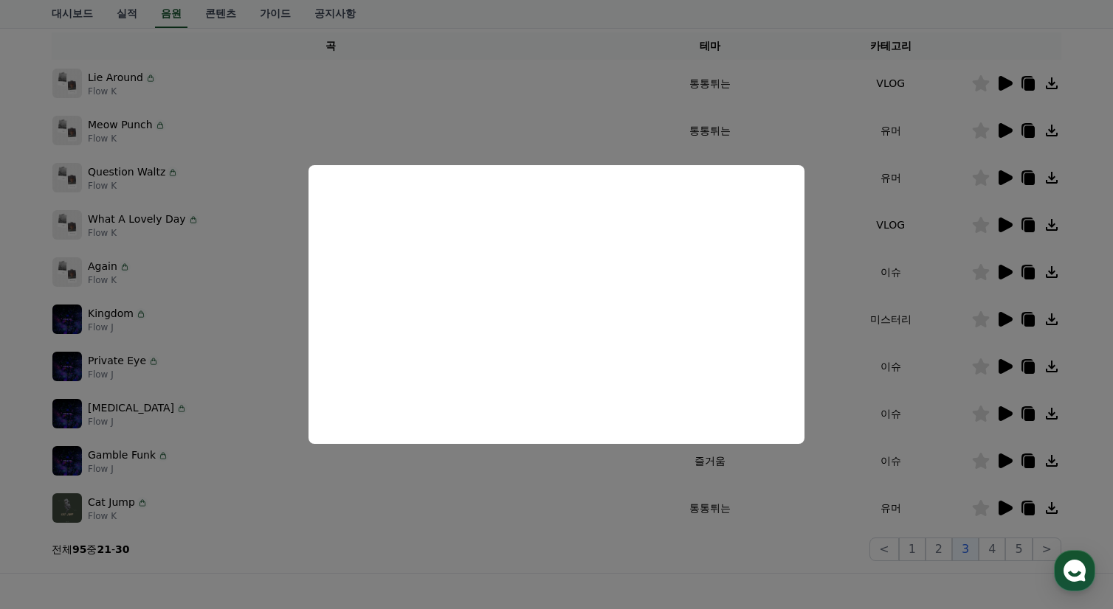
click at [906, 417] on button "close modal" at bounding box center [556, 304] width 1113 height 609
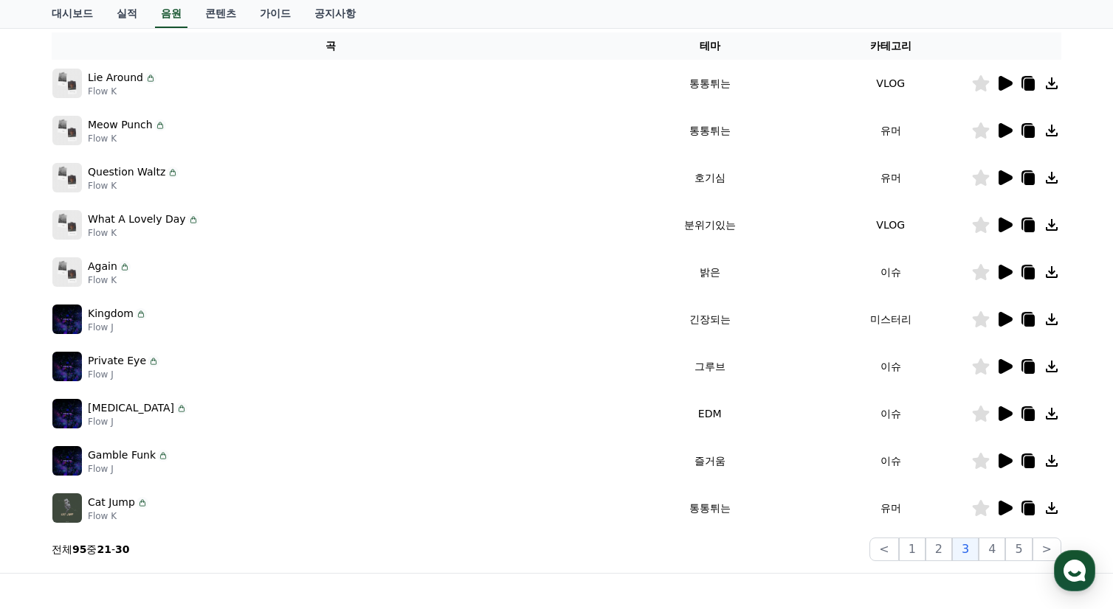
click at [1002, 500] on icon at bounding box center [1004, 508] width 18 height 18
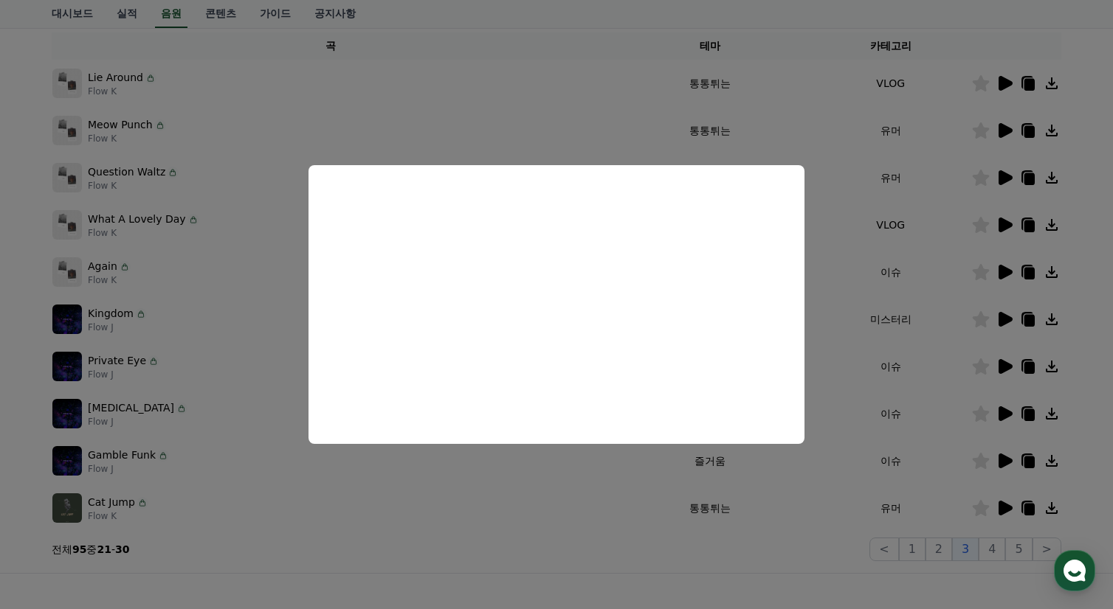
click at [960, 453] on button "close modal" at bounding box center [556, 304] width 1113 height 609
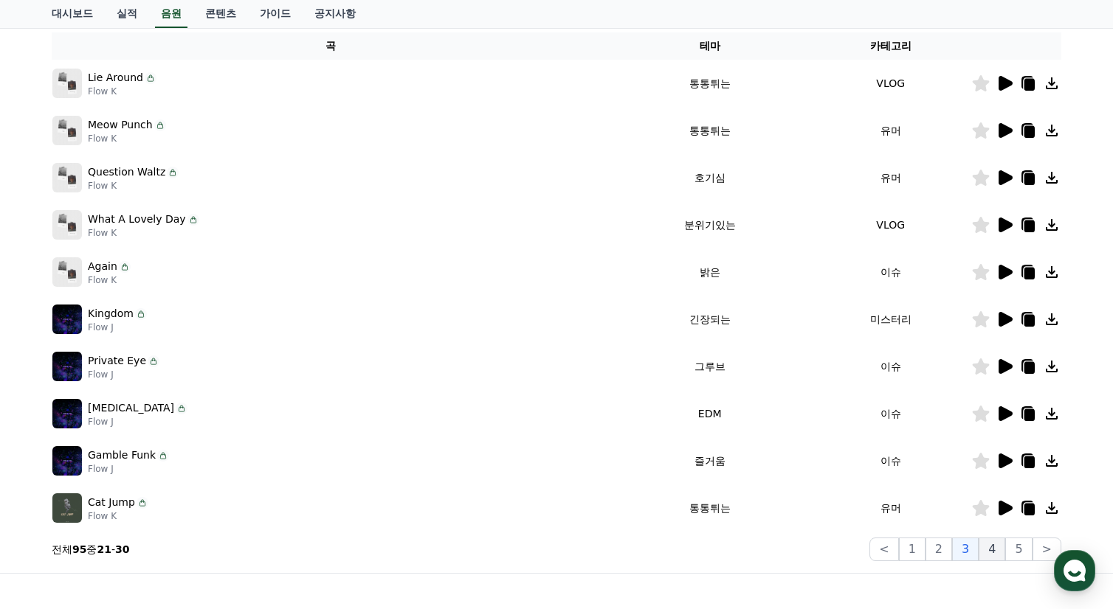
click at [995, 551] on button "4" at bounding box center [991, 550] width 27 height 24
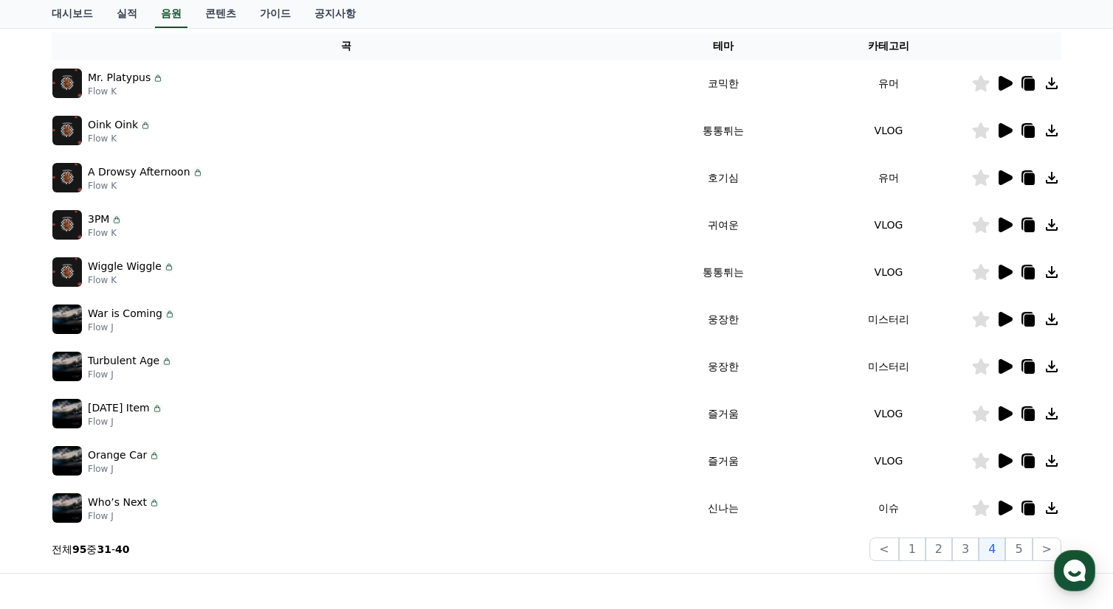
click at [1005, 86] on icon at bounding box center [1005, 83] width 14 height 15
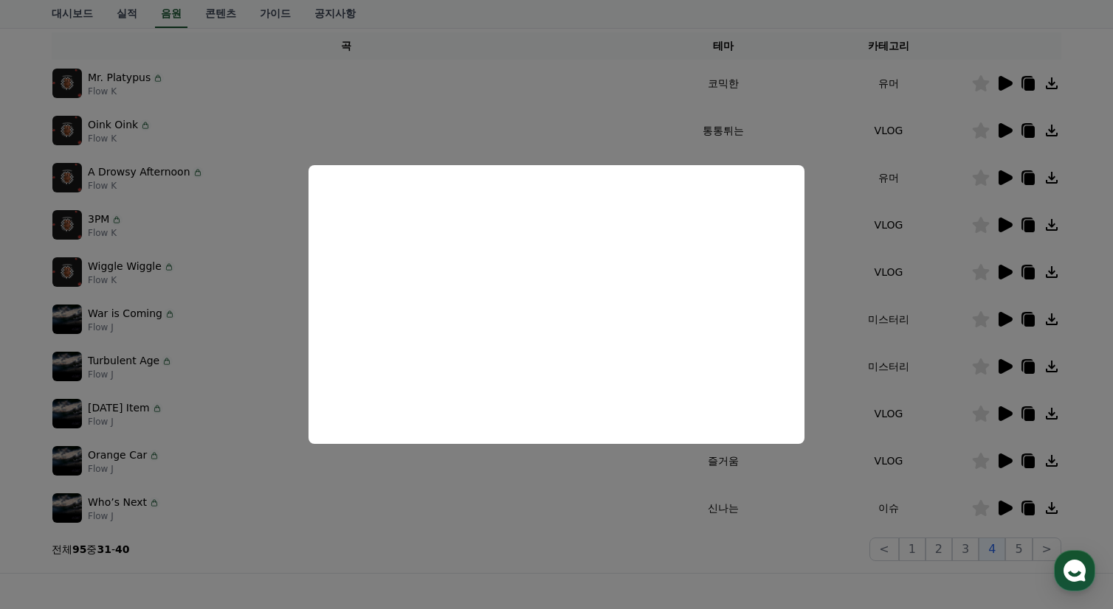
click at [940, 156] on button "close modal" at bounding box center [556, 304] width 1113 height 609
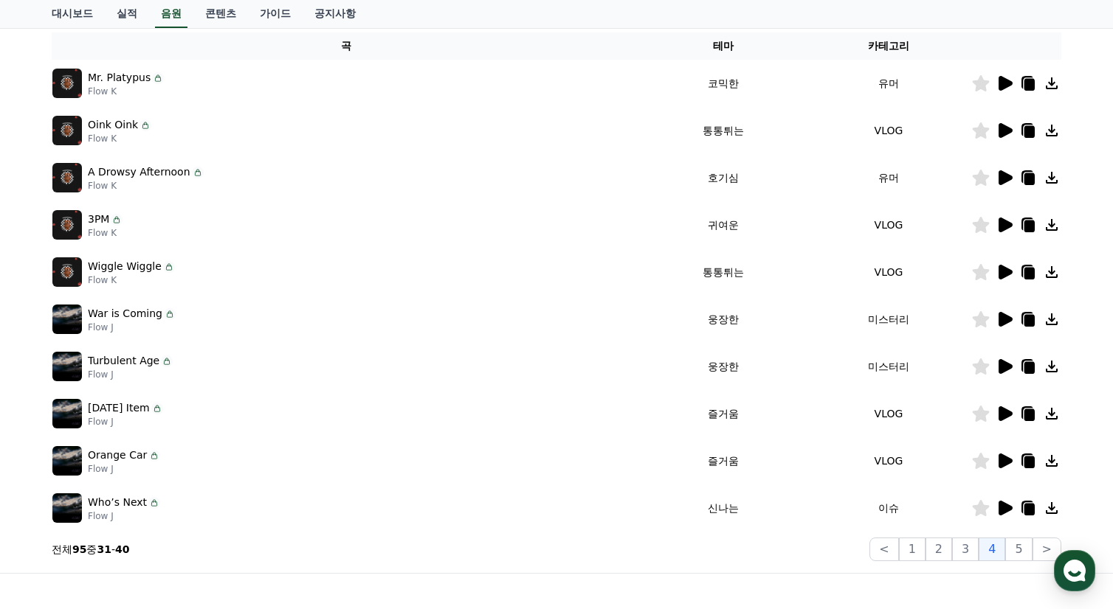
click at [1003, 130] on icon at bounding box center [1005, 130] width 14 height 15
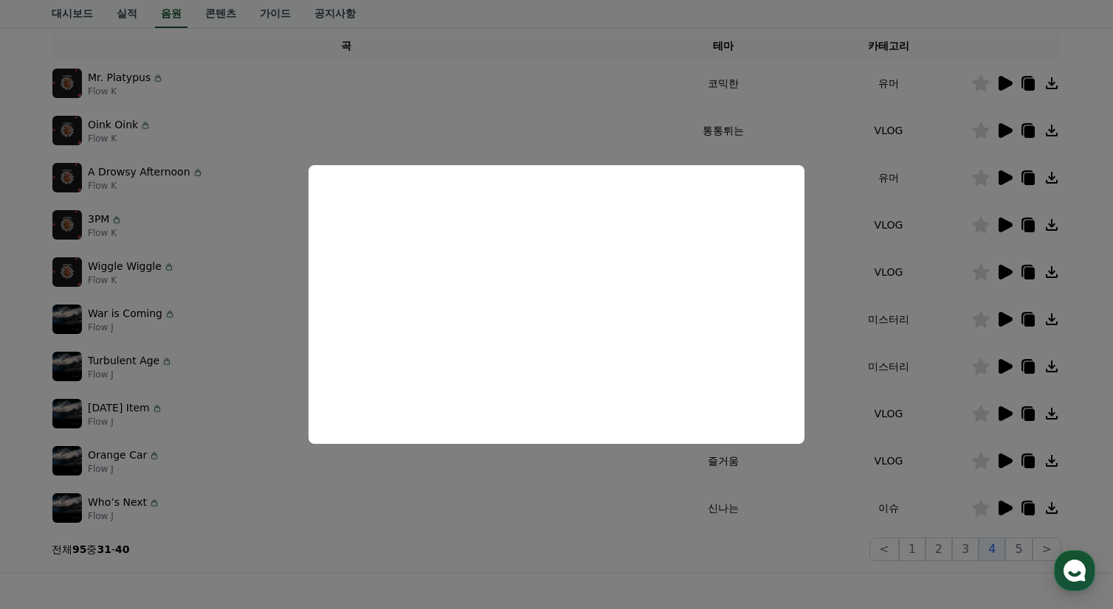
click at [1001, 177] on button "close modal" at bounding box center [556, 304] width 1113 height 609
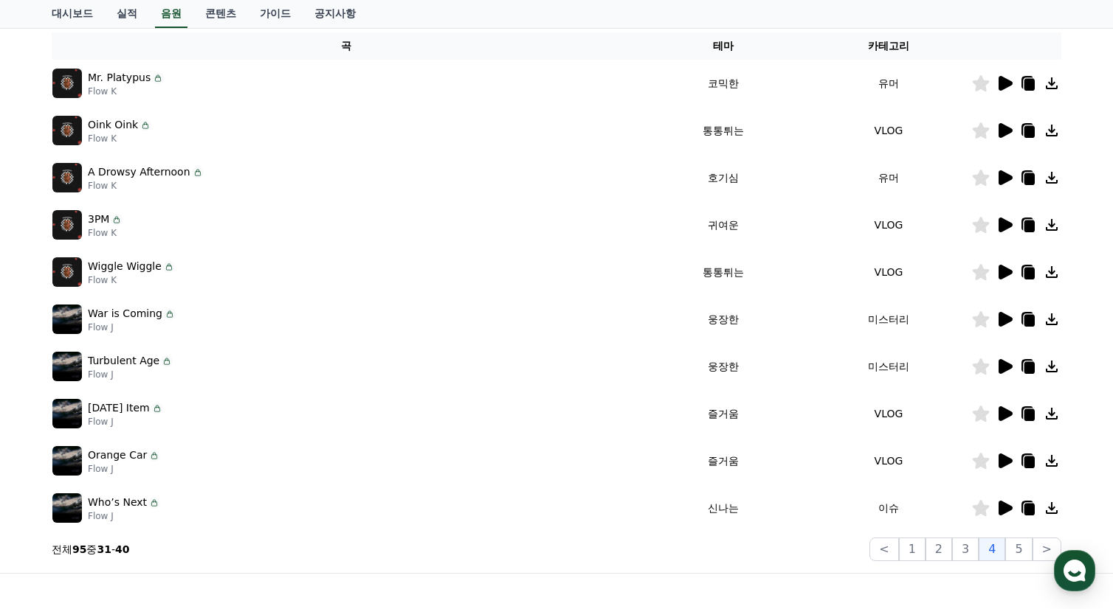
click at [1001, 177] on icon at bounding box center [1005, 177] width 14 height 15
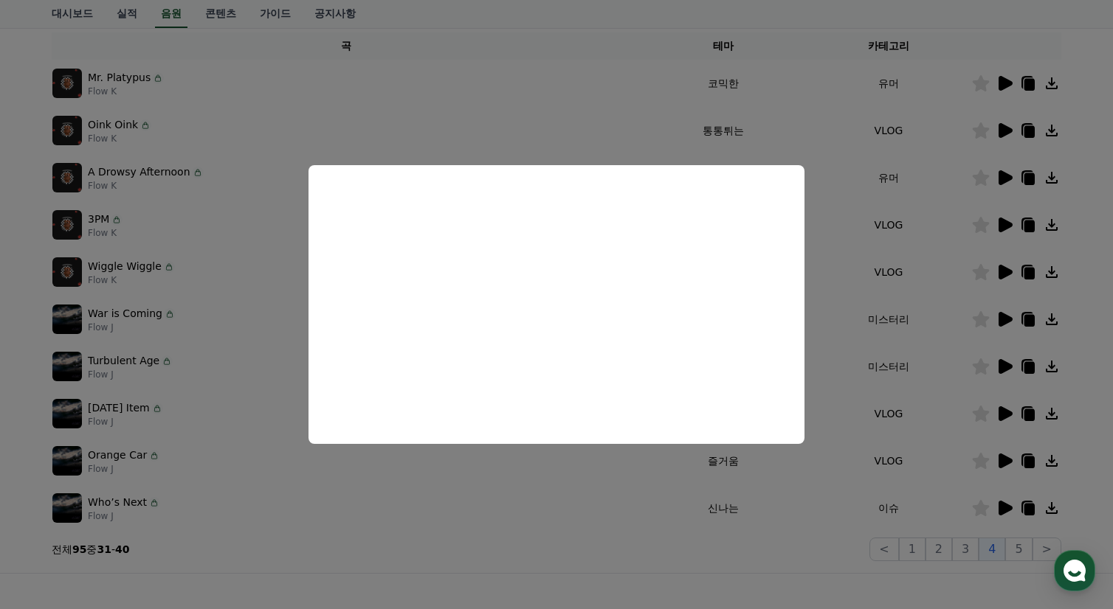
click at [928, 220] on button "close modal" at bounding box center [556, 304] width 1113 height 609
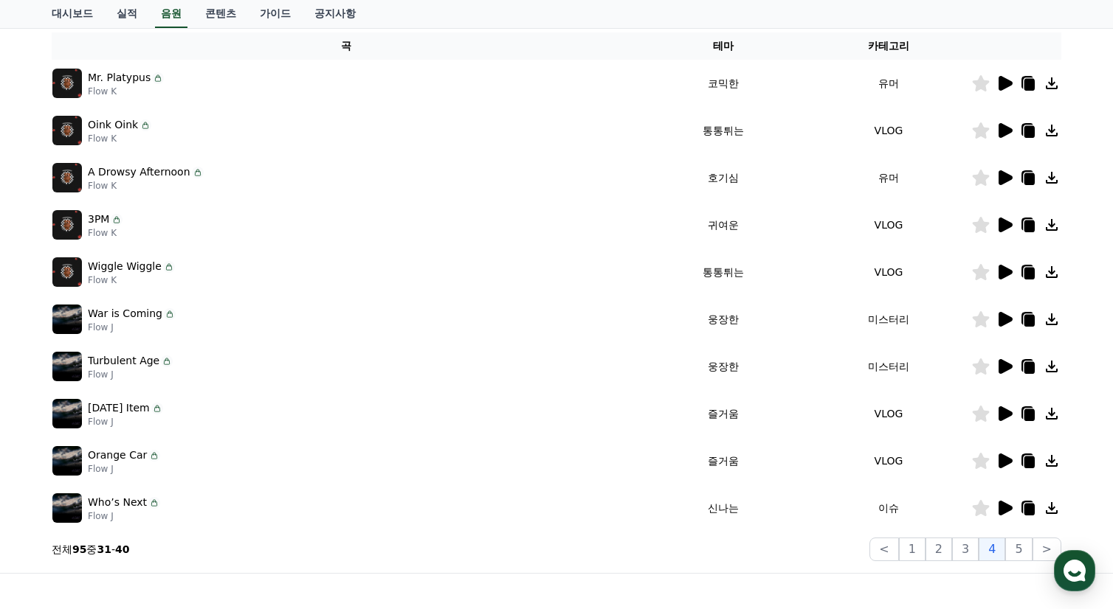
click at [1000, 222] on icon at bounding box center [1005, 225] width 14 height 15
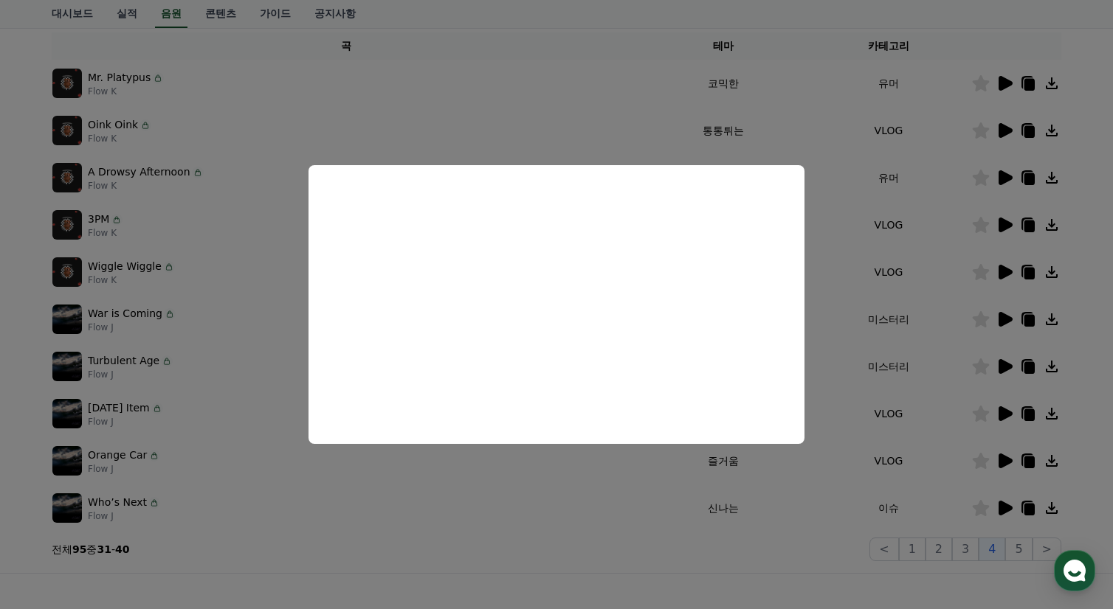
click at [954, 249] on button "close modal" at bounding box center [556, 304] width 1113 height 609
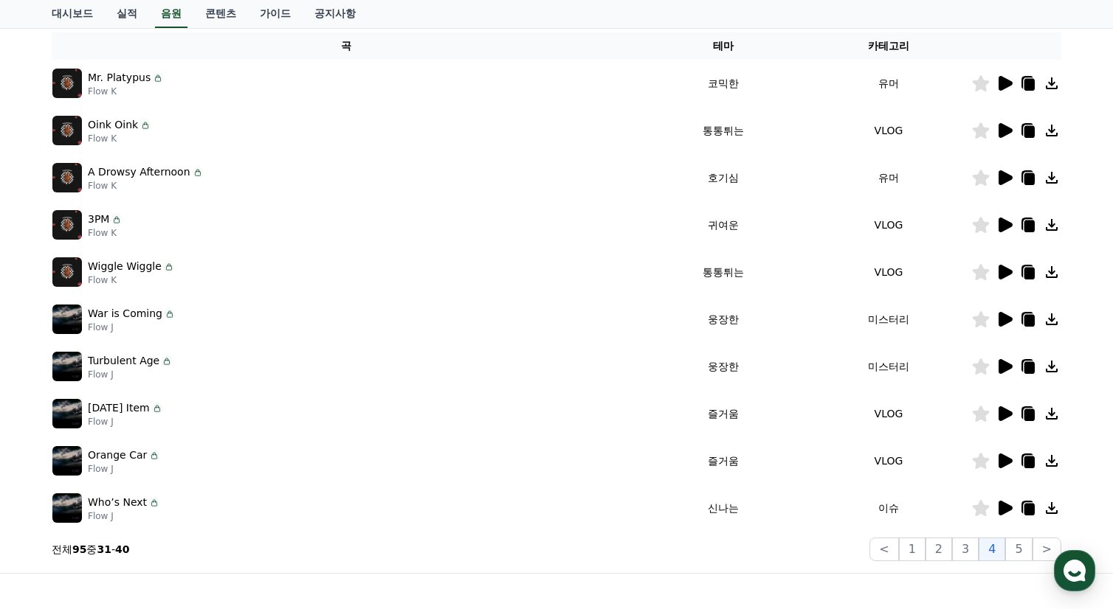
click at [1009, 271] on icon at bounding box center [1005, 272] width 14 height 15
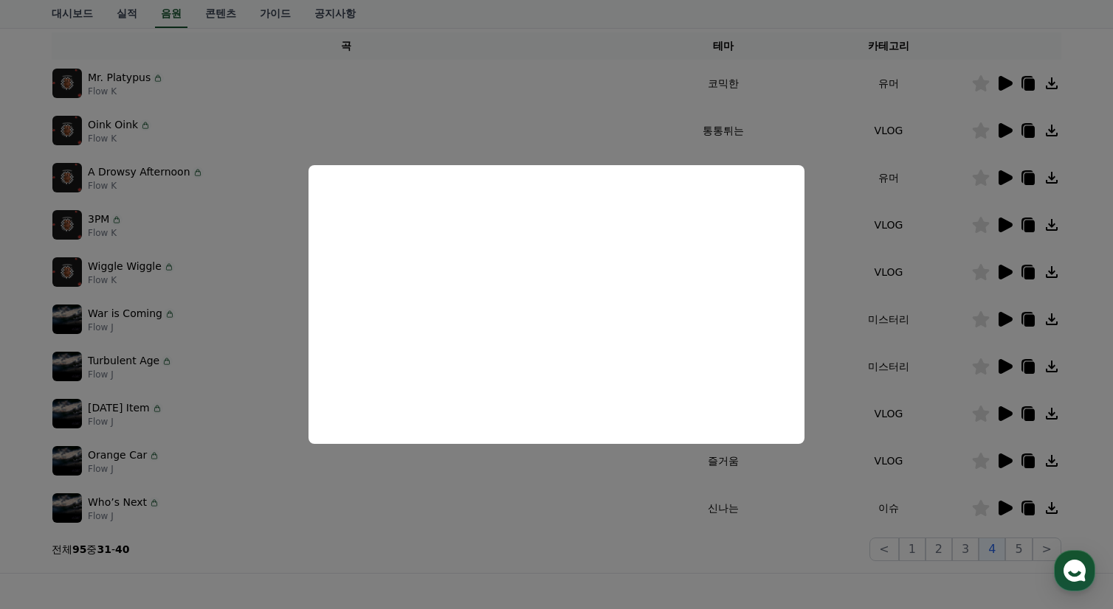
click at [949, 308] on button "close modal" at bounding box center [556, 304] width 1113 height 609
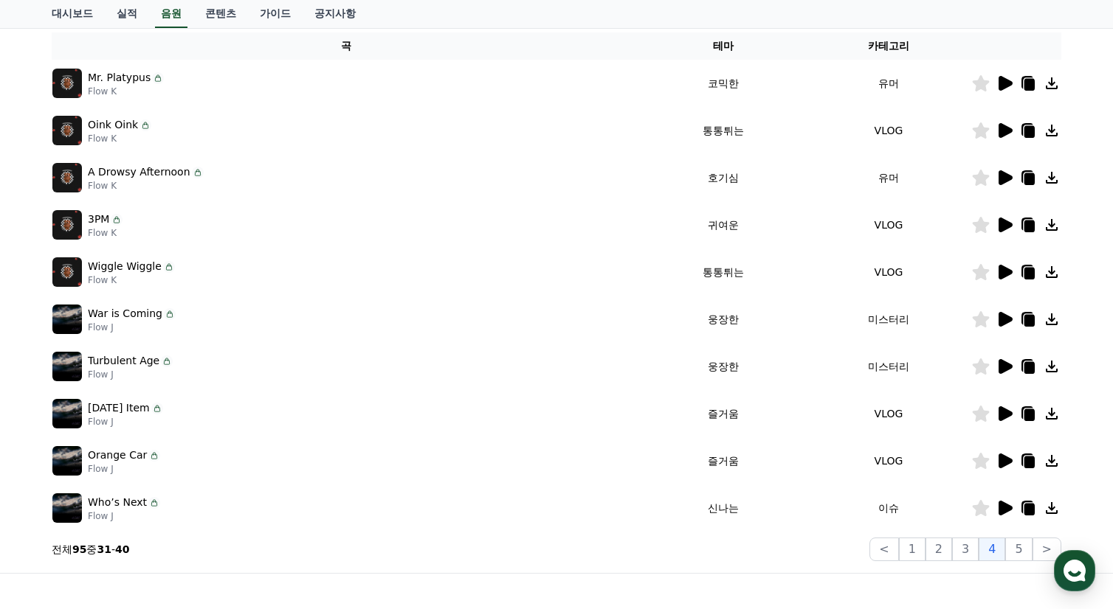
click at [1001, 314] on icon at bounding box center [1005, 319] width 14 height 15
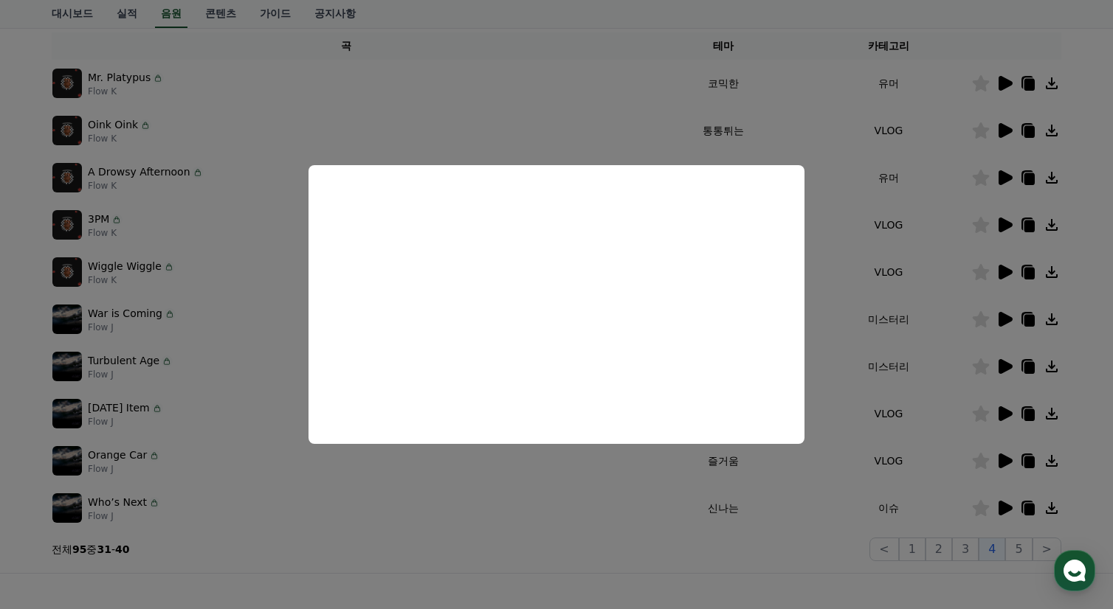
click at [961, 356] on button "close modal" at bounding box center [556, 304] width 1113 height 609
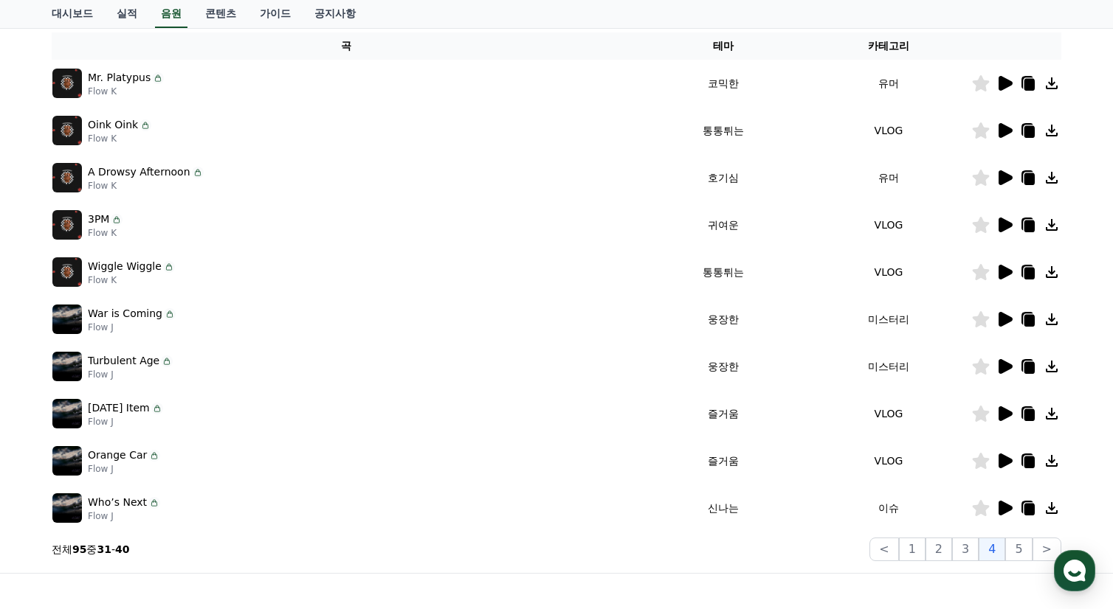
click at [1002, 362] on icon at bounding box center [1005, 366] width 14 height 15
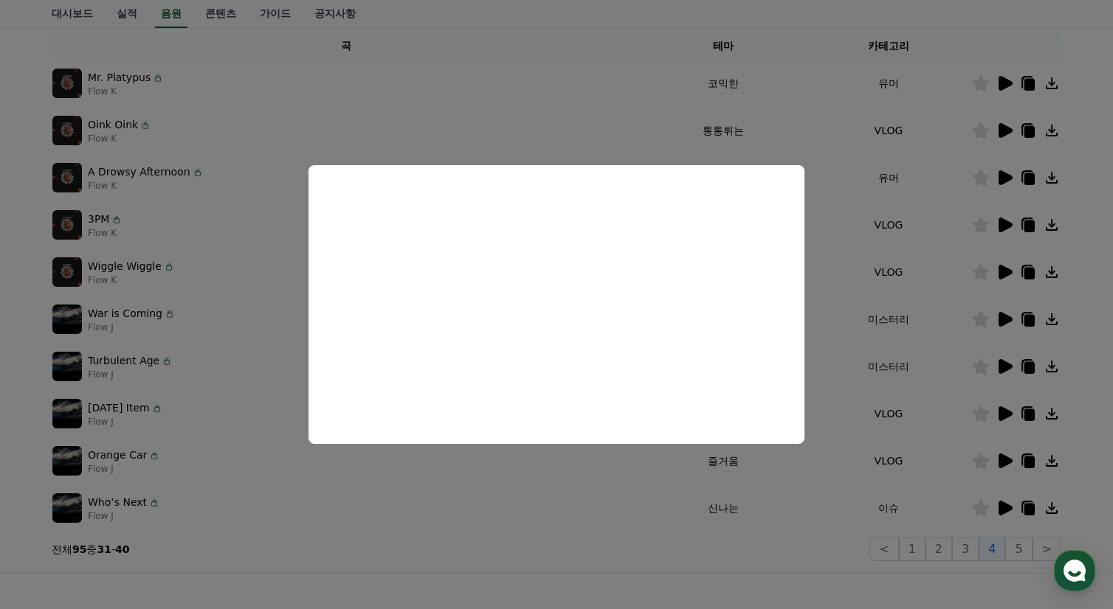
click at [995, 415] on button "close modal" at bounding box center [556, 304] width 1113 height 609
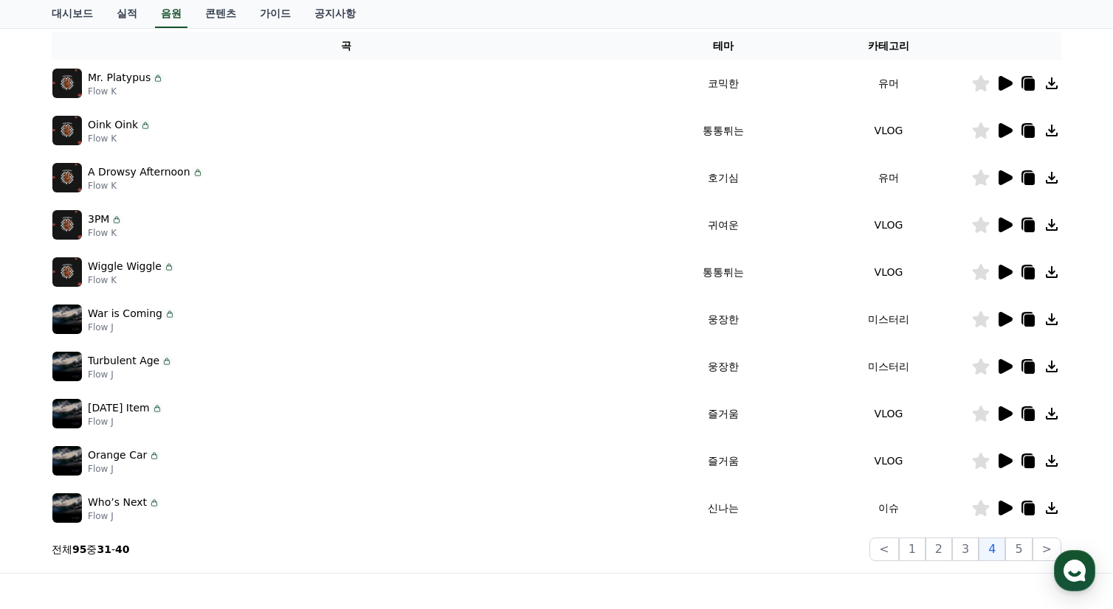
click at [1005, 416] on icon at bounding box center [1005, 413] width 14 height 15
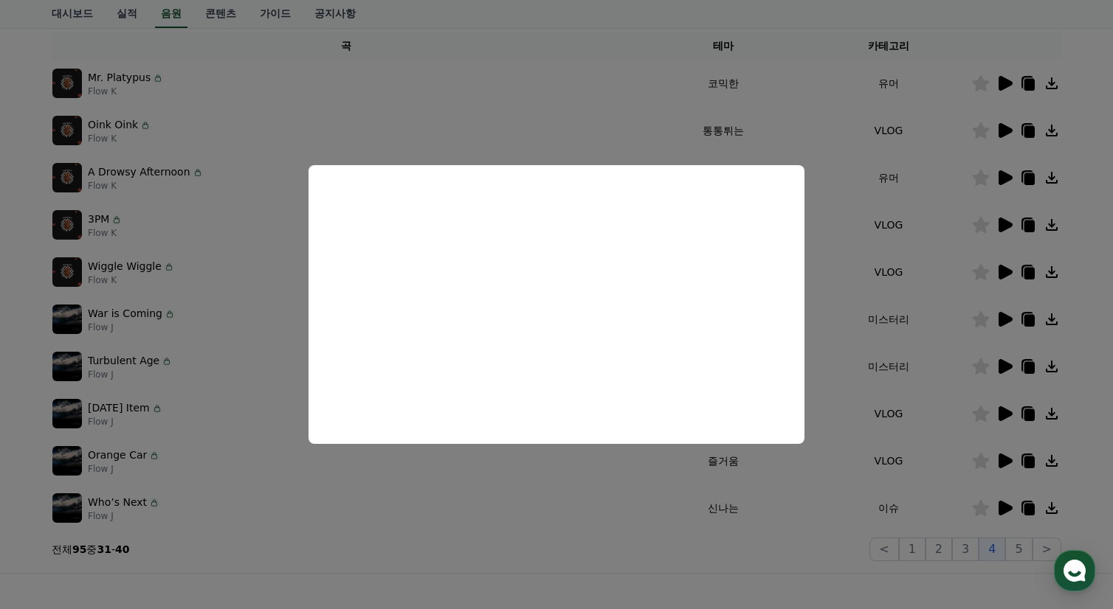
click at [923, 415] on button "close modal" at bounding box center [556, 304] width 1113 height 609
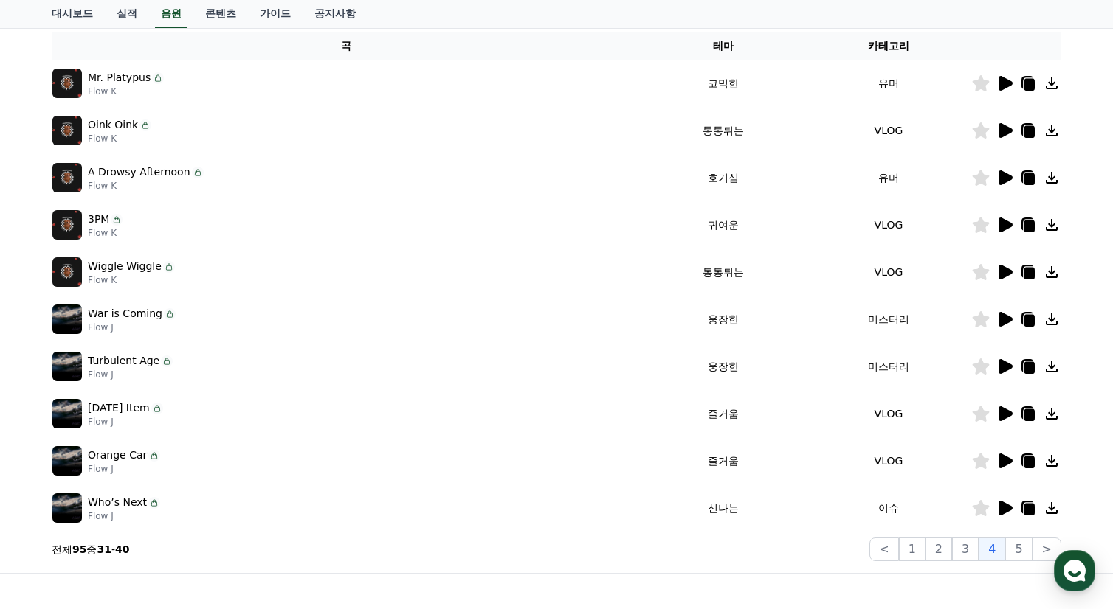
click at [1000, 456] on icon at bounding box center [1005, 461] width 14 height 15
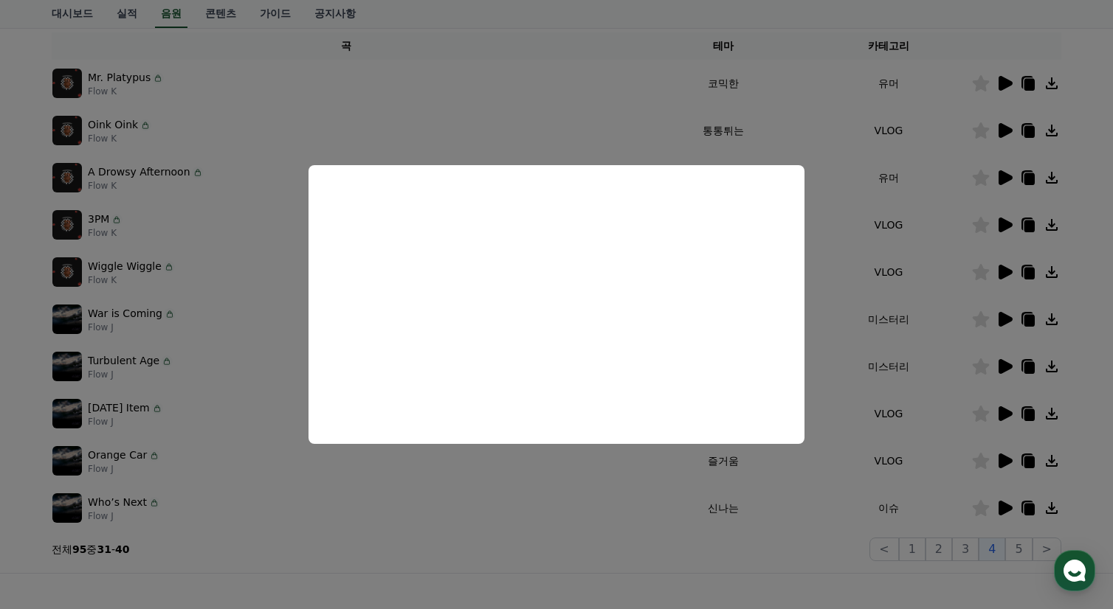
click at [866, 418] on button "close modal" at bounding box center [556, 304] width 1113 height 609
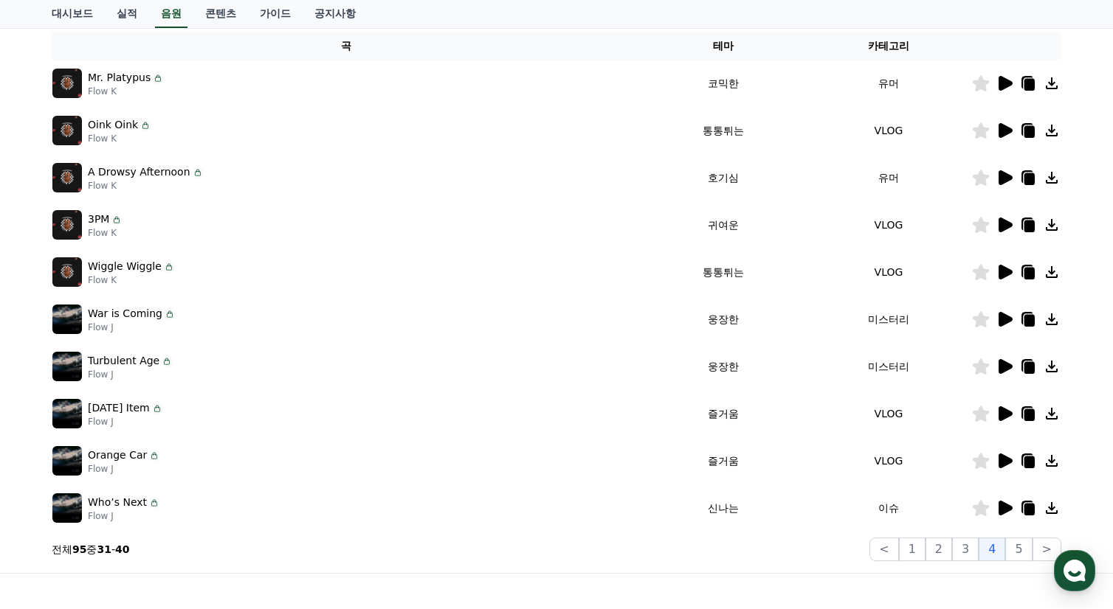
click at [1004, 507] on icon at bounding box center [1005, 508] width 14 height 15
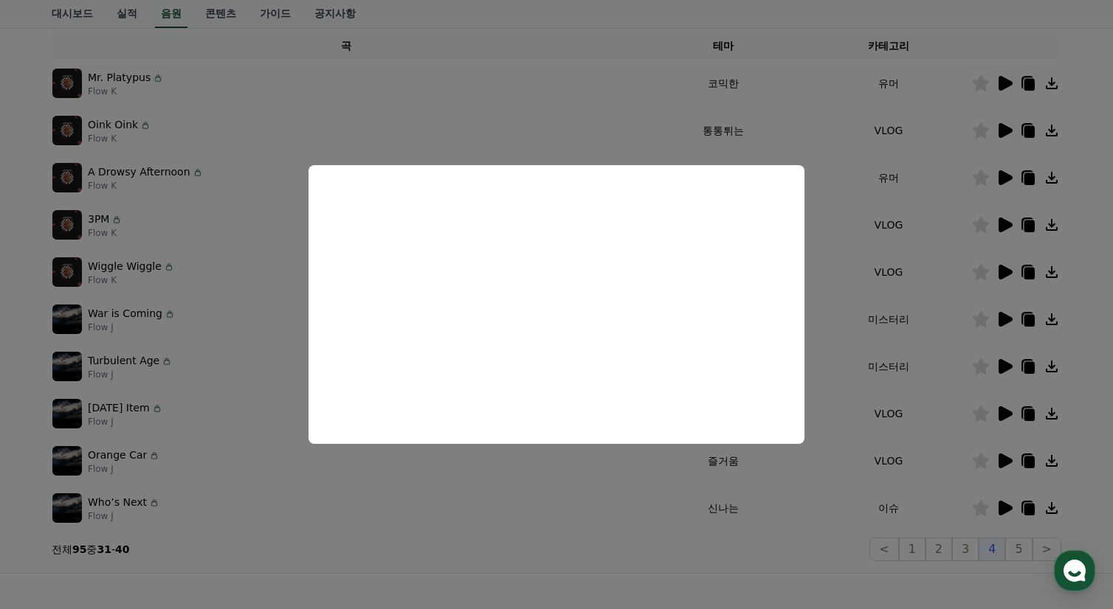
click at [857, 387] on button "close modal" at bounding box center [556, 304] width 1113 height 609
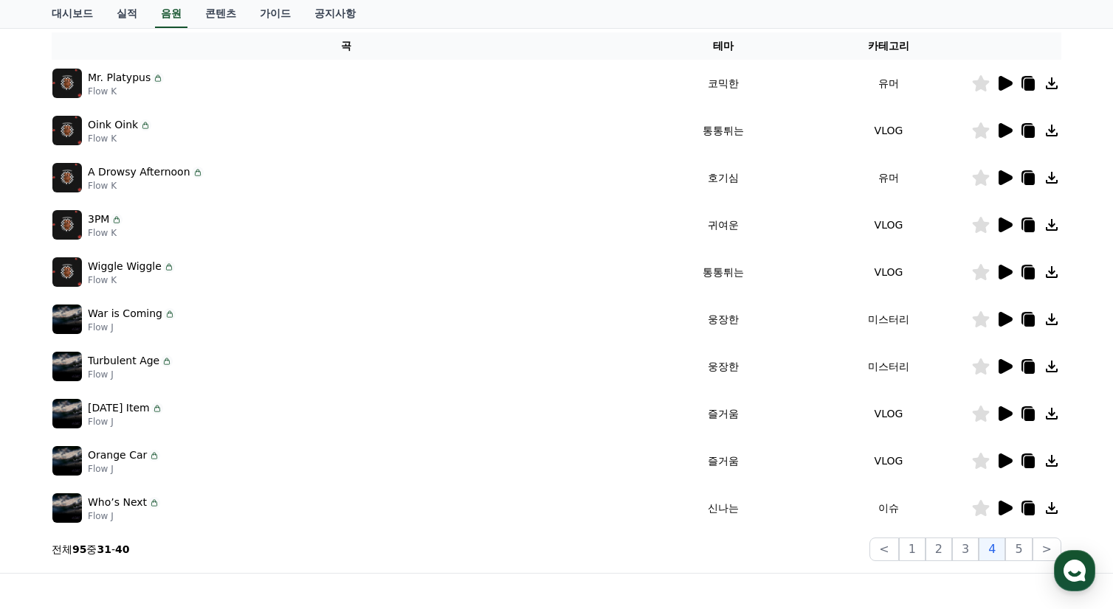
click at [1000, 176] on icon at bounding box center [1005, 177] width 14 height 15
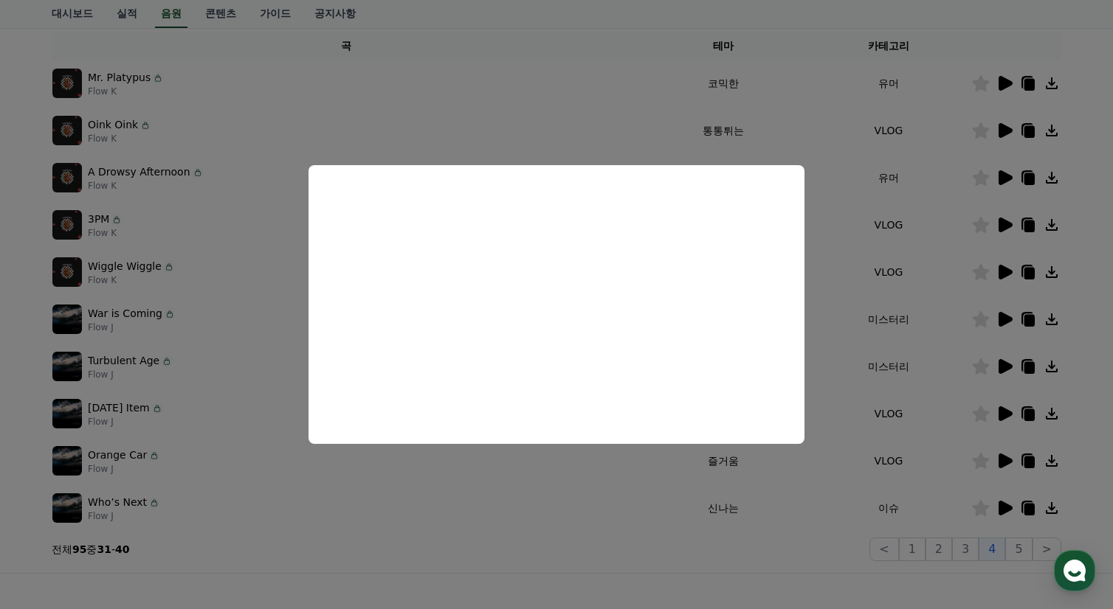
click at [832, 126] on button "close modal" at bounding box center [556, 304] width 1113 height 609
